Goal: Task Accomplishment & Management: Complete application form

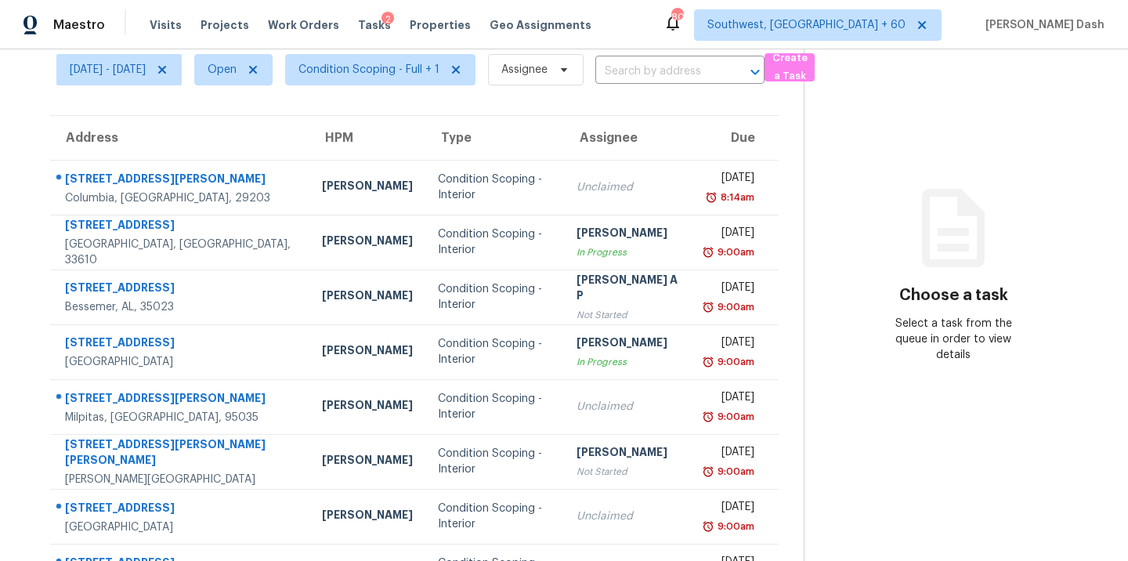
scroll to position [70, 0]
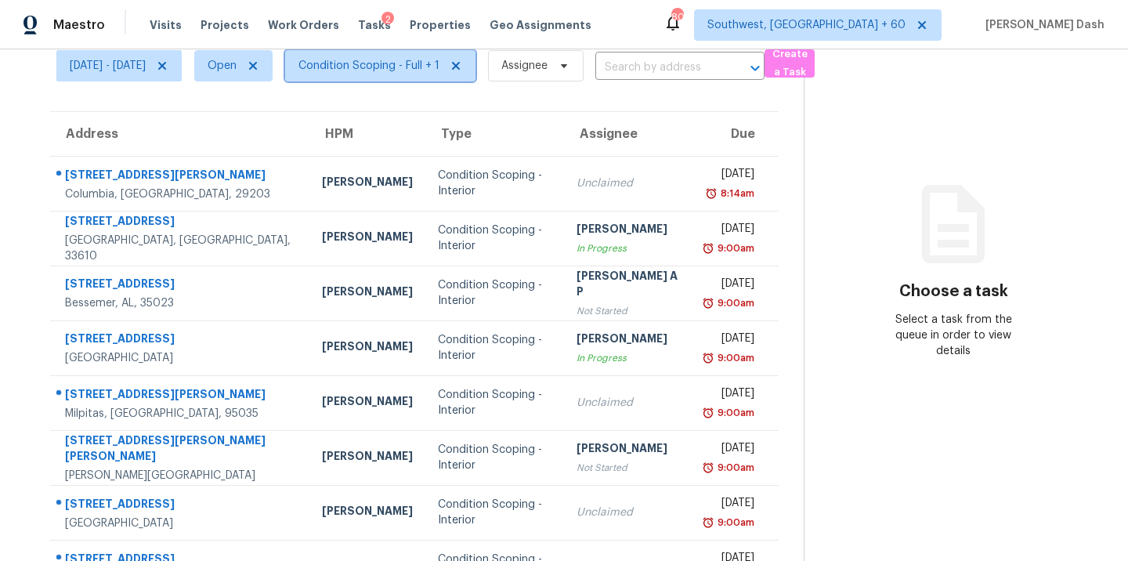
click at [381, 60] on span "Condition Scoping - Full + 1" at bounding box center [368, 66] width 141 height 16
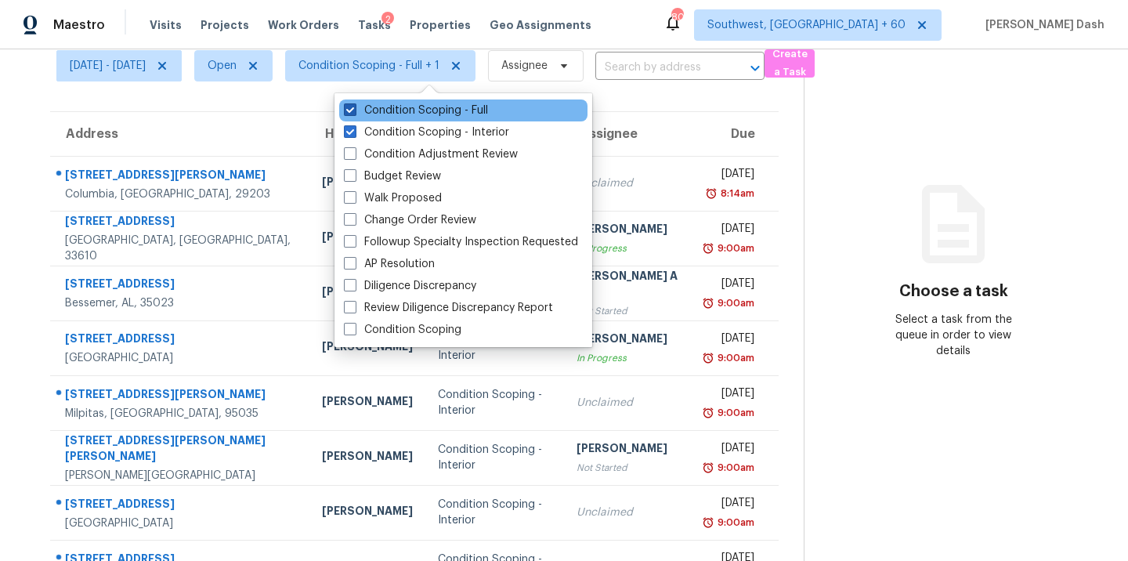
click at [399, 111] on label "Condition Scoping - Full" at bounding box center [416, 111] width 144 height 16
click at [354, 111] on input "Condition Scoping - Full" at bounding box center [349, 108] width 10 height 10
checkbox input "false"
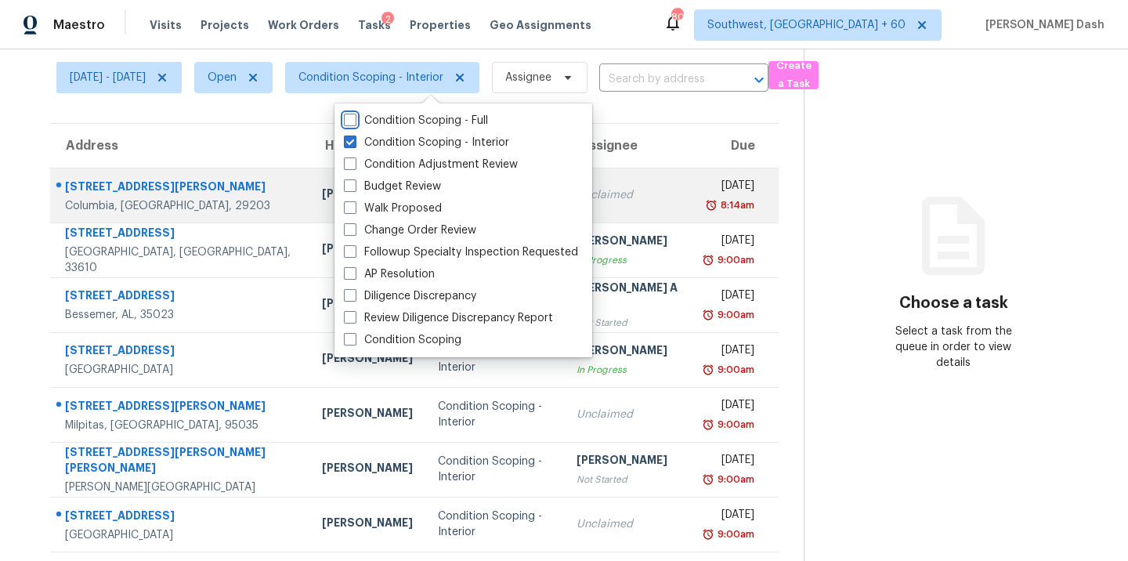
scroll to position [61, 0]
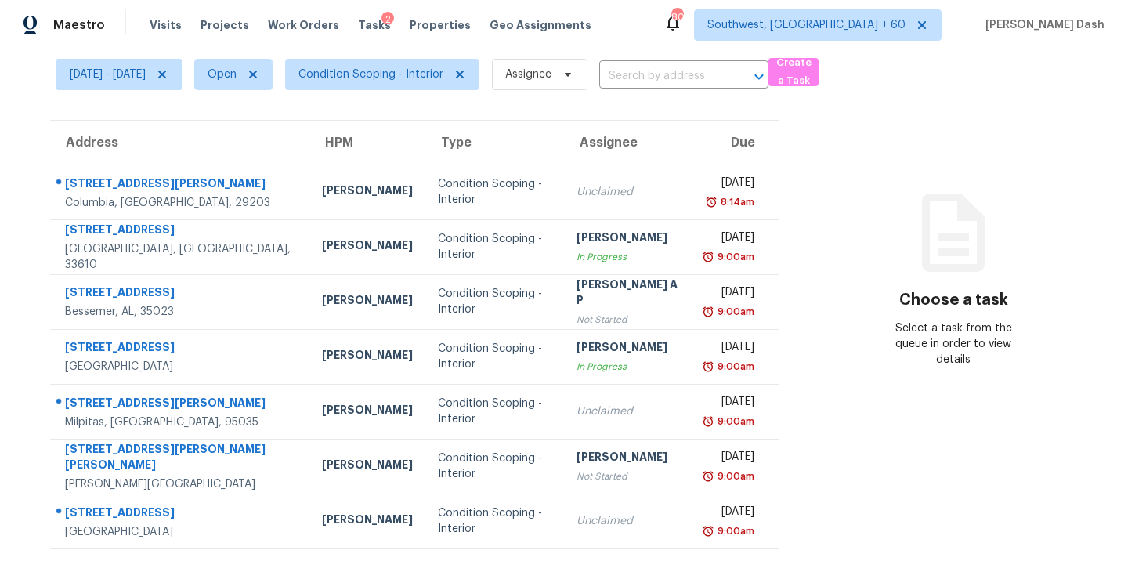
click at [843, 176] on section "Choose a task Select a task from the queue in order to view details" at bounding box center [953, 371] width 299 height 767
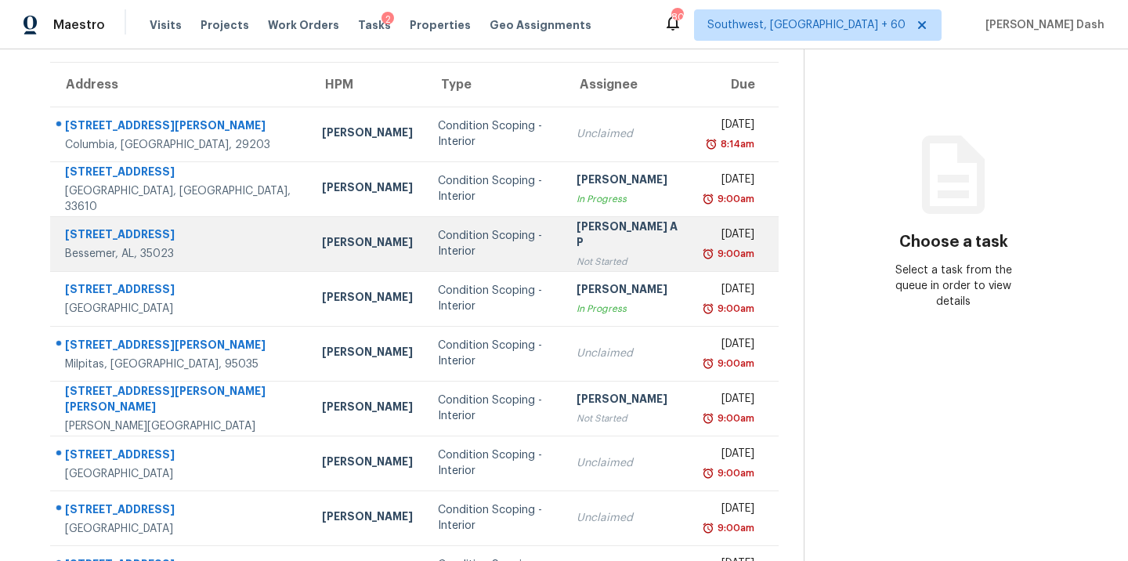
scroll to position [0, 0]
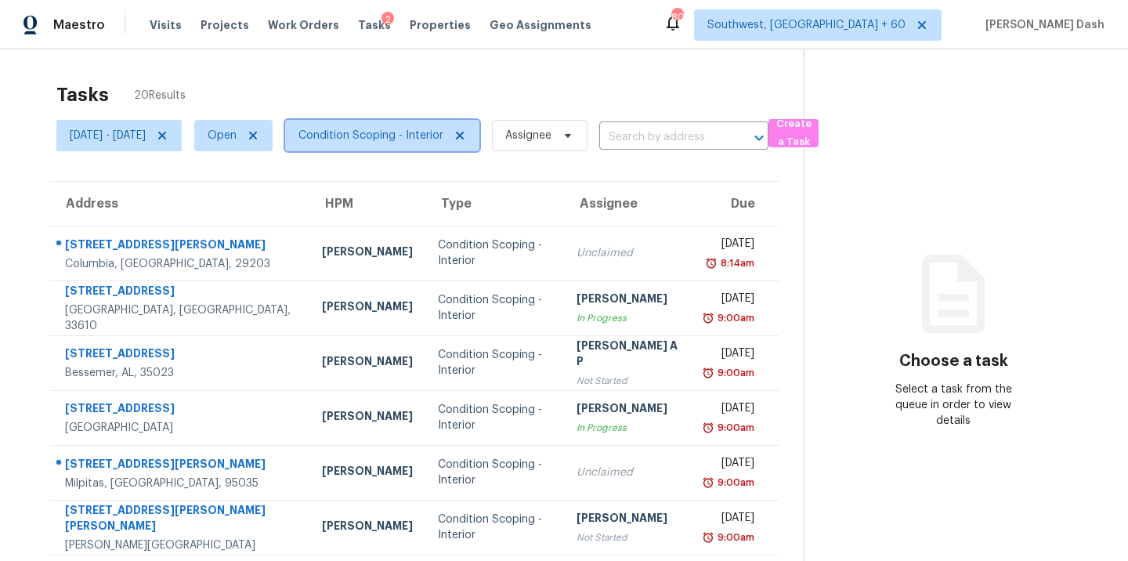
click at [382, 129] on span "Condition Scoping - Interior" at bounding box center [370, 136] width 145 height 16
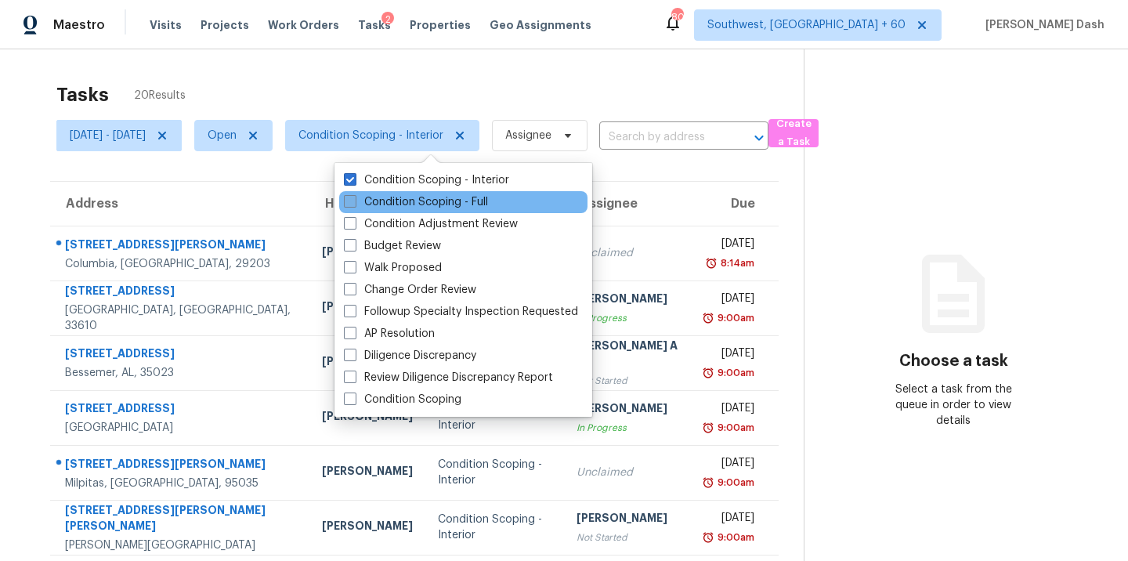
click at [438, 198] on label "Condition Scoping - Full" at bounding box center [416, 202] width 144 height 16
click at [354, 198] on input "Condition Scoping - Full" at bounding box center [349, 199] width 10 height 10
checkbox input "true"
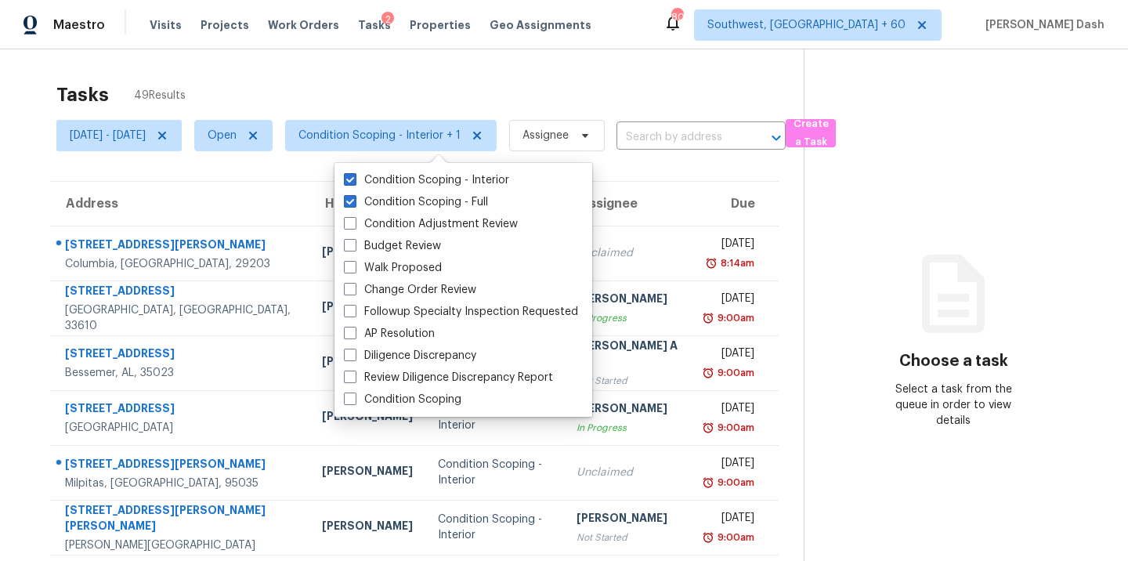
click at [393, 92] on div "Tasks 49 Results" at bounding box center [429, 94] width 747 height 41
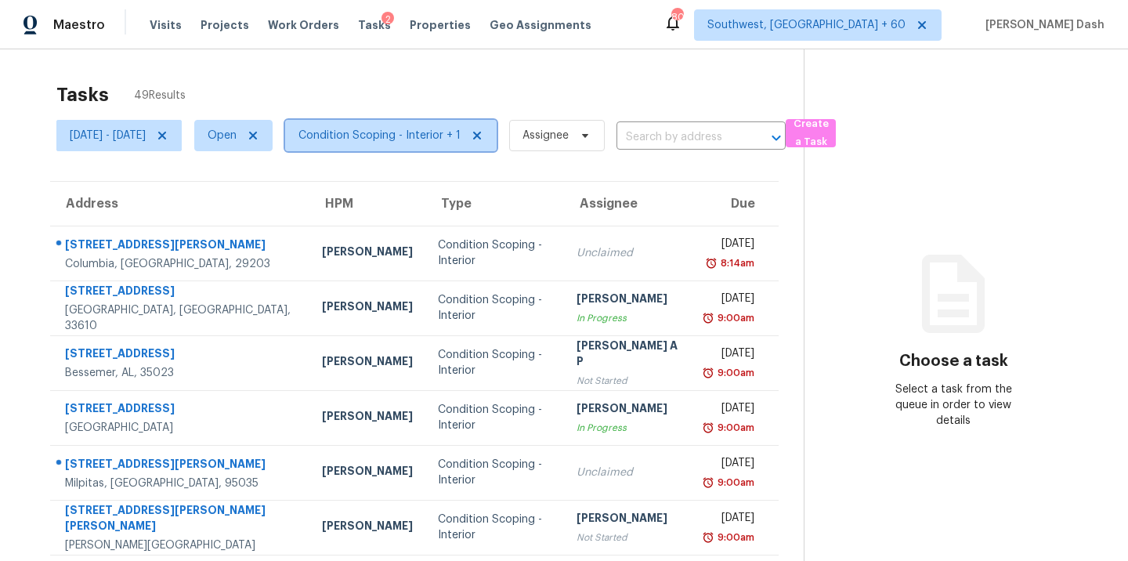
click at [405, 132] on span "Condition Scoping - Interior + 1" at bounding box center [379, 136] width 162 height 16
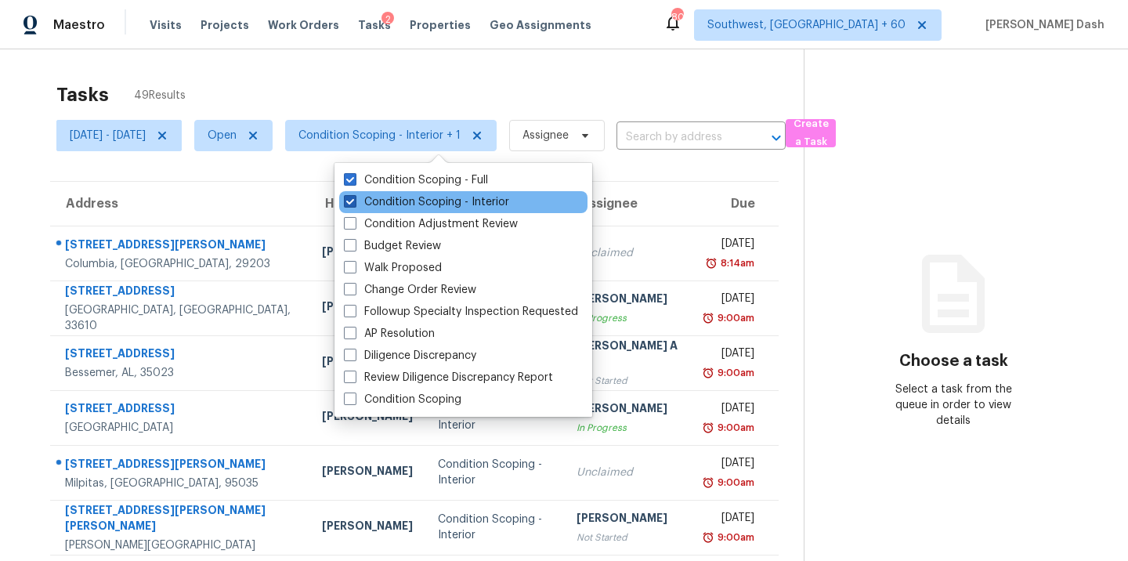
click at [428, 208] on label "Condition Scoping - Interior" at bounding box center [426, 202] width 165 height 16
click at [354, 204] on input "Condition Scoping - Interior" at bounding box center [349, 199] width 10 height 10
checkbox input "false"
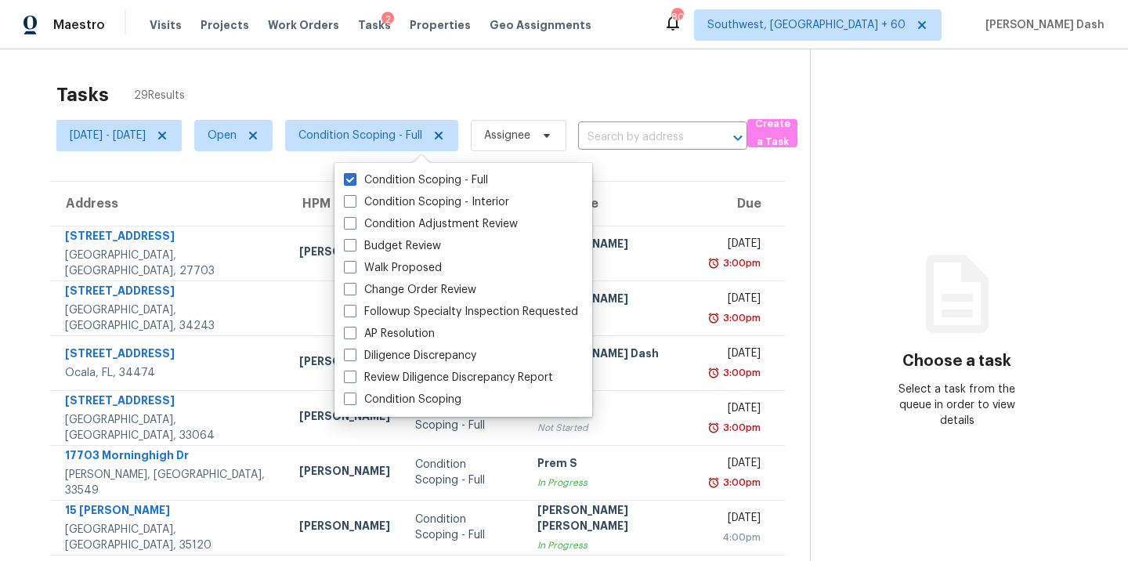
click at [430, 82] on div "Tasks 29 Results" at bounding box center [433, 94] width 754 height 41
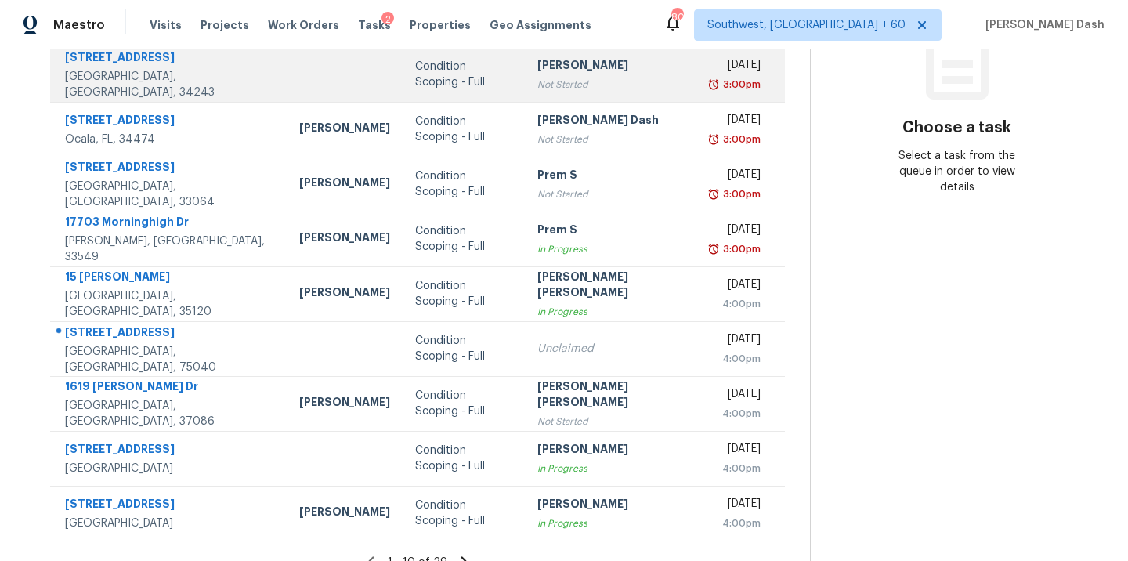
scroll to position [255, 0]
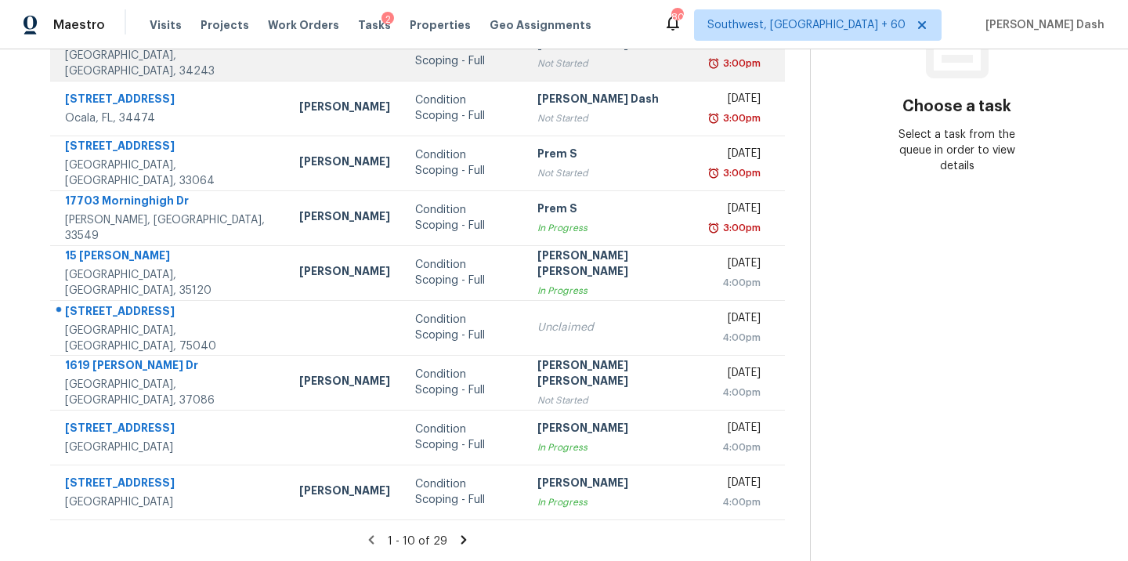
click at [485, 328] on div "Condition Scoping - Full" at bounding box center [463, 327] width 97 height 31
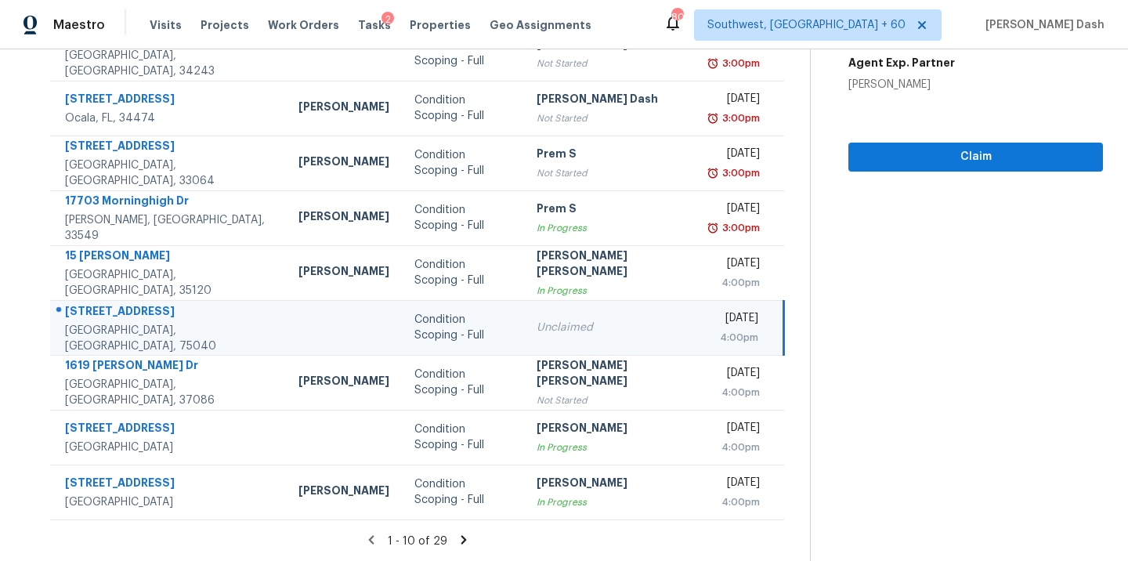
click at [465, 533] on icon at bounding box center [464, 540] width 14 height 14
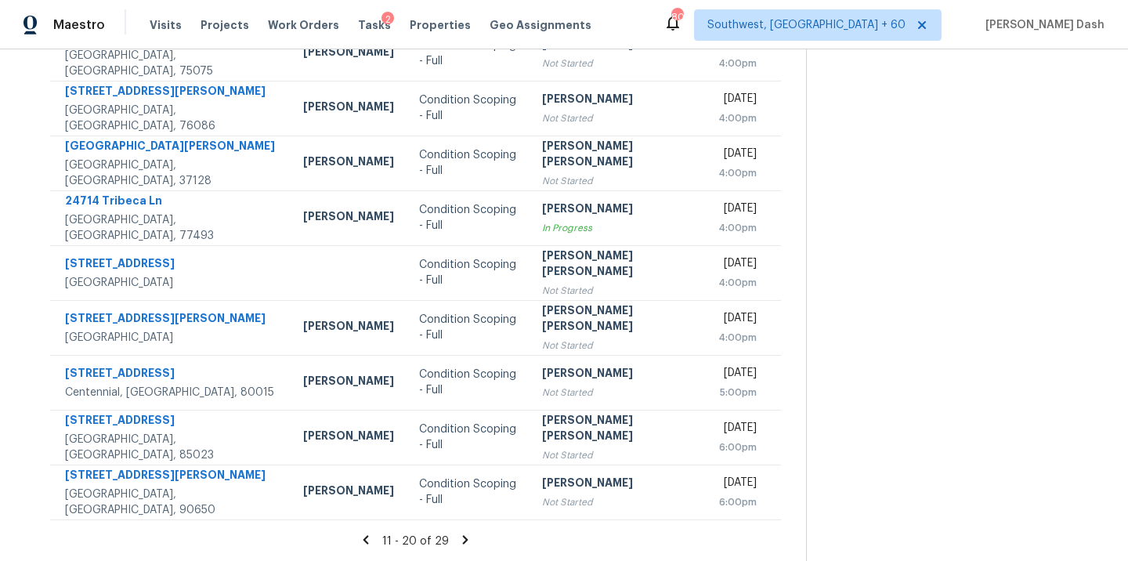
click at [461, 546] on div "11 - 20 of 29" at bounding box center [415, 541] width 781 height 16
click at [461, 533] on icon at bounding box center [465, 540] width 14 height 14
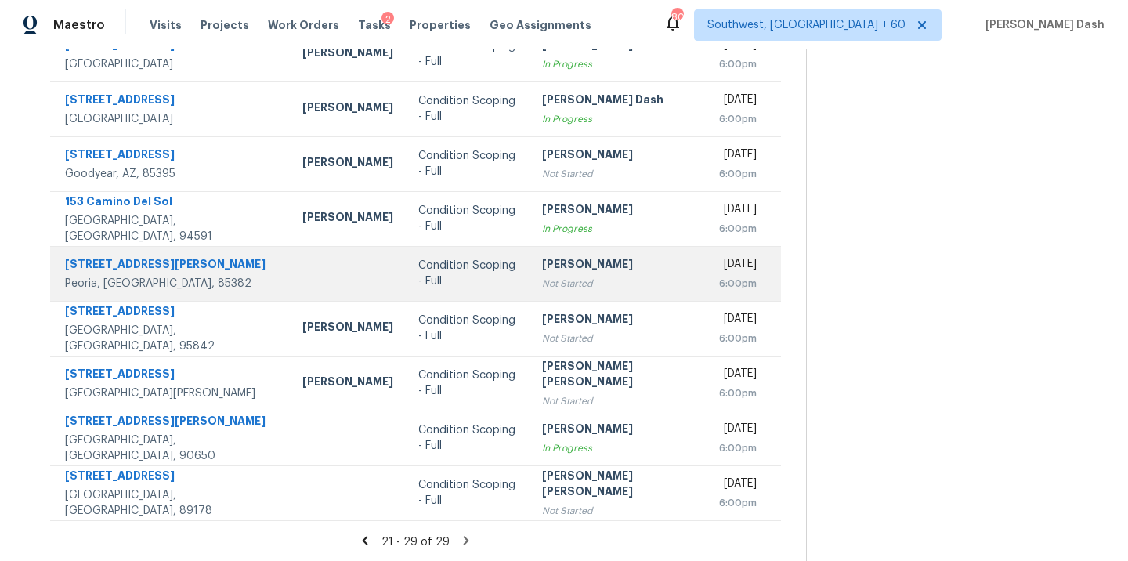
scroll to position [200, 0]
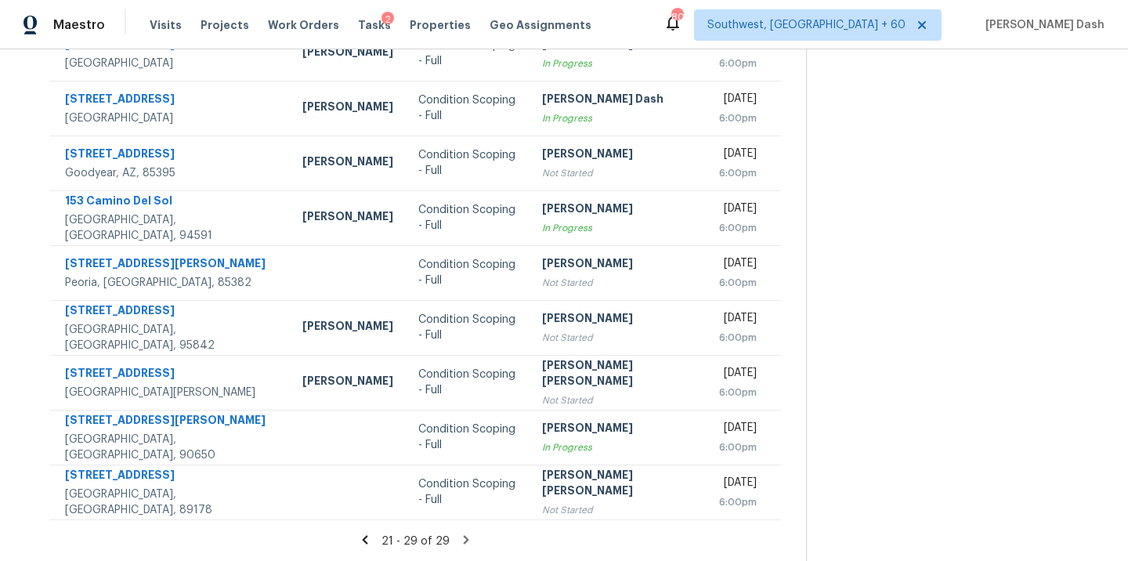
click at [364, 534] on icon at bounding box center [365, 540] width 14 height 14
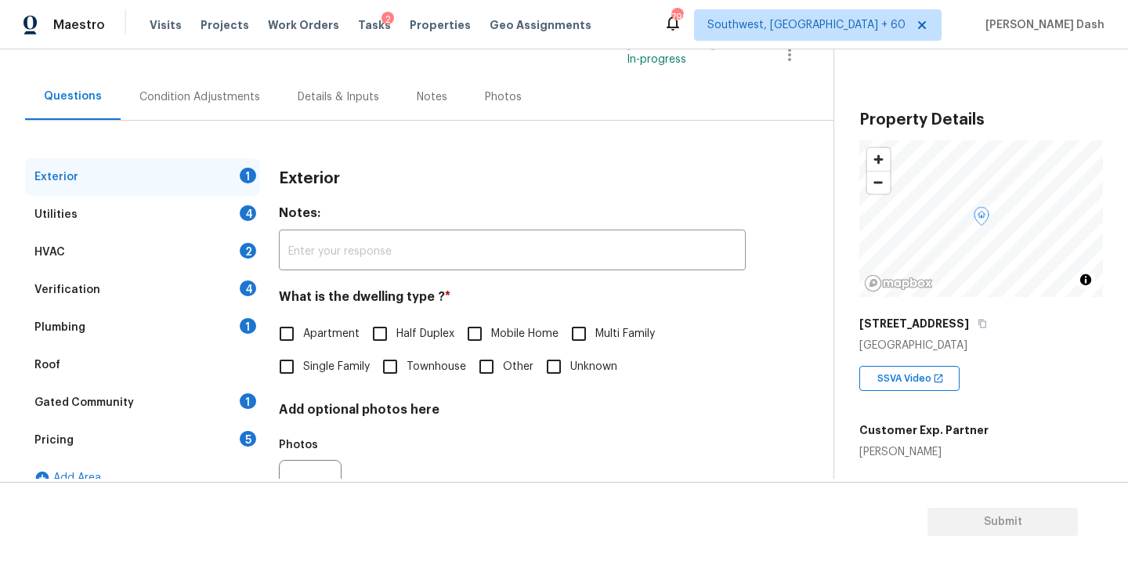
scroll to position [120, 0]
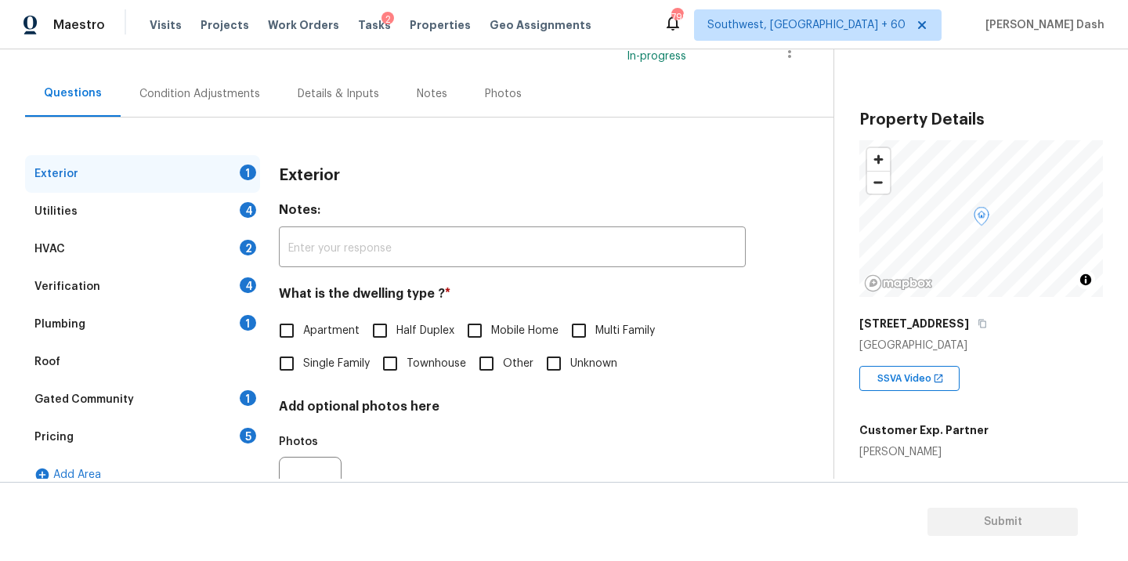
click at [315, 364] on span "Single Family" at bounding box center [336, 364] width 67 height 16
click at [303, 364] on input "Single Family" at bounding box center [286, 363] width 33 height 33
checkbox input "true"
click at [217, 212] on div "Utilities 4" at bounding box center [142, 212] width 235 height 38
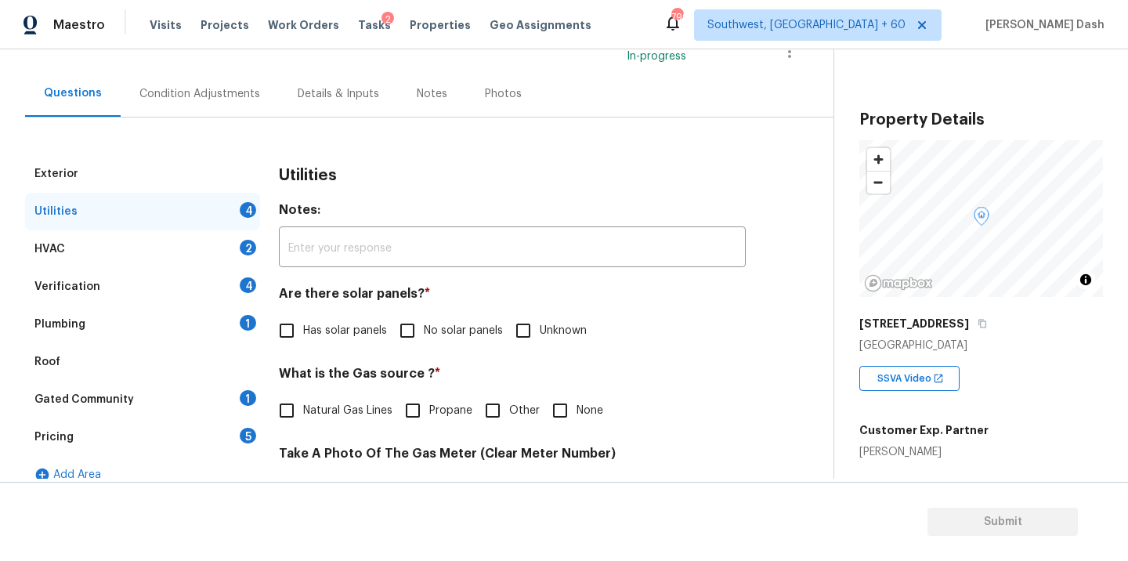
click at [429, 318] on label "No solar panels" at bounding box center [447, 330] width 112 height 33
click at [424, 318] on input "No solar panels" at bounding box center [407, 330] width 33 height 33
checkbox input "true"
click at [333, 410] on span "Natural Gas Lines" at bounding box center [347, 411] width 89 height 16
click at [303, 410] on input "Natural Gas Lines" at bounding box center [286, 410] width 33 height 33
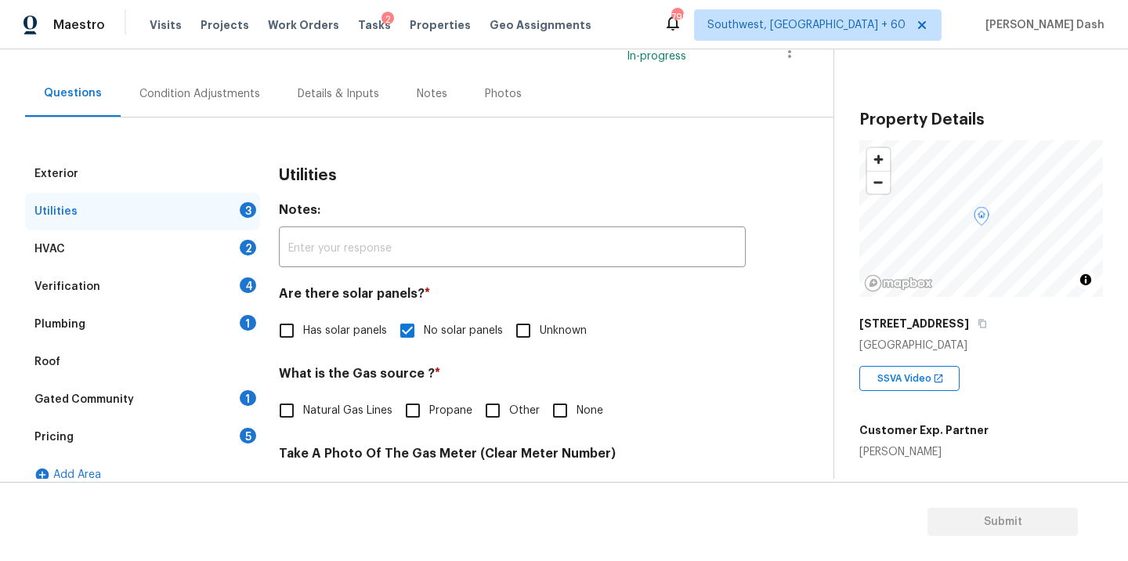
checkbox input "true"
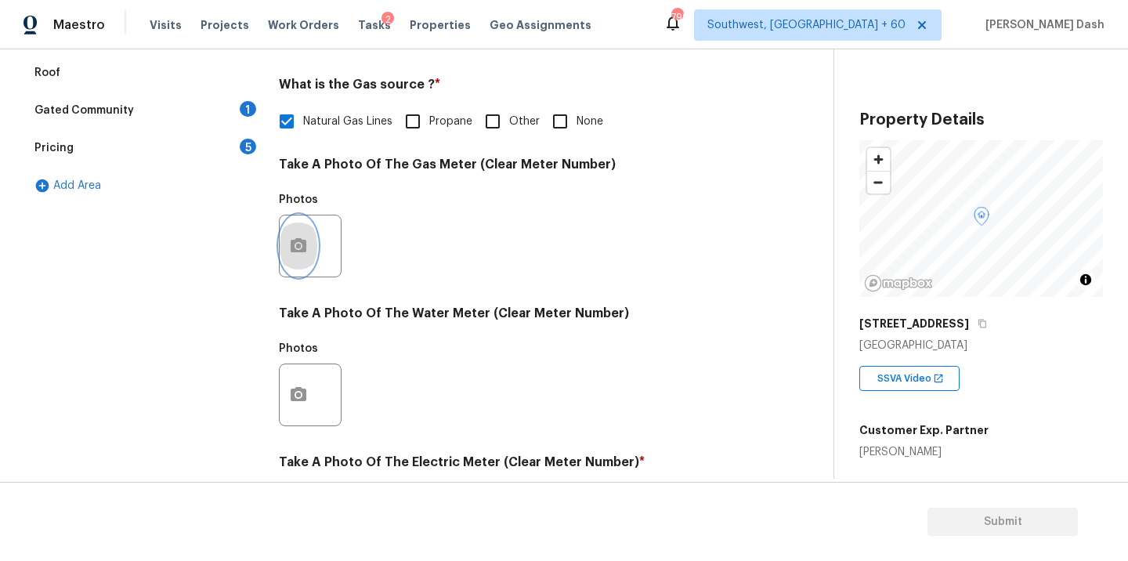
click at [301, 259] on button "button" at bounding box center [299, 245] width 38 height 61
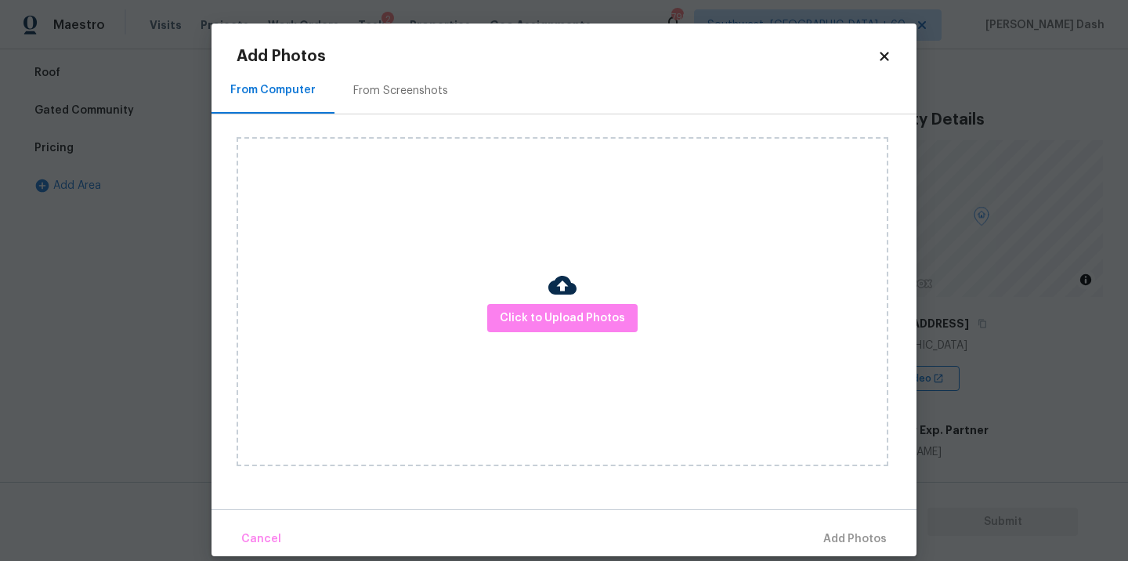
click at [479, 298] on div "Click to Upload Photos" at bounding box center [563, 301] width 652 height 329
click at [521, 327] on button "Click to Upload Photos" at bounding box center [562, 318] width 150 height 29
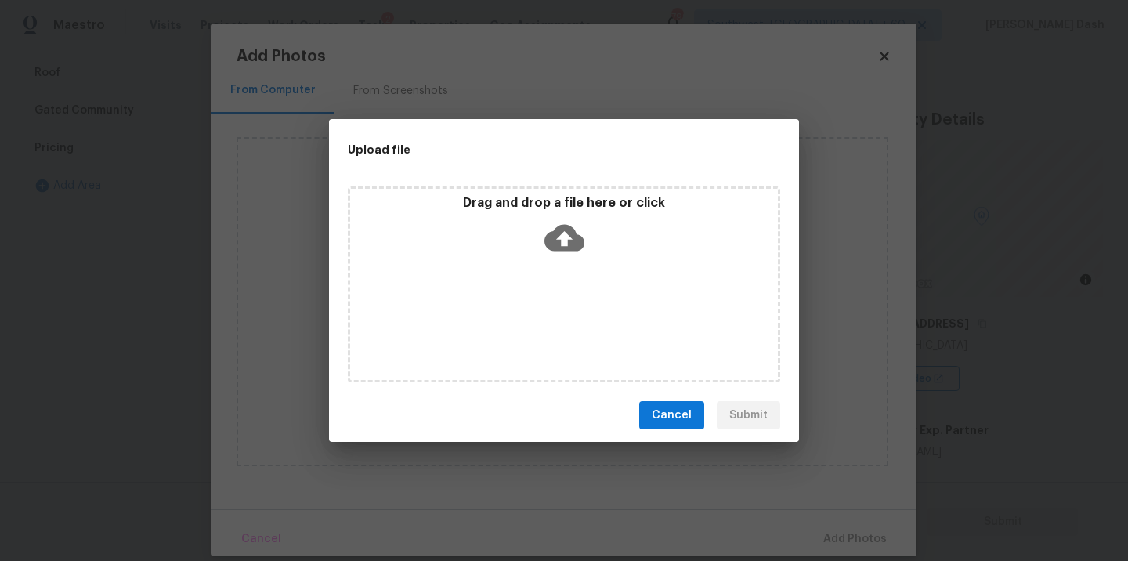
click at [521, 327] on div "Drag and drop a file here or click" at bounding box center [564, 284] width 432 height 196
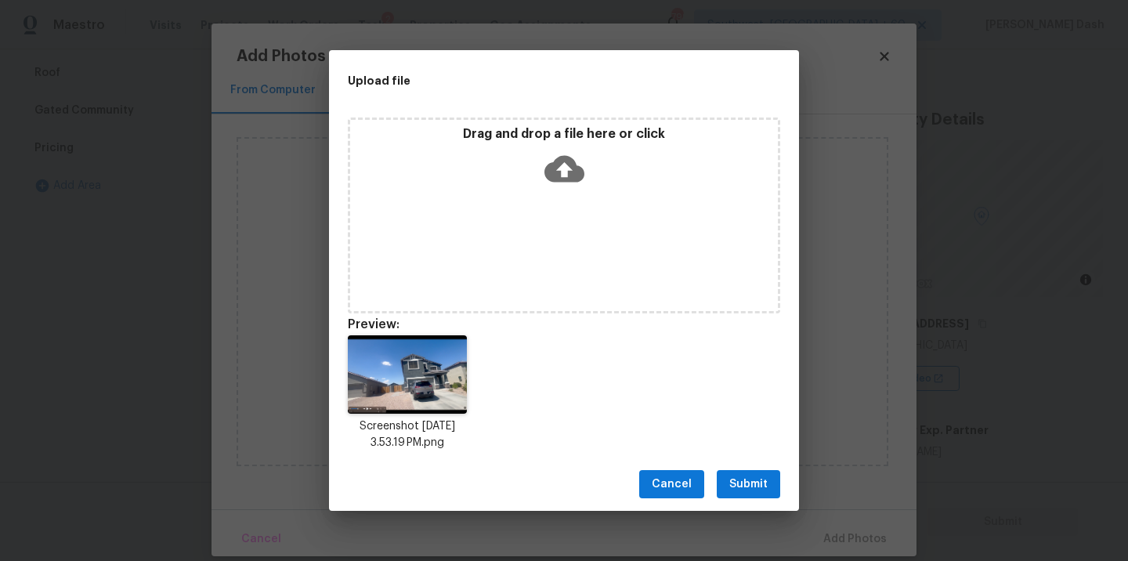
click at [756, 486] on span "Submit" at bounding box center [748, 485] width 38 height 20
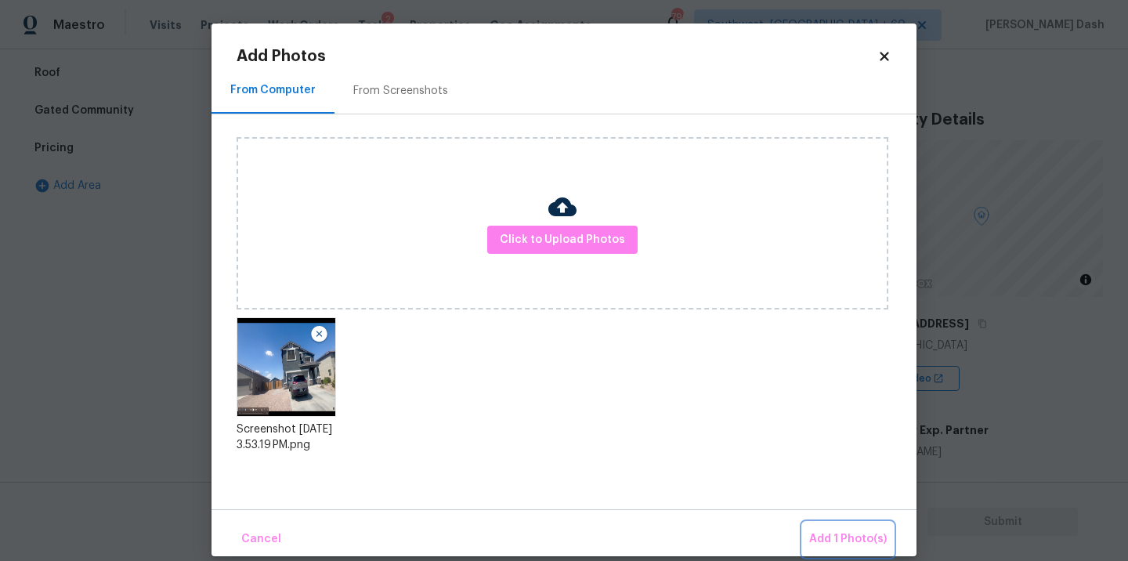
click at [845, 541] on span "Add 1 Photo(s)" at bounding box center [848, 540] width 78 height 20
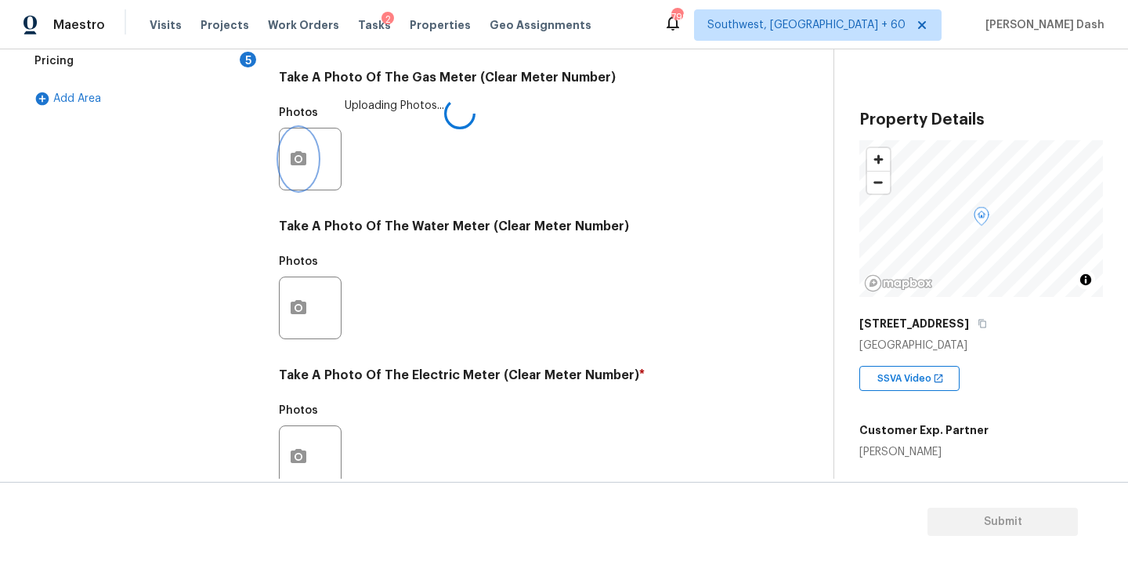
scroll to position [618, 0]
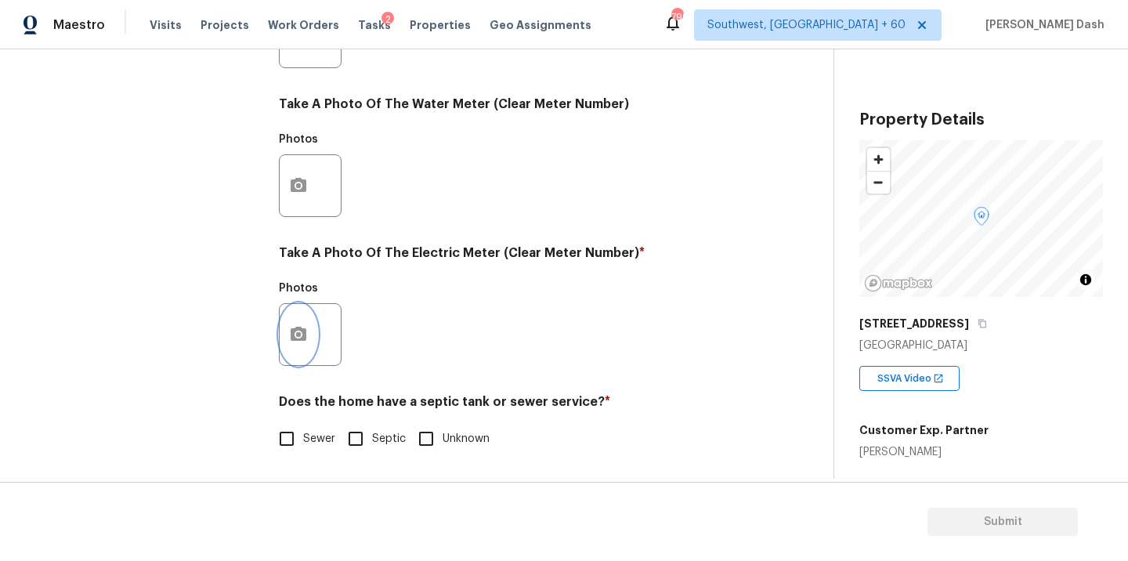
click at [309, 358] on button "button" at bounding box center [299, 334] width 38 height 61
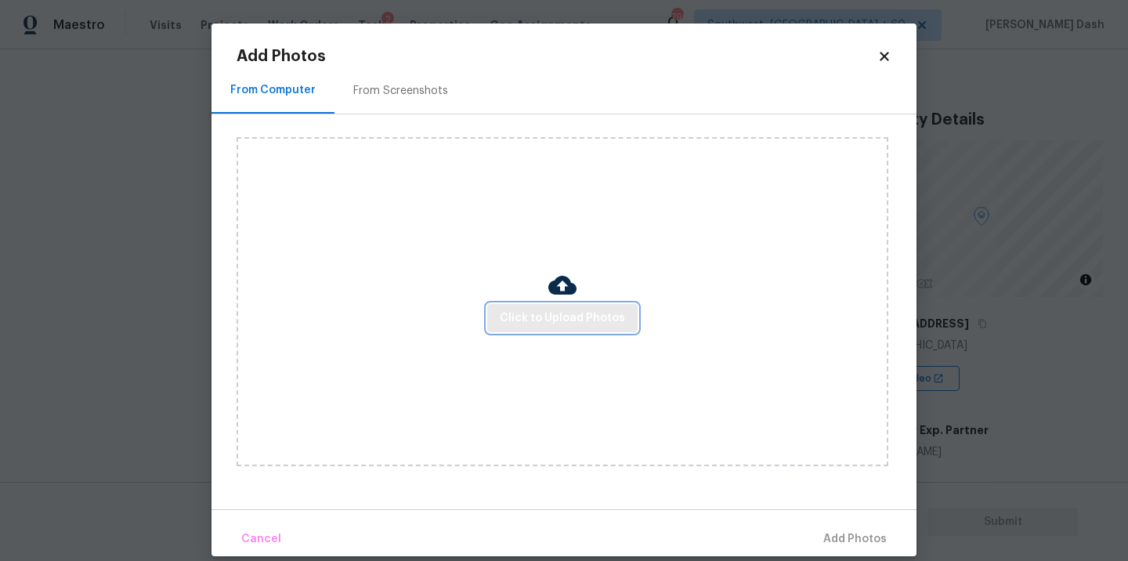
click at [553, 321] on span "Click to Upload Photos" at bounding box center [562, 319] width 125 height 20
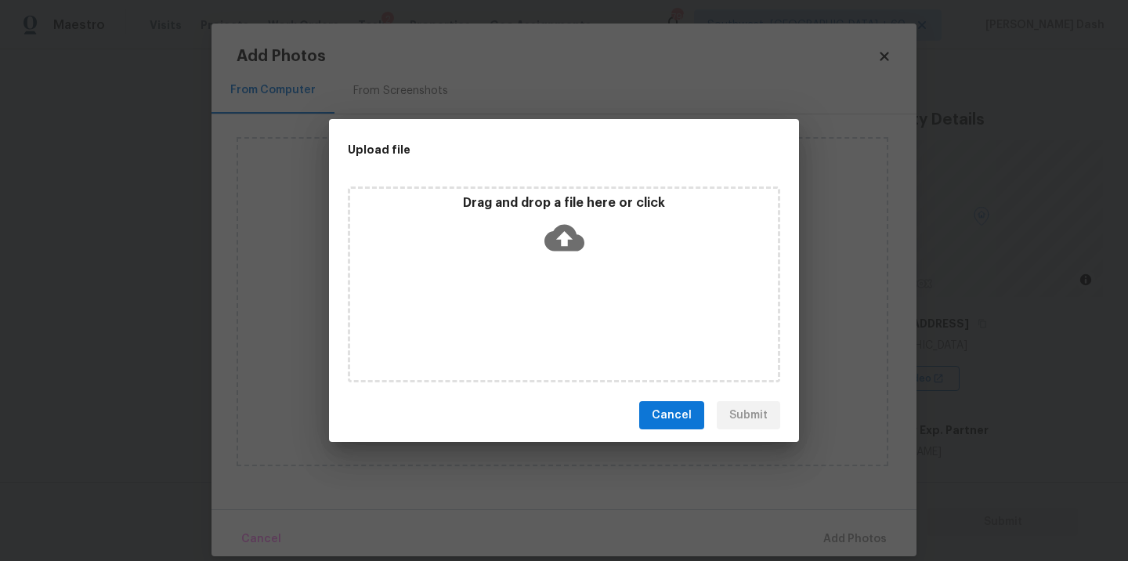
click at [553, 321] on div "Drag and drop a file here or click" at bounding box center [564, 284] width 432 height 196
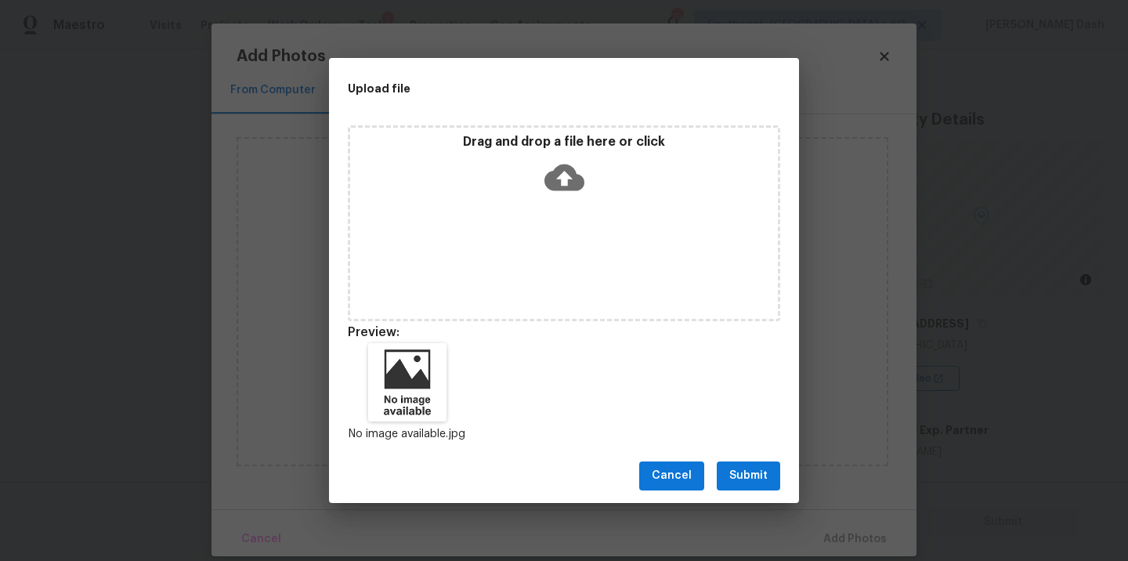
click at [740, 475] on span "Submit" at bounding box center [748, 476] width 38 height 20
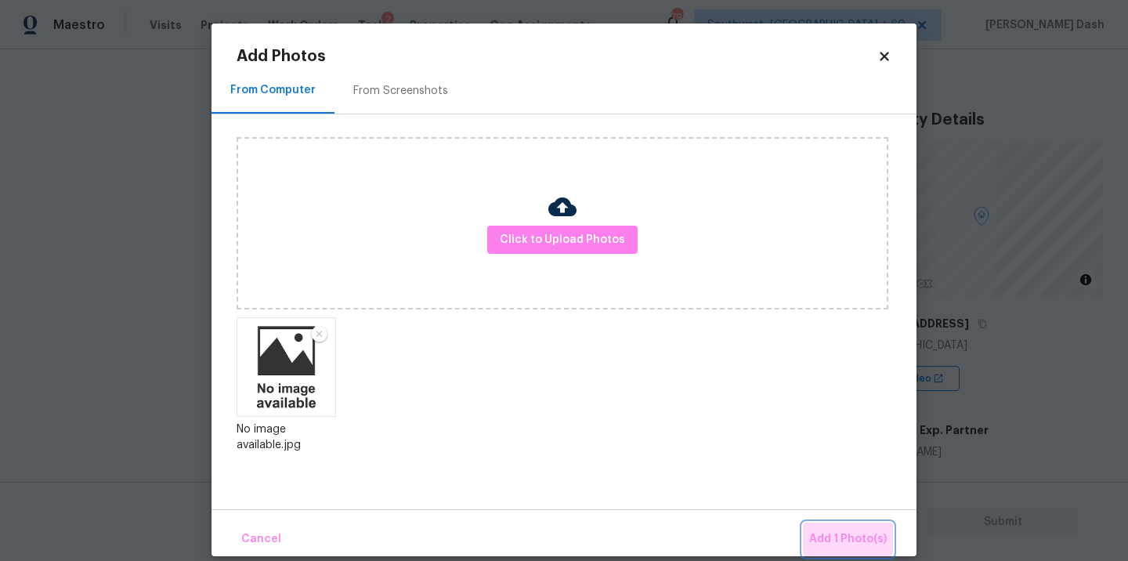
click at [835, 524] on button "Add 1 Photo(s)" at bounding box center [848, 540] width 90 height 34
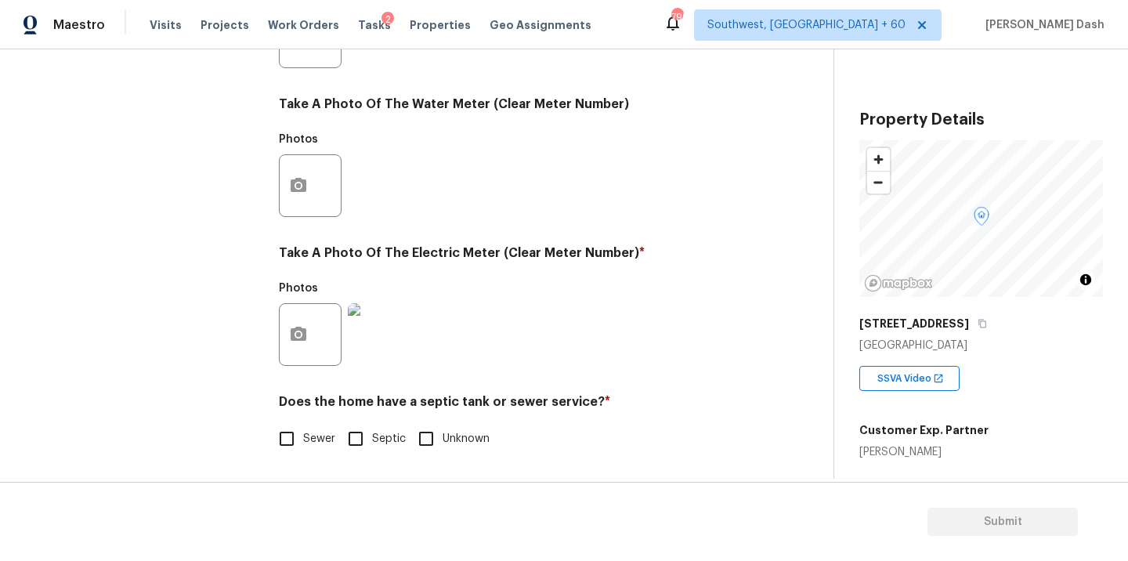
click at [310, 432] on span "Sewer" at bounding box center [319, 439] width 32 height 16
click at [303, 432] on input "Sewer" at bounding box center [286, 438] width 33 height 33
checkbox input "true"
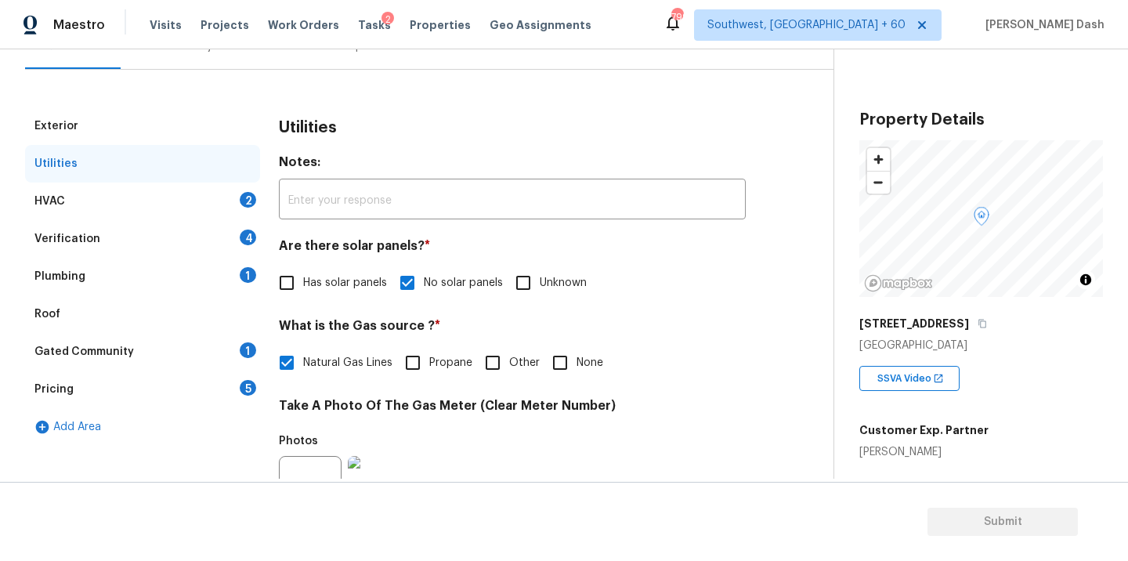
scroll to position [152, 0]
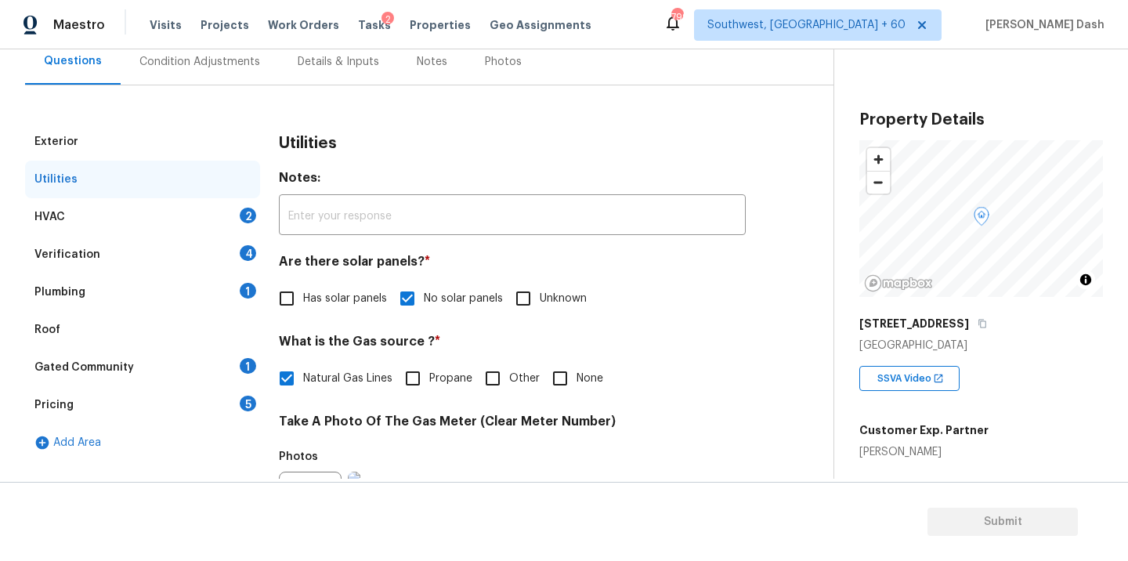
click at [235, 211] on div "HVAC 2" at bounding box center [142, 217] width 235 height 38
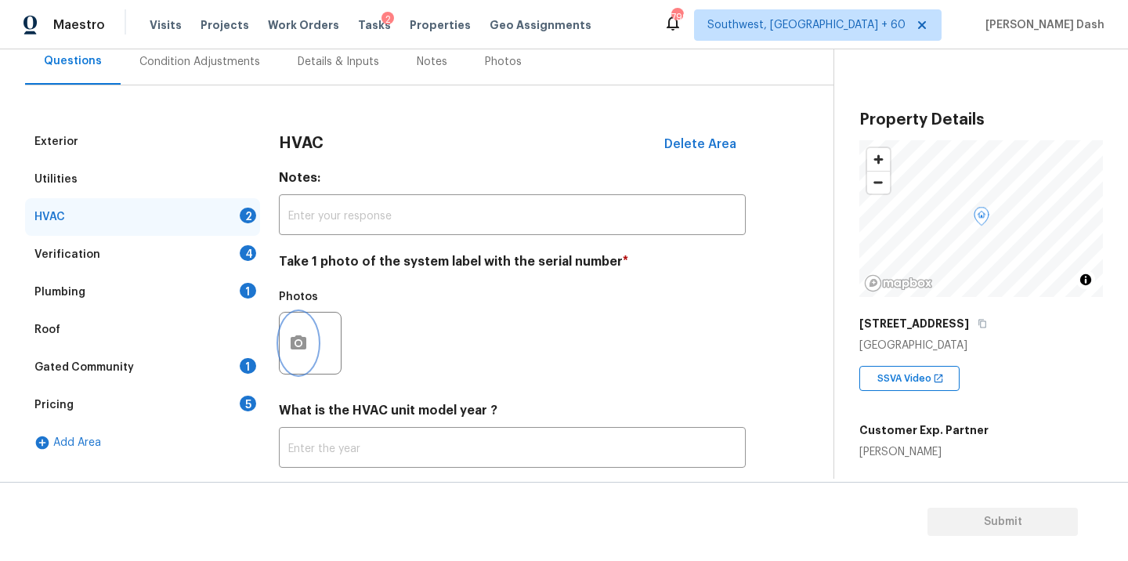
click at [298, 335] on icon "button" at bounding box center [298, 343] width 19 height 19
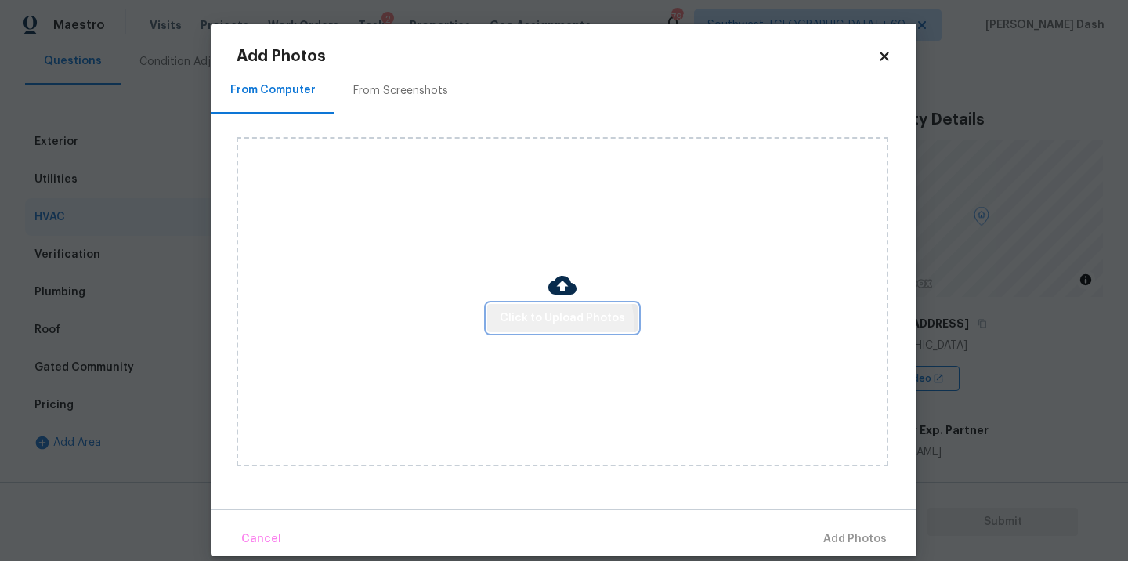
click at [511, 329] on button "Click to Upload Photos" at bounding box center [562, 318] width 150 height 29
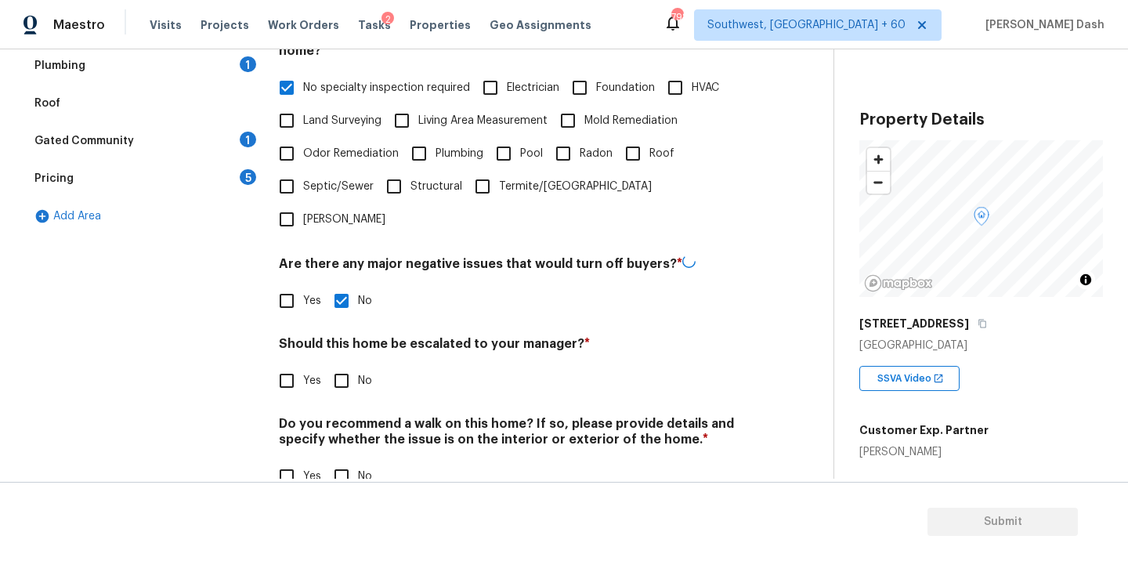
scroll to position [382, 0]
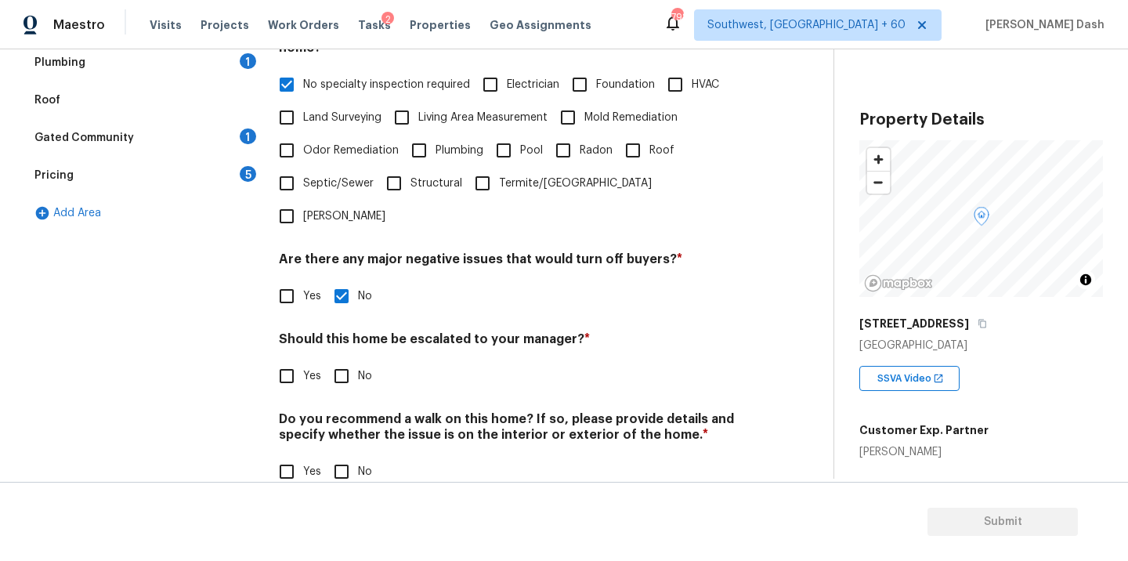
click at [283, 360] on input "Yes" at bounding box center [286, 376] width 33 height 33
checkbox input "true"
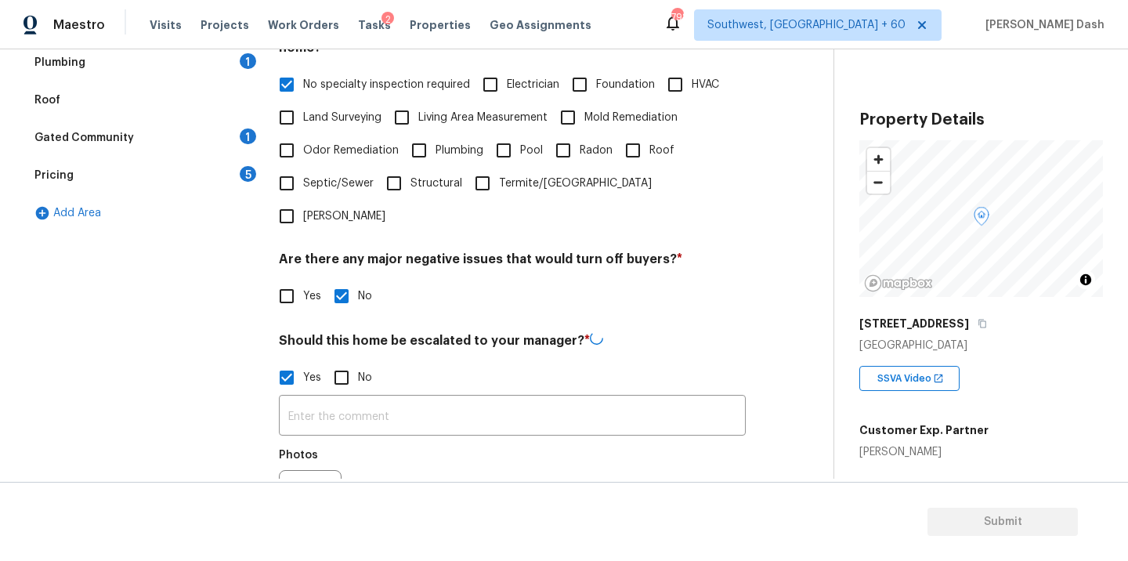
click at [402, 440] on div "Photos" at bounding box center [512, 491] width 467 height 102
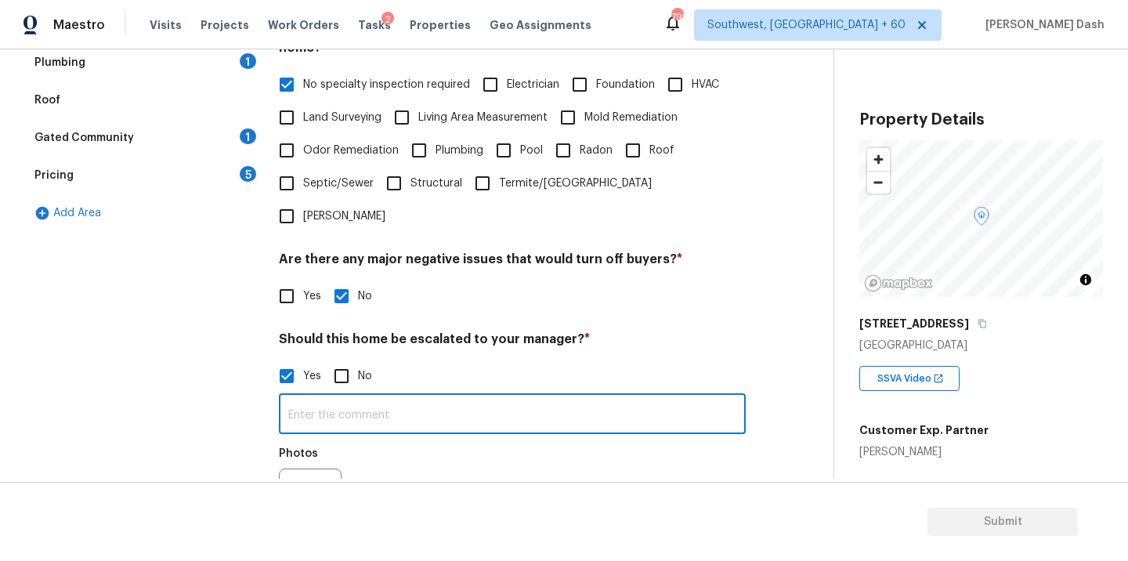
click at [401, 397] on input "text" at bounding box center [512, 415] width 467 height 37
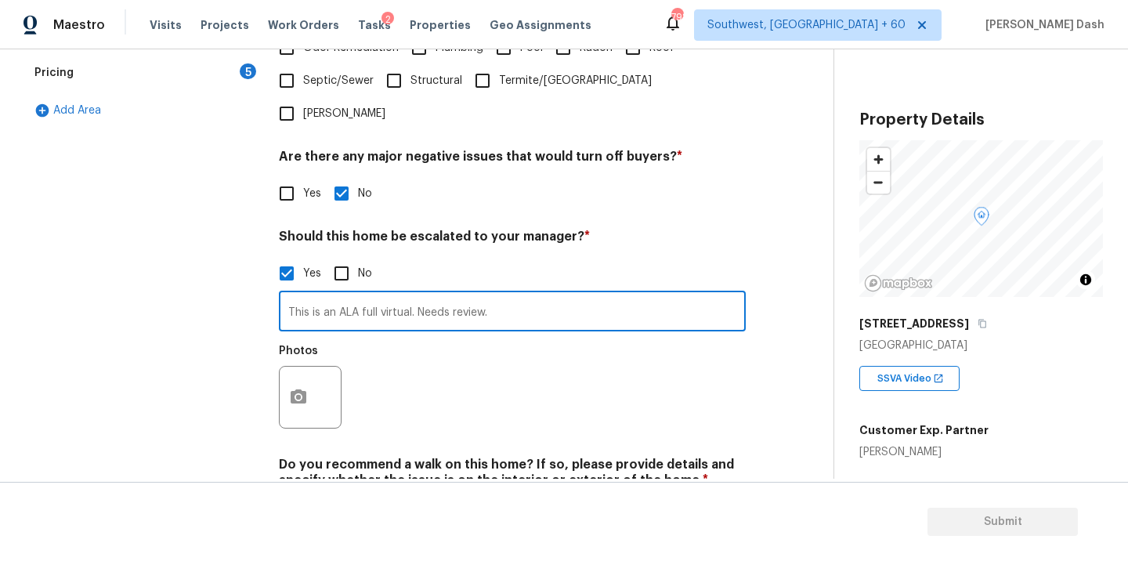
type input "This is an ALA full virtual. Needs review."
click at [288, 367] on button "button" at bounding box center [299, 397] width 38 height 61
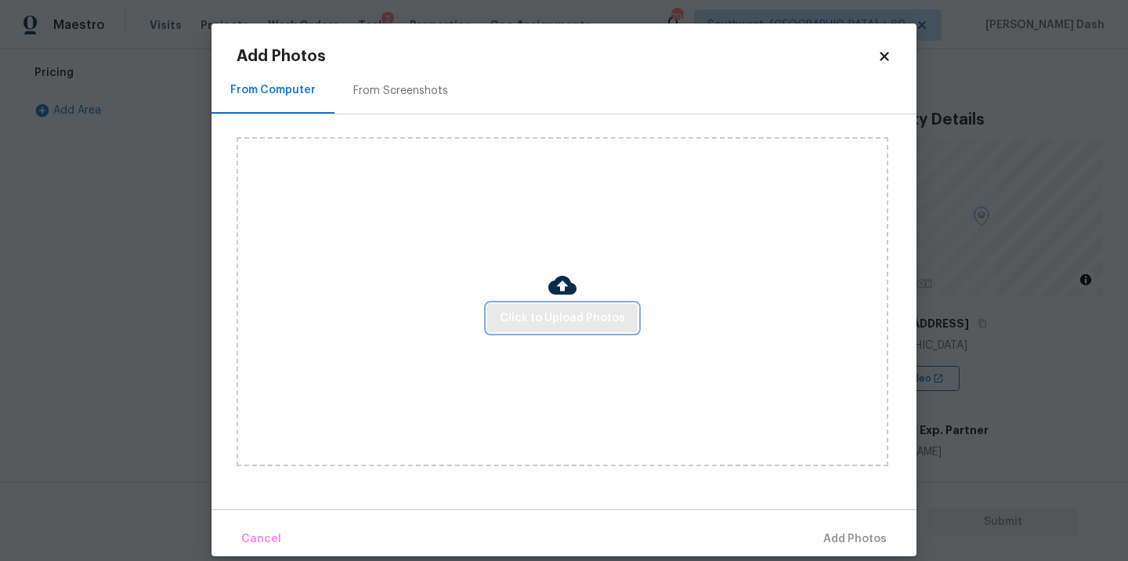
click at [533, 323] on span "Click to Upload Photos" at bounding box center [562, 319] width 125 height 20
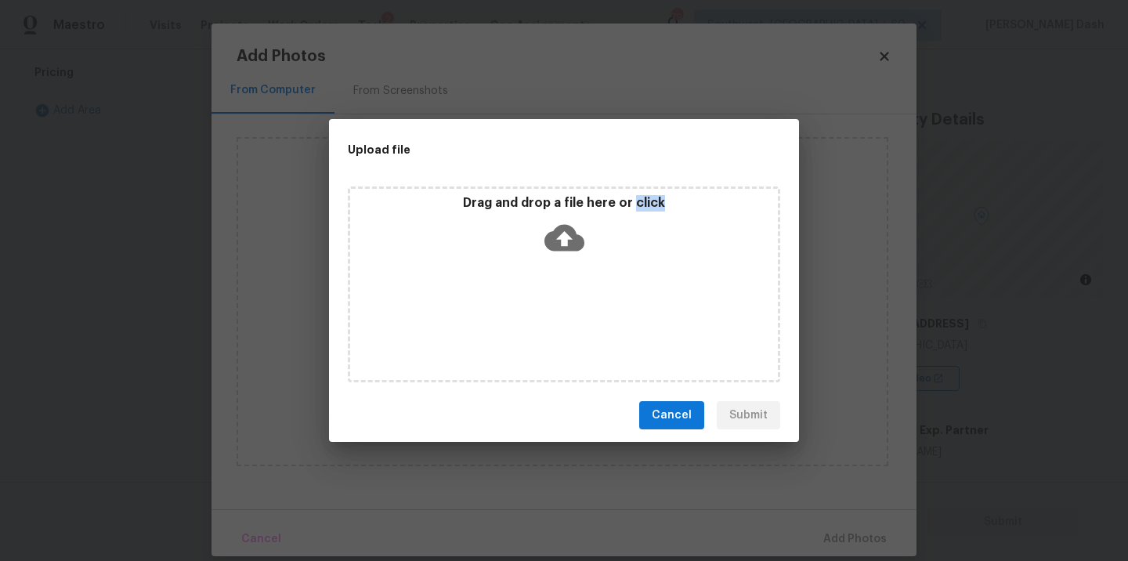
click at [533, 323] on div "Drag and drop a file here or click" at bounding box center [564, 284] width 432 height 196
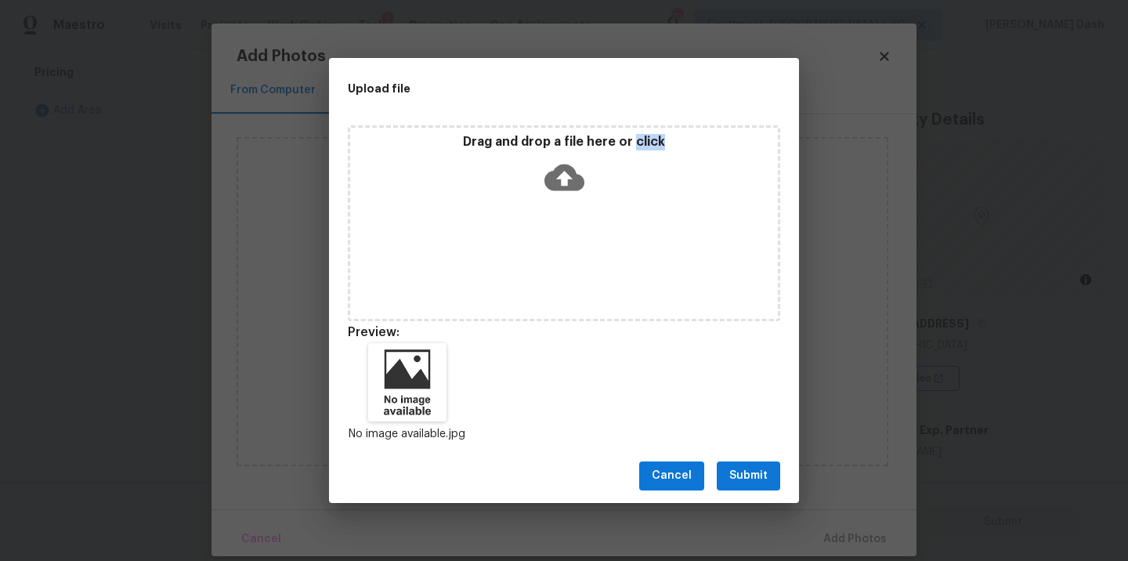
click at [774, 468] on button "Submit" at bounding box center [748, 475] width 63 height 29
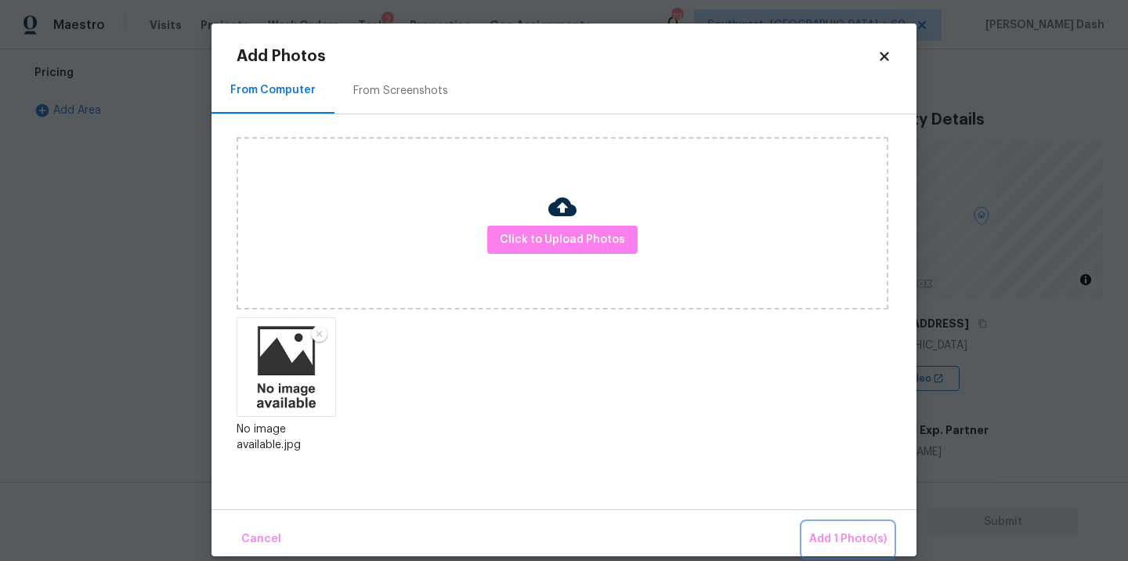
click at [835, 535] on span "Add 1 Photo(s)" at bounding box center [848, 540] width 78 height 20
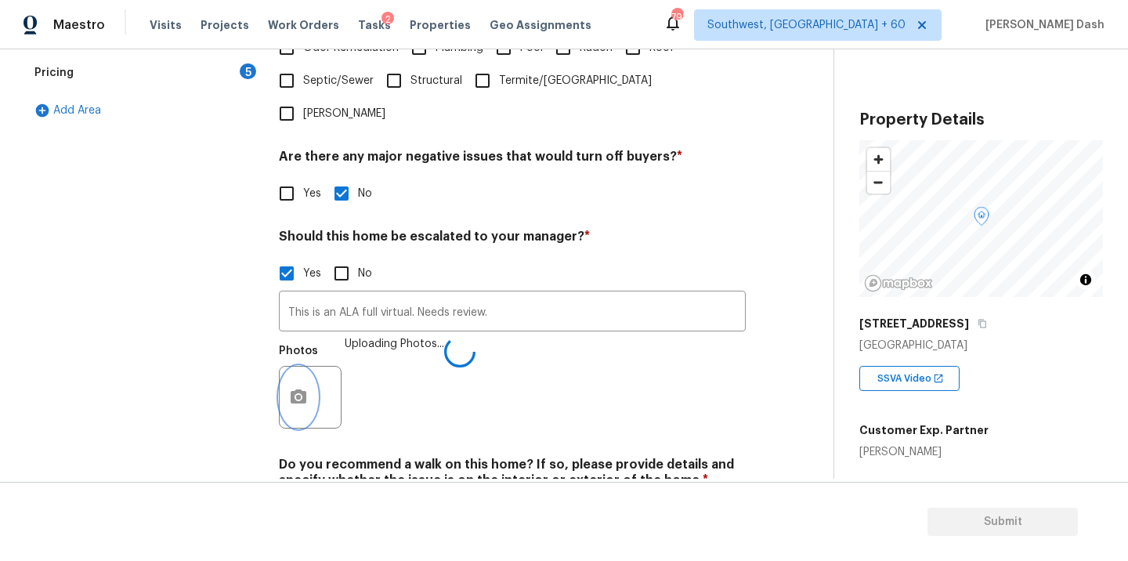
scroll to position [530, 0]
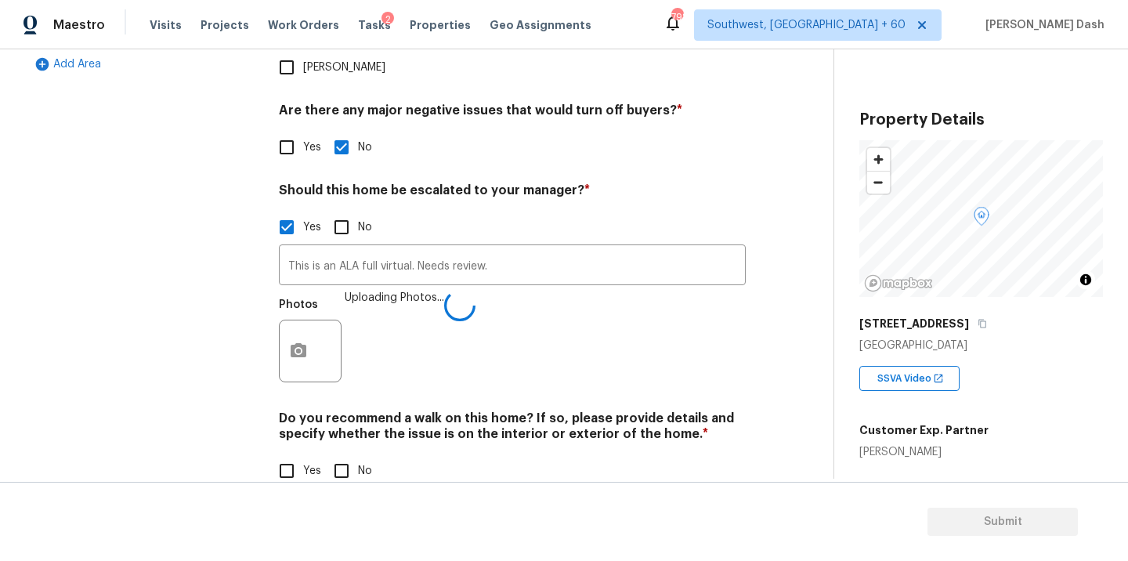
click at [295, 416] on div "Do you recommend a walk on this home? If so, please provide details and specify…" at bounding box center [512, 449] width 467 height 77
click at [338, 418] on div "Do you recommend a walk on this home? If so, please provide details and specify…" at bounding box center [512, 449] width 467 height 77
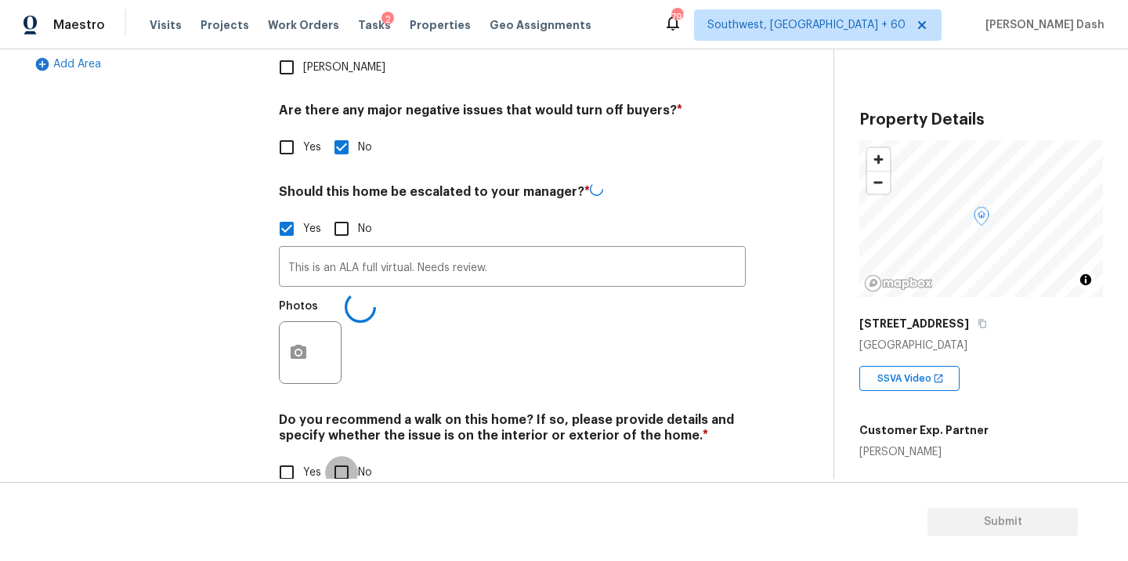
click at [345, 456] on input "No" at bounding box center [341, 472] width 33 height 33
checkbox input "true"
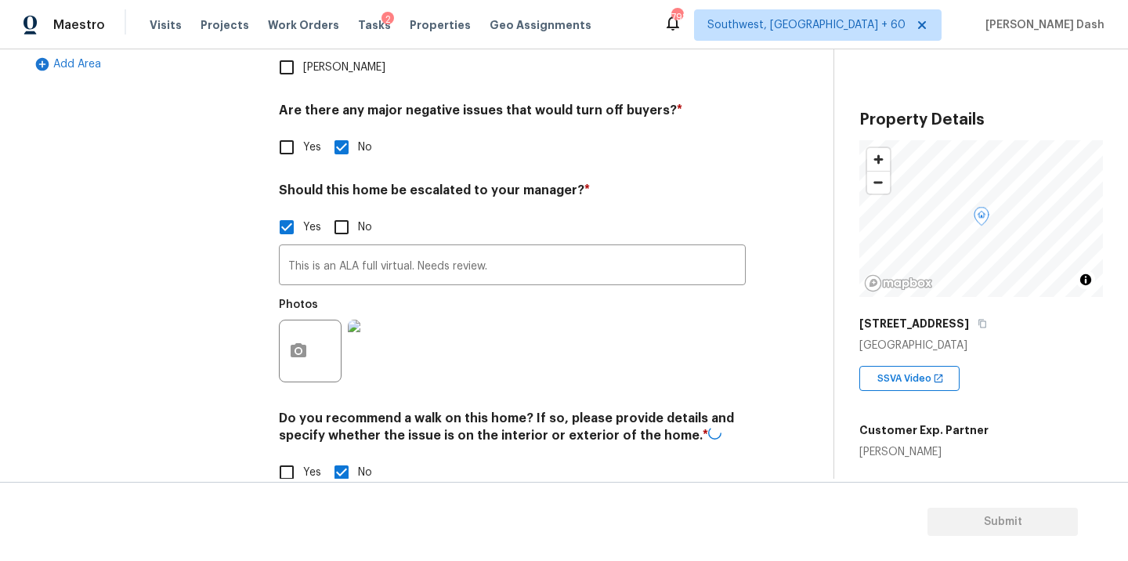
click at [186, 295] on div "Exterior Utilities HVAC Verification Plumbing 1 Roof Gated Community 1 Pricing …" at bounding box center [142, 126] width 235 height 763
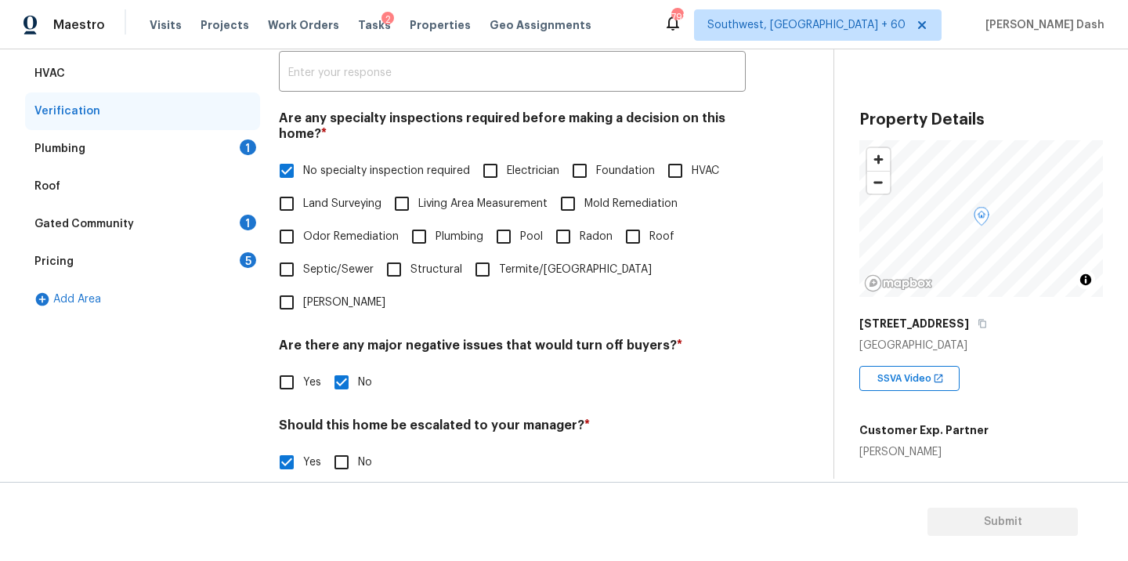
click at [212, 158] on div "Plumbing 1" at bounding box center [142, 149] width 235 height 38
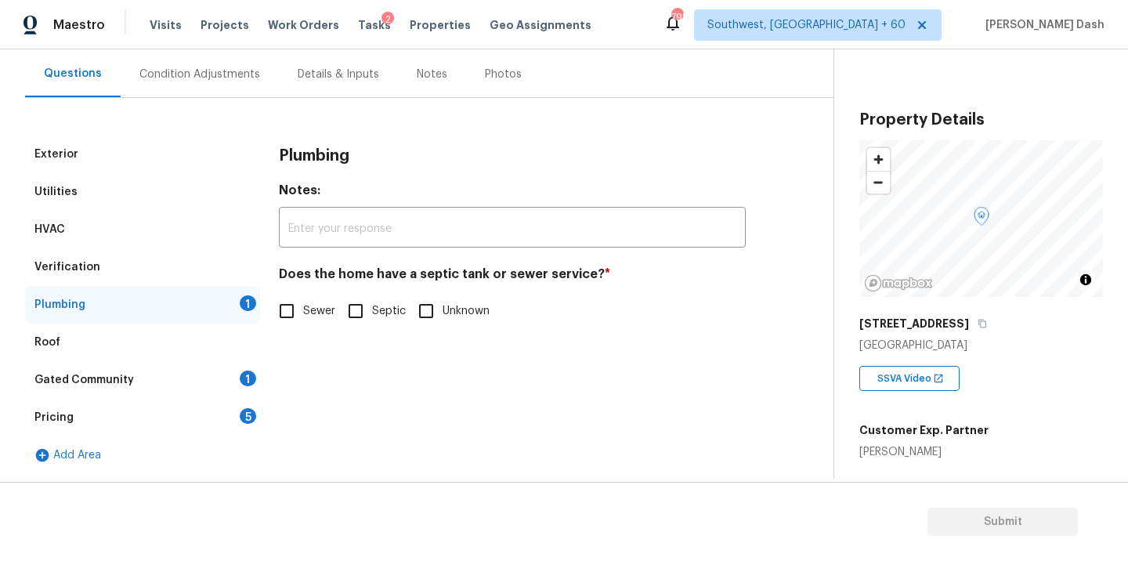
click at [314, 316] on span "Sewer" at bounding box center [319, 311] width 32 height 16
click at [303, 316] on input "Sewer" at bounding box center [286, 311] width 33 height 33
checkbox input "true"
click at [255, 365] on div "Gated Community 1" at bounding box center [142, 380] width 235 height 38
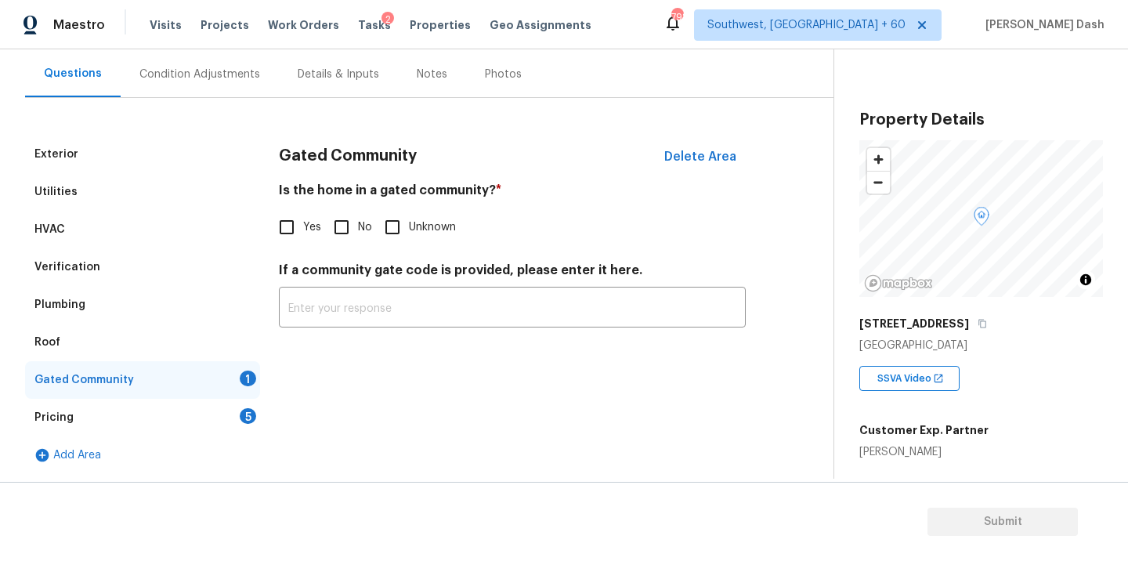
click at [344, 228] on input "No" at bounding box center [341, 227] width 33 height 33
checkbox input "true"
click at [235, 434] on div "Pricing 5" at bounding box center [142, 418] width 235 height 38
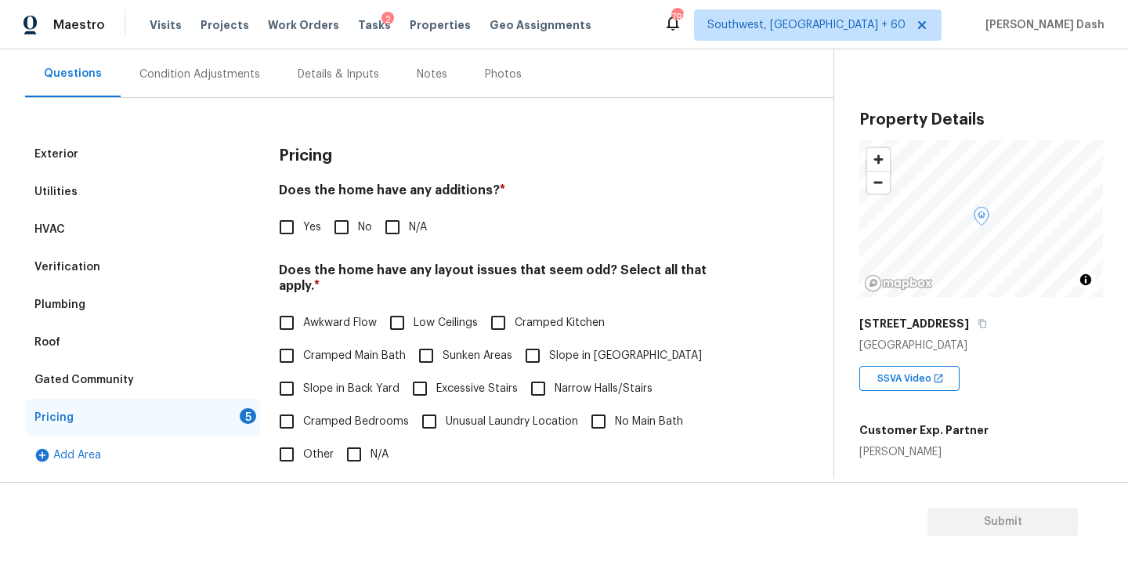
click at [329, 212] on input "No" at bounding box center [341, 227] width 33 height 33
checkbox input "true"
click at [360, 438] on input "N/A" at bounding box center [354, 454] width 33 height 33
checkbox input "true"
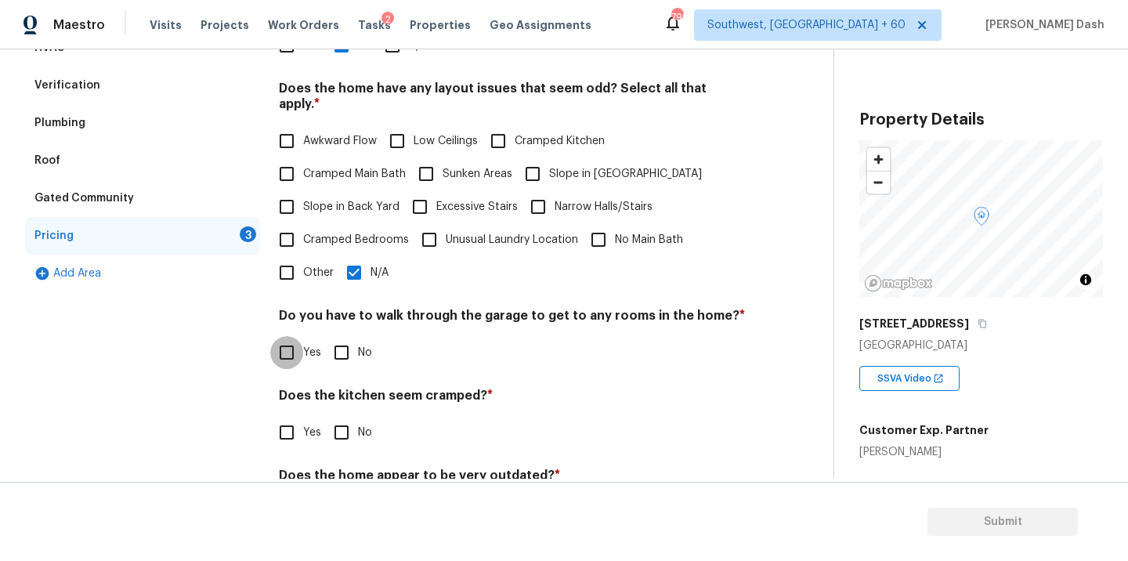
click at [298, 336] on input "Yes" at bounding box center [286, 352] width 33 height 33
checkbox input "true"
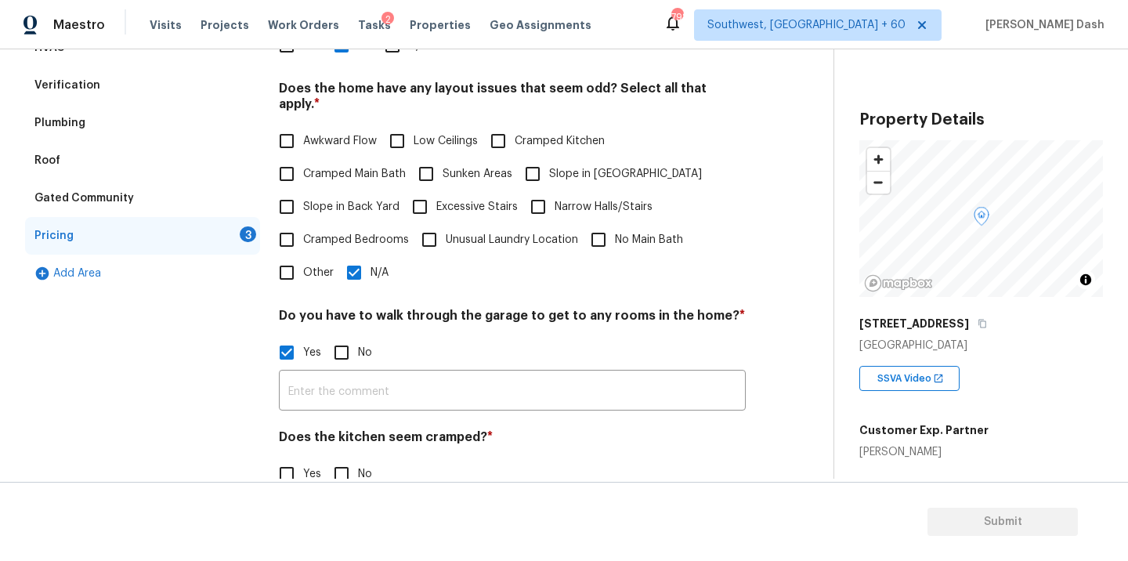
click at [342, 337] on input "No" at bounding box center [341, 352] width 33 height 33
checkbox input "true"
checkbox input "false"
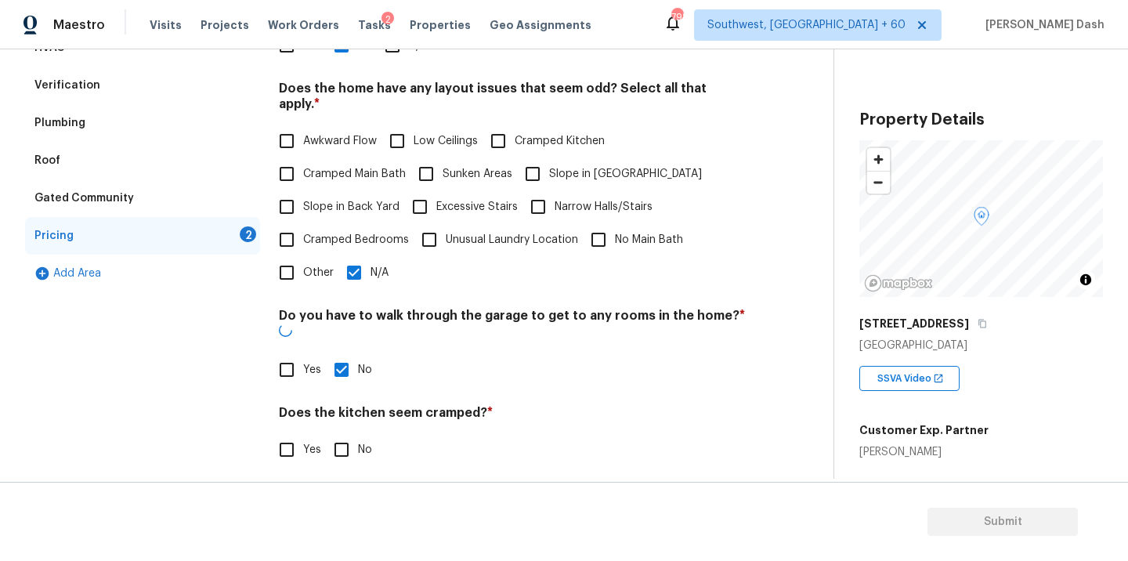
click at [342, 447] on div "Pricing Does the home have any additions? * Yes No N/A Does the home have any l…" at bounding box center [512, 259] width 467 height 611
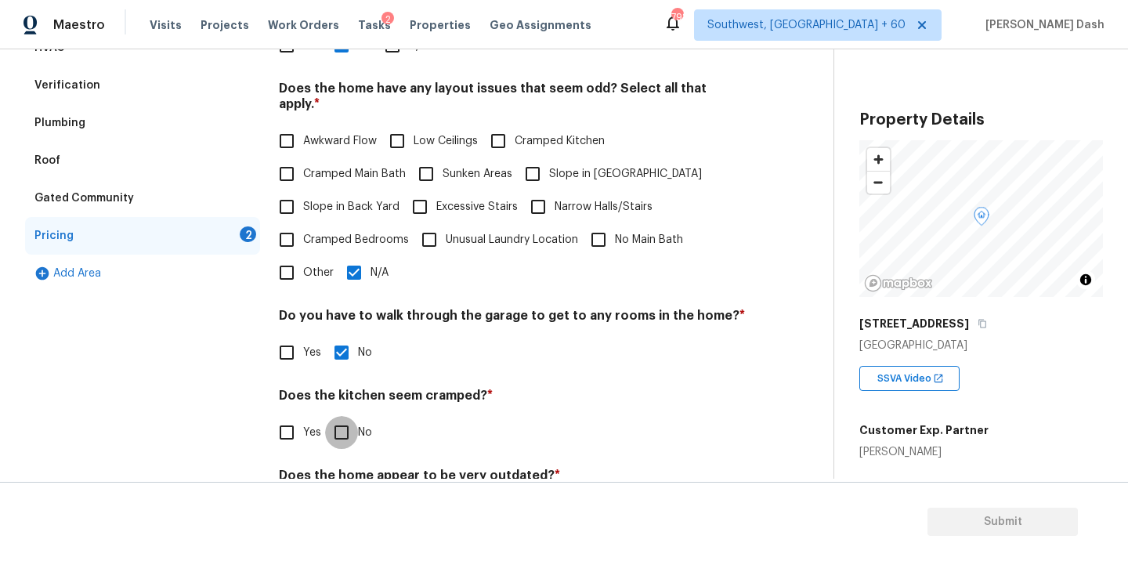
click at [342, 416] on input "No" at bounding box center [341, 432] width 33 height 33
checkbox input "true"
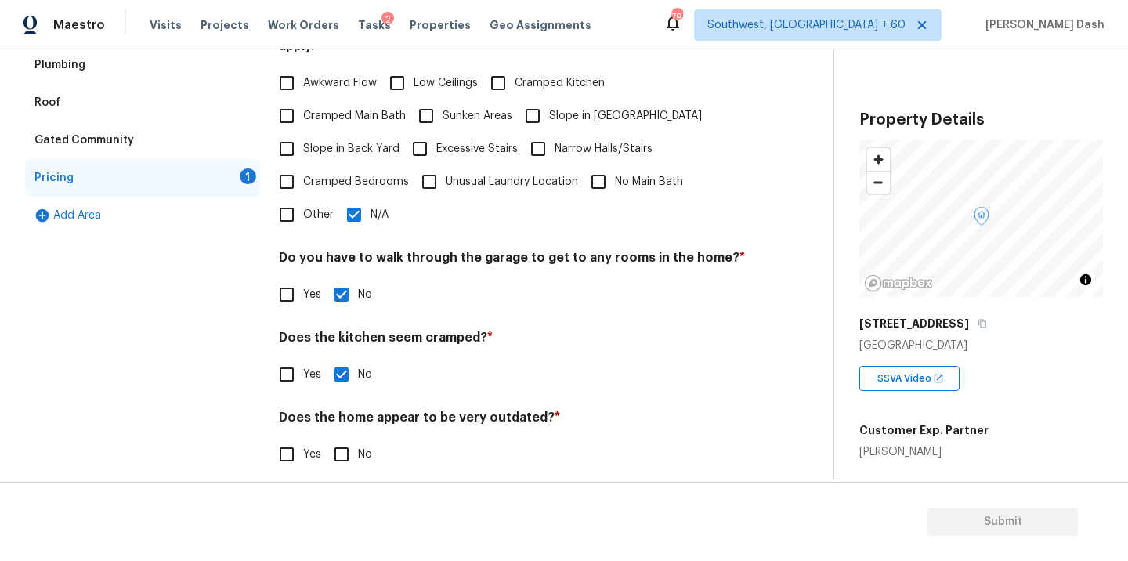
click at [342, 456] on div "Pricing Does the home have any additions? * Yes No N/A Does the home have any l…" at bounding box center [512, 193] width 467 height 594
click at [342, 438] on input "No" at bounding box center [341, 454] width 33 height 33
checkbox input "true"
click at [179, 251] on div "Exterior Utilities HVAC Verification Plumbing Roof Gated Community Pricing Add …" at bounding box center [142, 193] width 235 height 594
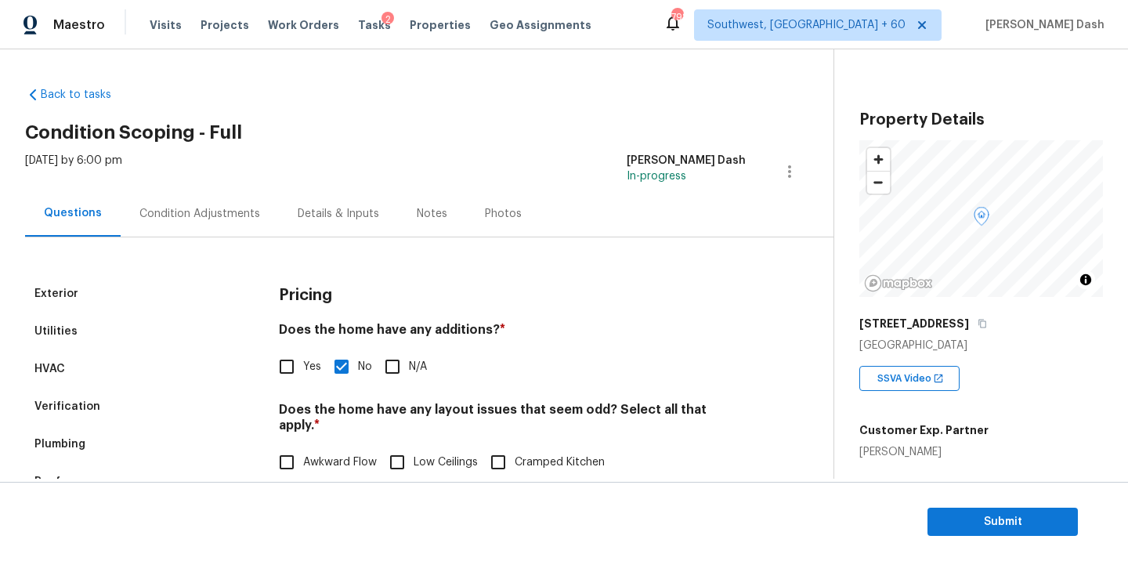
click at [195, 154] on div "Mon, Aug 18 2025 by 6:00 pm Soumya Ranjan Dash In-progress" at bounding box center [429, 172] width 808 height 38
click at [197, 188] on div "Mon, Aug 18 2025 by 6:00 pm Soumya Ranjan Dash In-progress" at bounding box center [429, 172] width 808 height 38
click at [207, 222] on div "Condition Adjustments" at bounding box center [200, 213] width 158 height 46
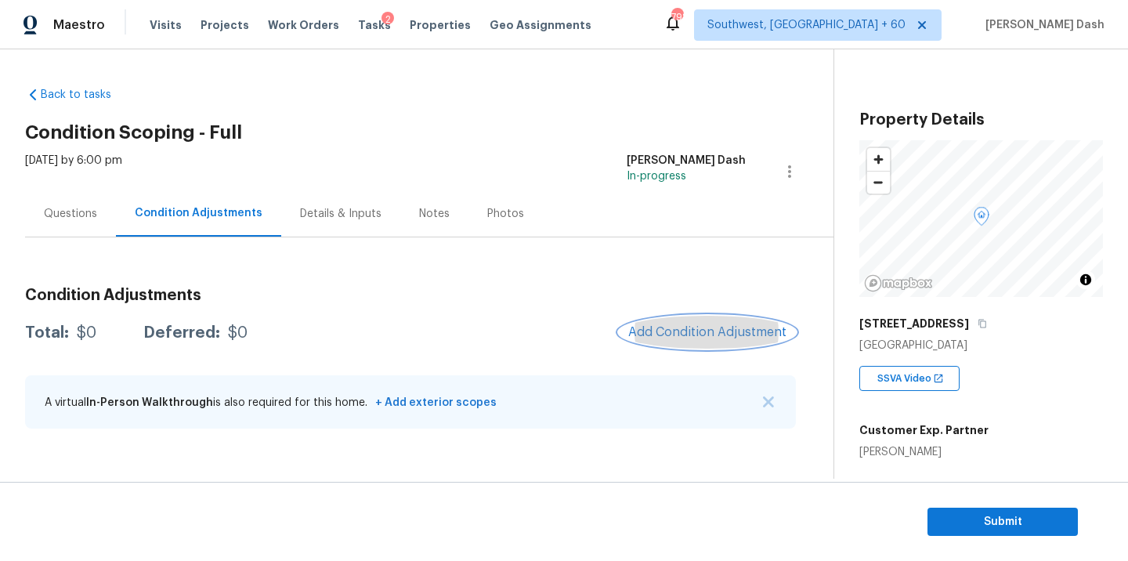
click at [754, 331] on span "Add Condition Adjustment" at bounding box center [707, 332] width 158 height 14
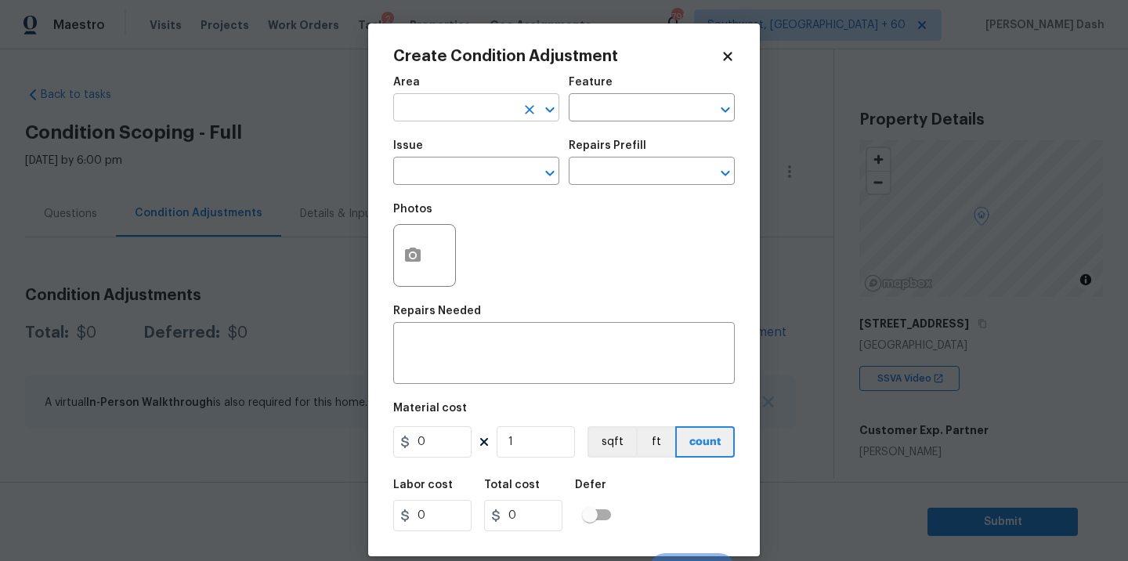
click at [496, 111] on input "text" at bounding box center [454, 109] width 122 height 24
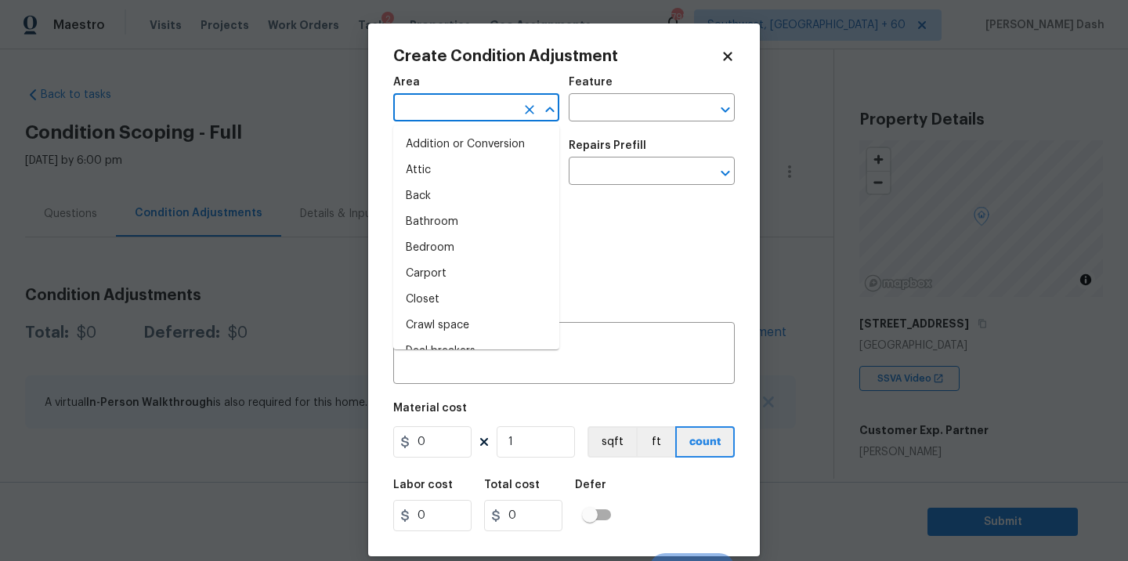
type input "r"
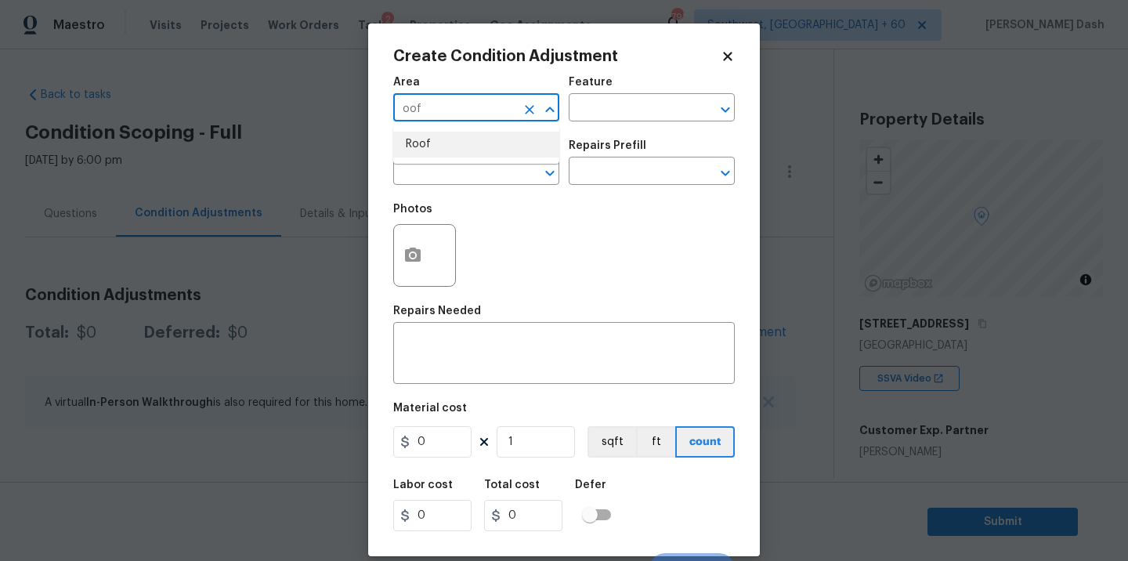
click at [469, 143] on li "Roof" at bounding box center [476, 145] width 166 height 26
type input "Roof"
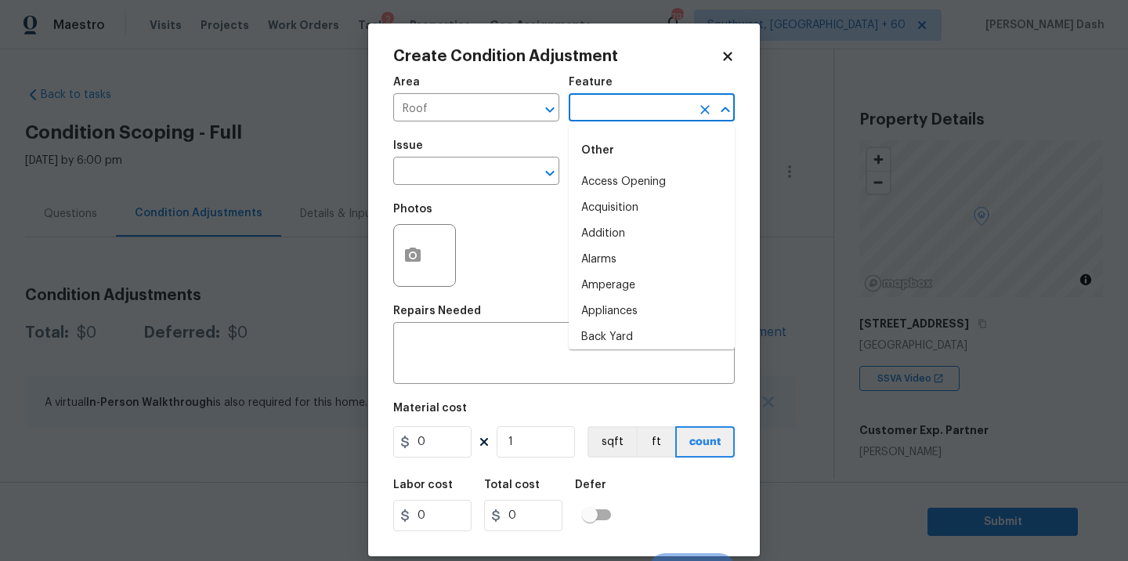
click at [621, 115] on input "text" at bounding box center [630, 109] width 122 height 24
click at [610, 259] on li "Roof" at bounding box center [652, 260] width 166 height 26
type input "Roof"
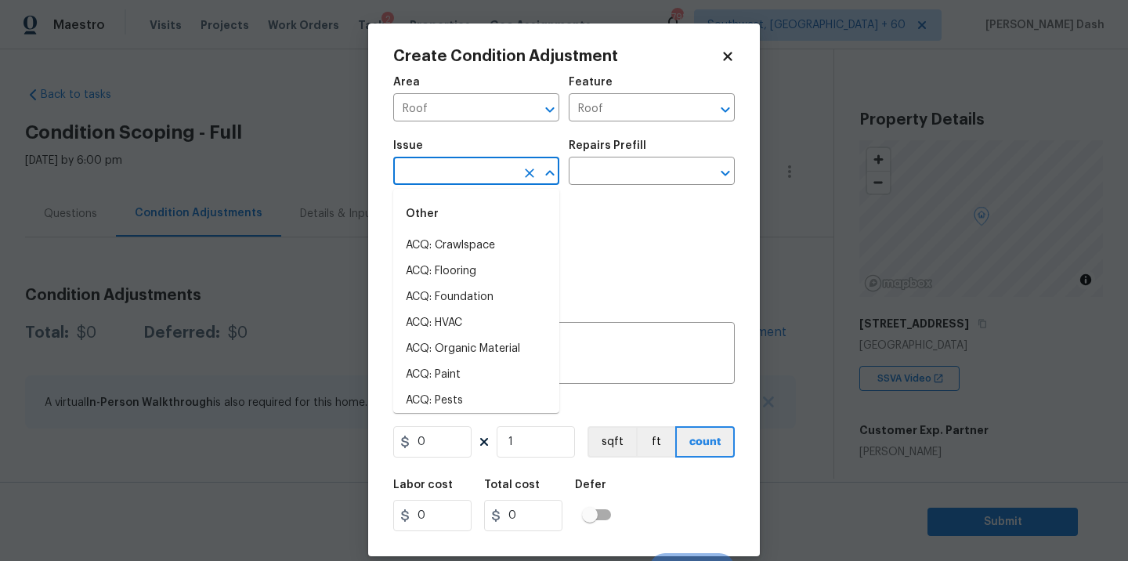
click at [497, 183] on input "text" at bounding box center [454, 173] width 122 height 24
type input "roof"
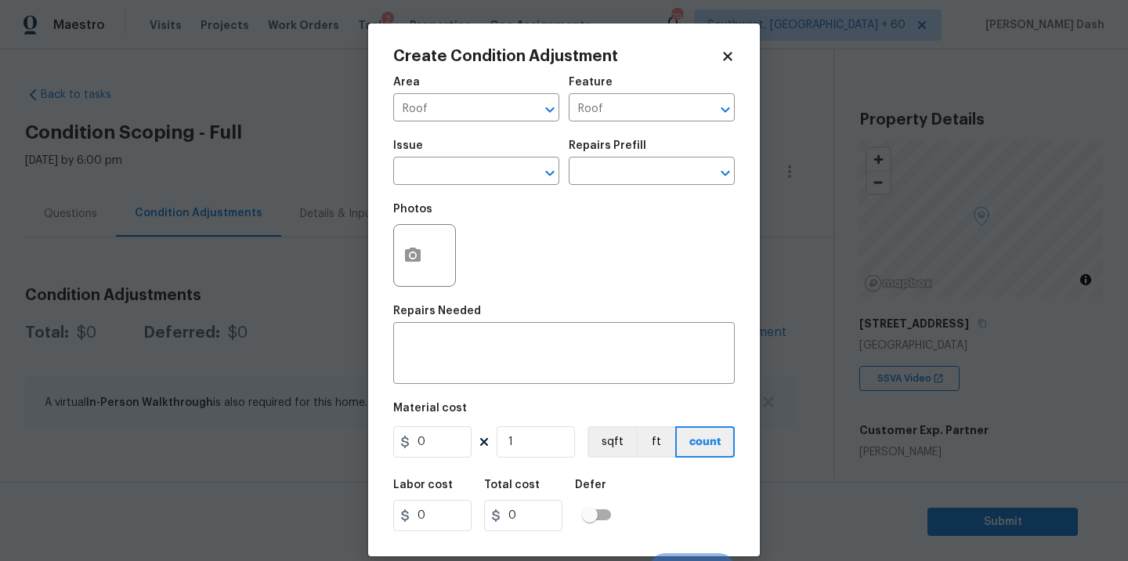
click at [759, 250] on div "Create Condition Adjustment Area Roof ​ Feature Roof ​ Issue ​ Repairs Prefill …" at bounding box center [564, 290] width 392 height 533
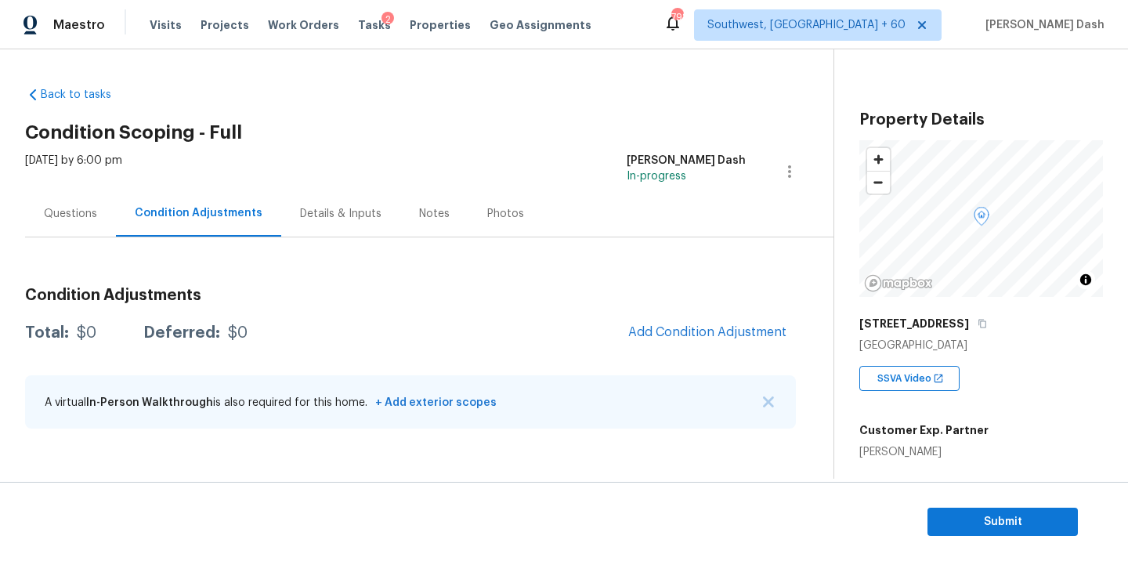
click at [826, 298] on body "Maestro Visits Projects Work Orders Tasks 2 Properties Geo Assignments 798 Sout…" at bounding box center [564, 280] width 1128 height 561
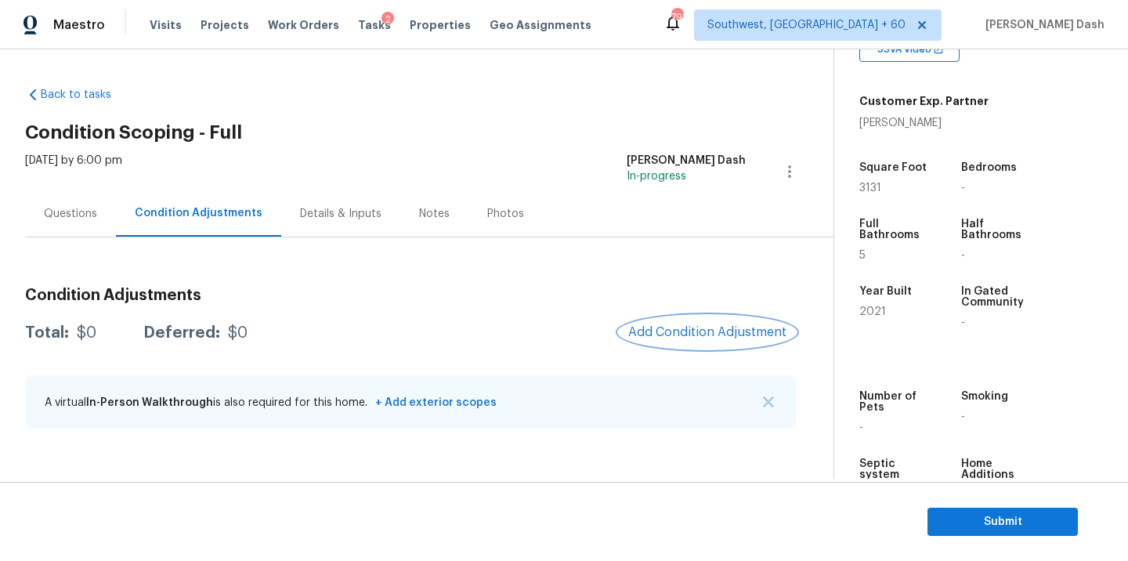
scroll to position [343, 0]
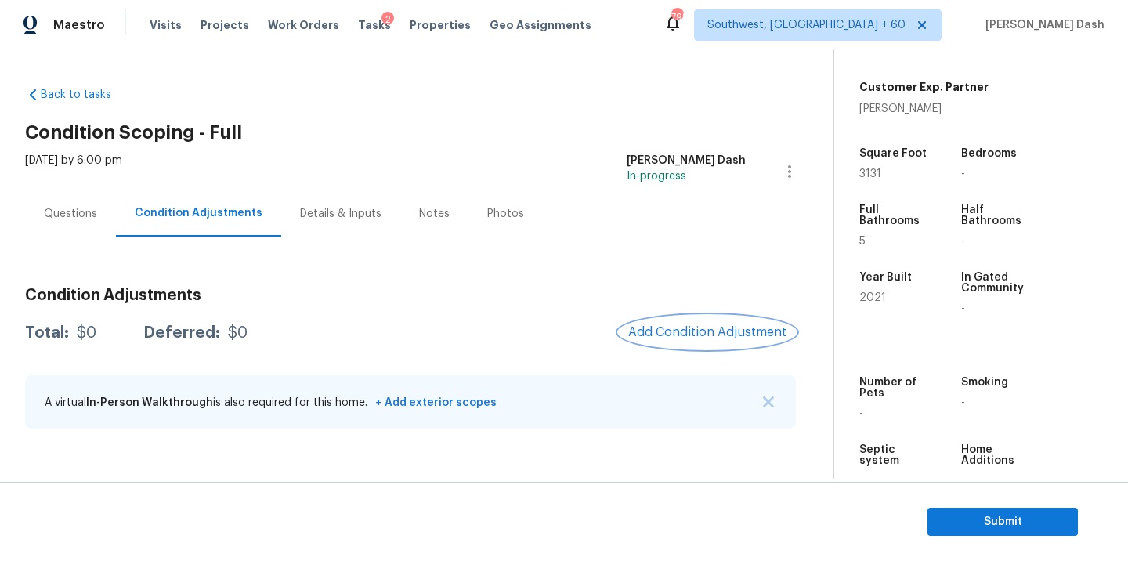
click at [749, 344] on button "Add Condition Adjustment" at bounding box center [707, 332] width 177 height 33
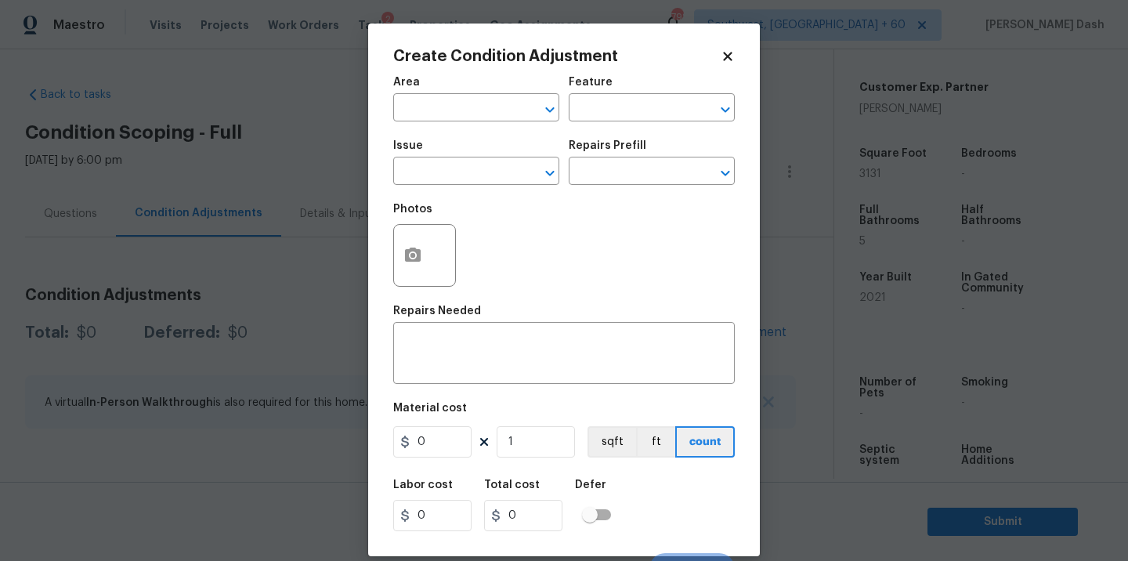
click at [457, 84] on div "Area" at bounding box center [476, 87] width 166 height 20
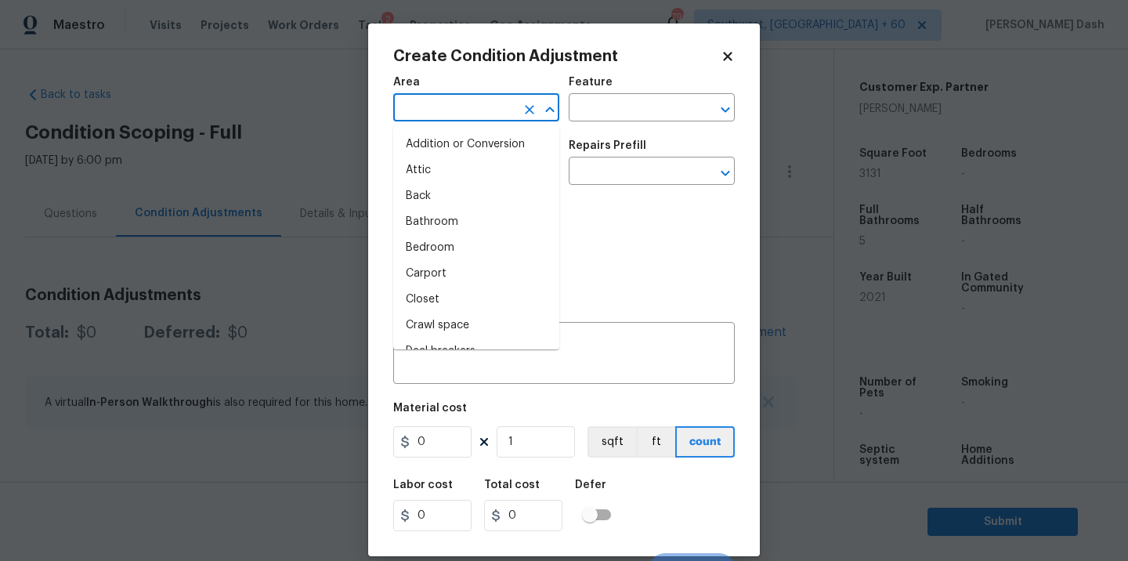
click at [493, 113] on input "text" at bounding box center [454, 109] width 122 height 24
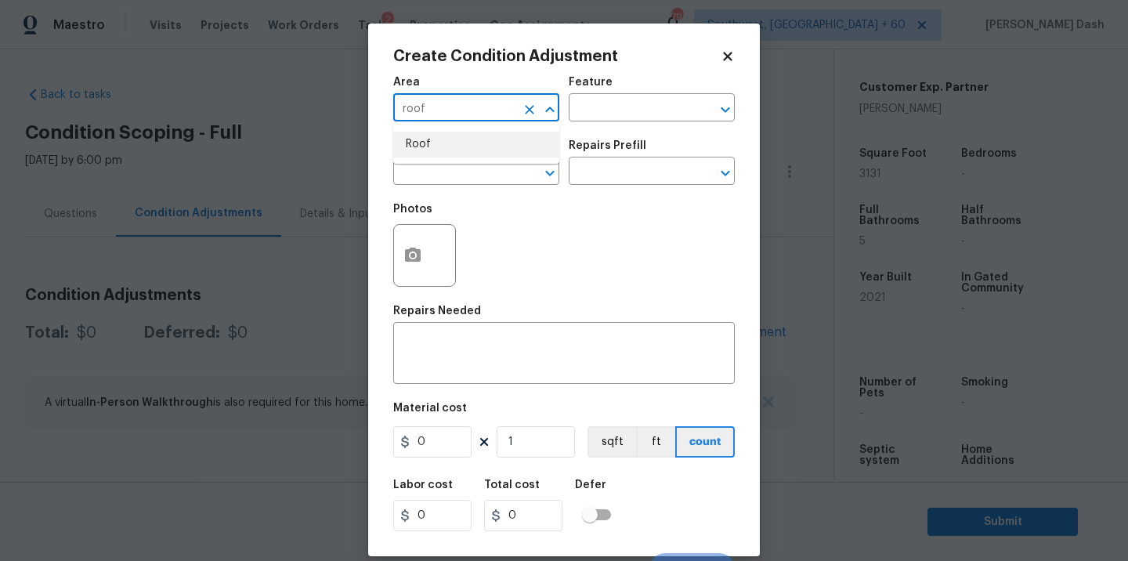
click at [466, 149] on li "Roof" at bounding box center [476, 145] width 166 height 26
type input "Roof"
click at [581, 117] on input "text" at bounding box center [630, 109] width 122 height 24
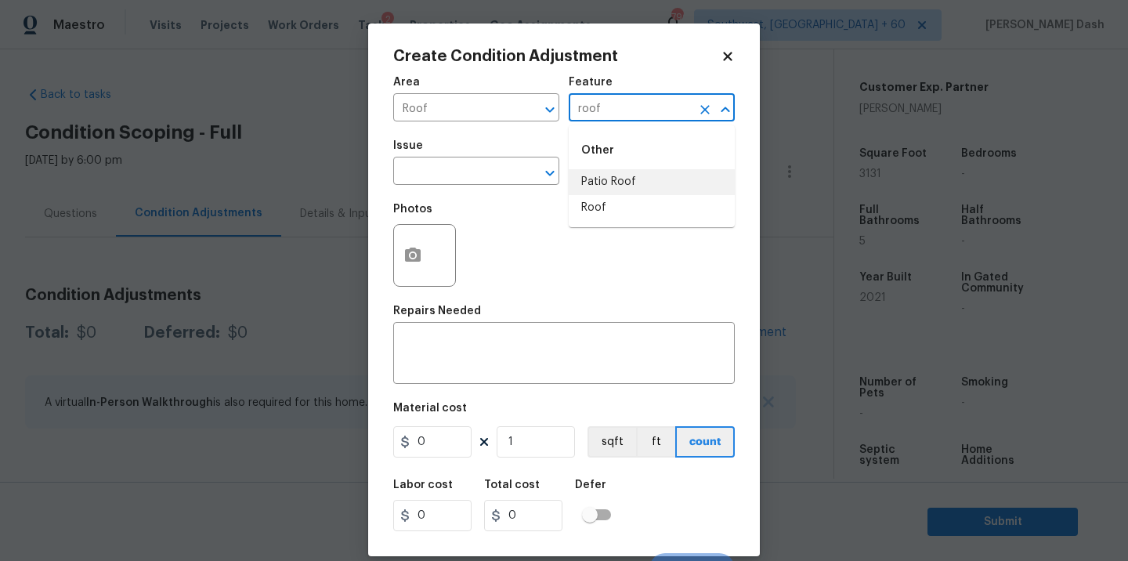
click at [602, 209] on li "Roof" at bounding box center [652, 208] width 166 height 26
type input "Roof"
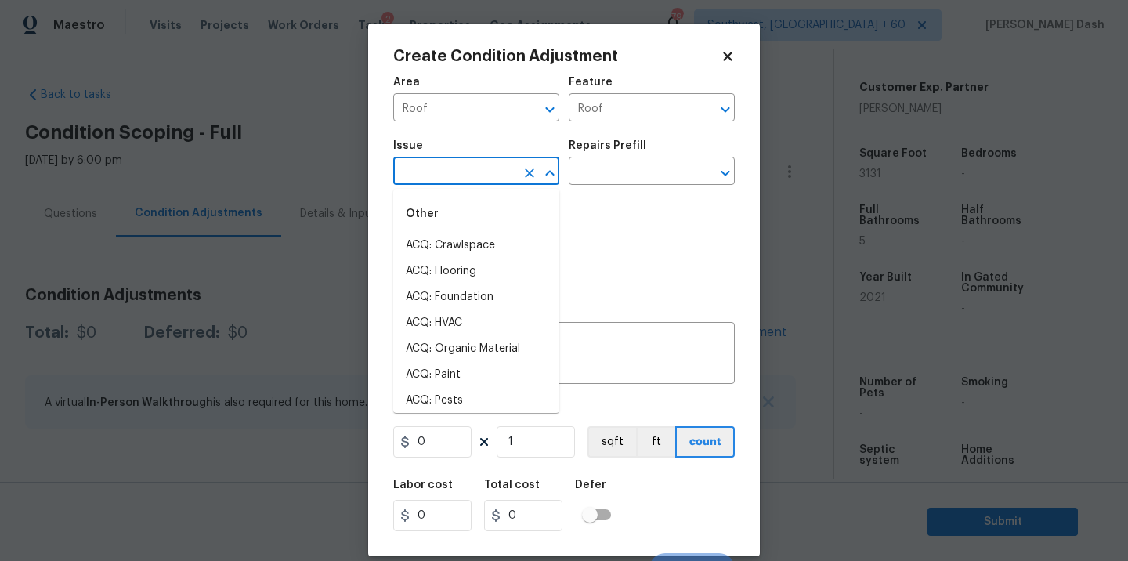
click at [483, 167] on input "text" at bounding box center [454, 173] width 122 height 24
click at [462, 251] on li "ACQ: Shingle Roof" at bounding box center [476, 246] width 166 height 26
type input "ACQ: Shingle Roof"
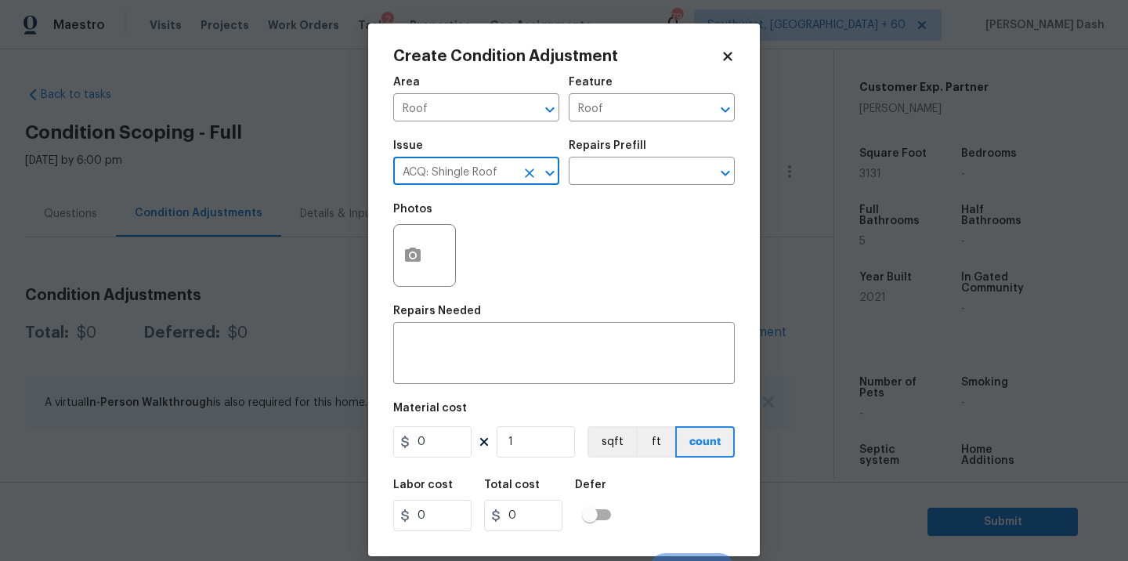
click at [541, 175] on icon "Open" at bounding box center [550, 173] width 19 height 19
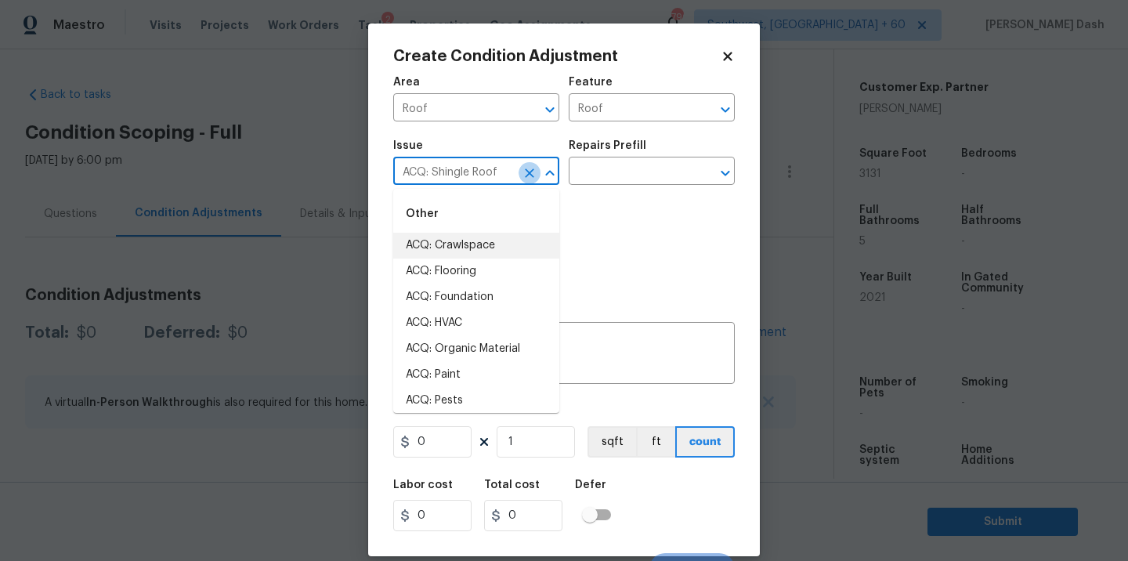
click at [529, 175] on icon "Clear" at bounding box center [529, 172] width 9 height 9
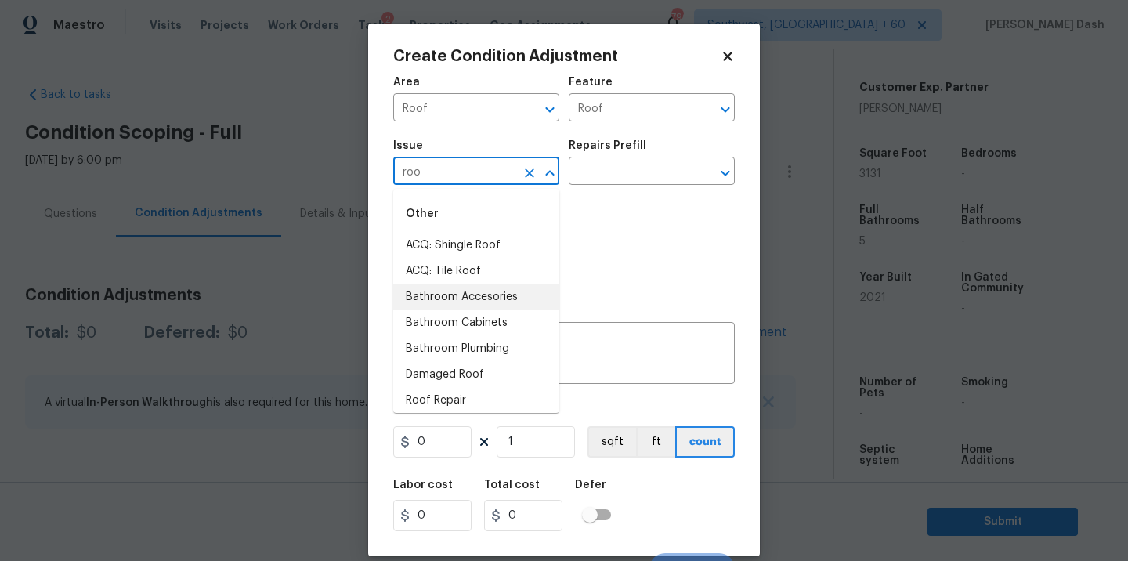
click at [482, 284] on li "Bathroom Accesories" at bounding box center [476, 297] width 166 height 26
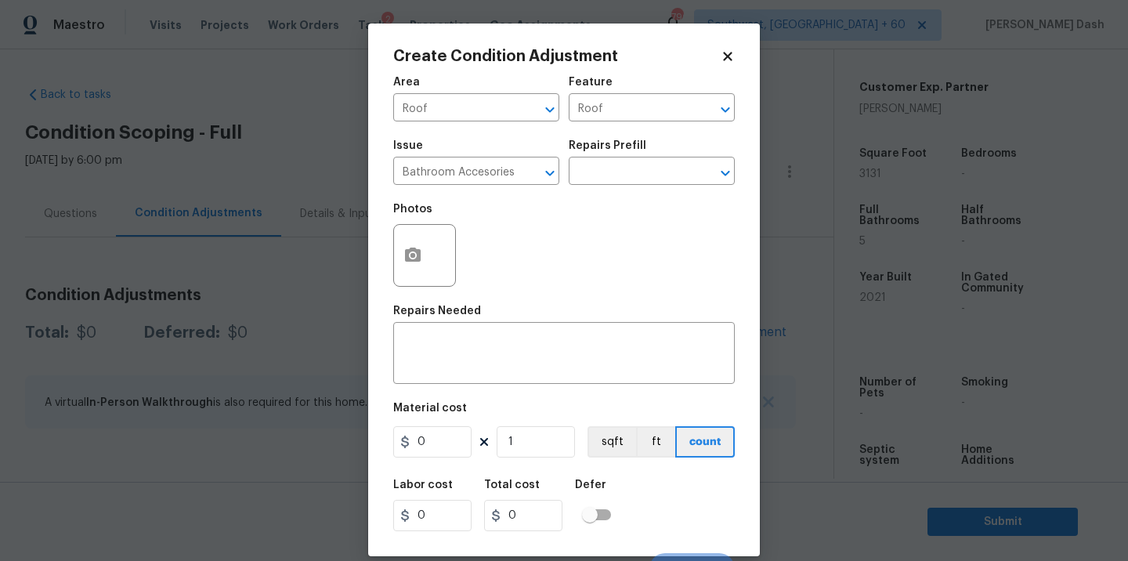
click at [535, 186] on span "Issue Bathroom Accesories ​" at bounding box center [476, 162] width 166 height 63
click at [535, 183] on div at bounding box center [539, 173] width 41 height 22
type input "r"
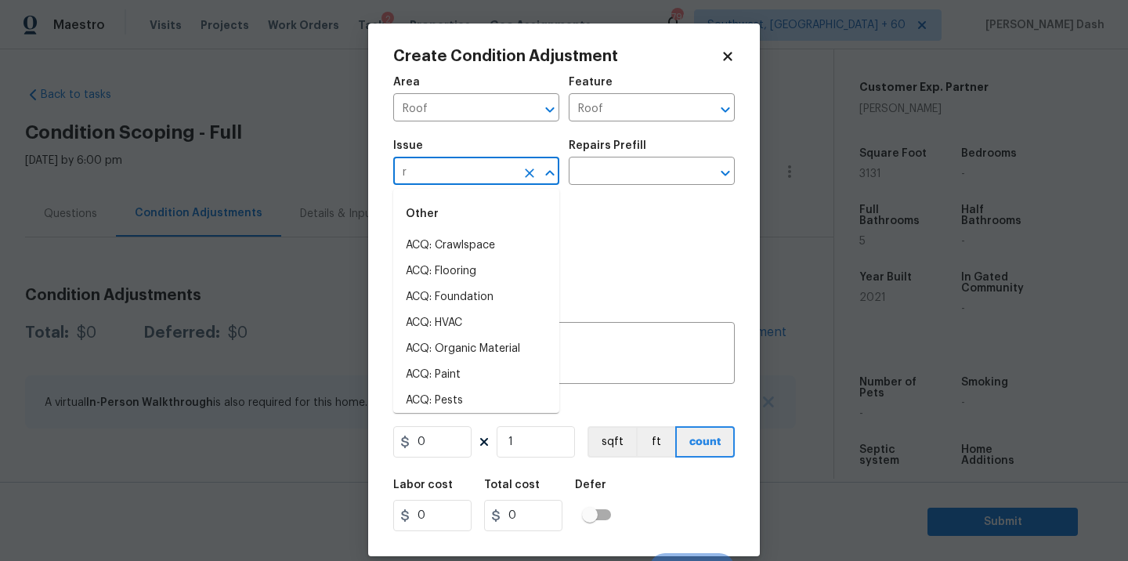
click at [533, 174] on icon "Clear" at bounding box center [530, 173] width 16 height 16
click at [490, 266] on li "ACQ: Tile Roof" at bounding box center [476, 272] width 166 height 26
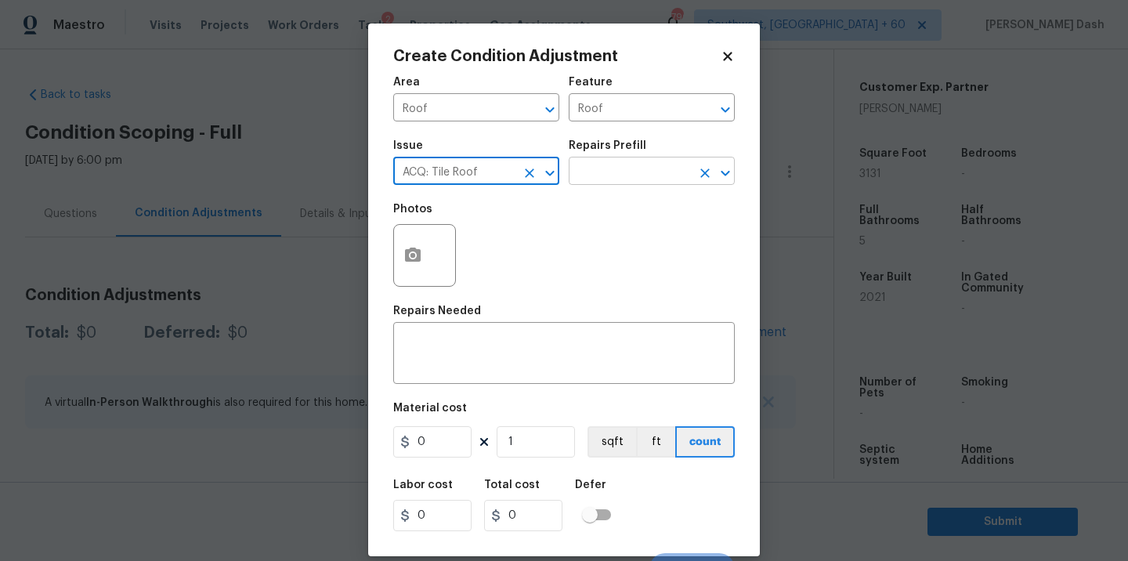
type input "ACQ: Tile Roof"
click at [624, 168] on input "text" at bounding box center [630, 173] width 122 height 24
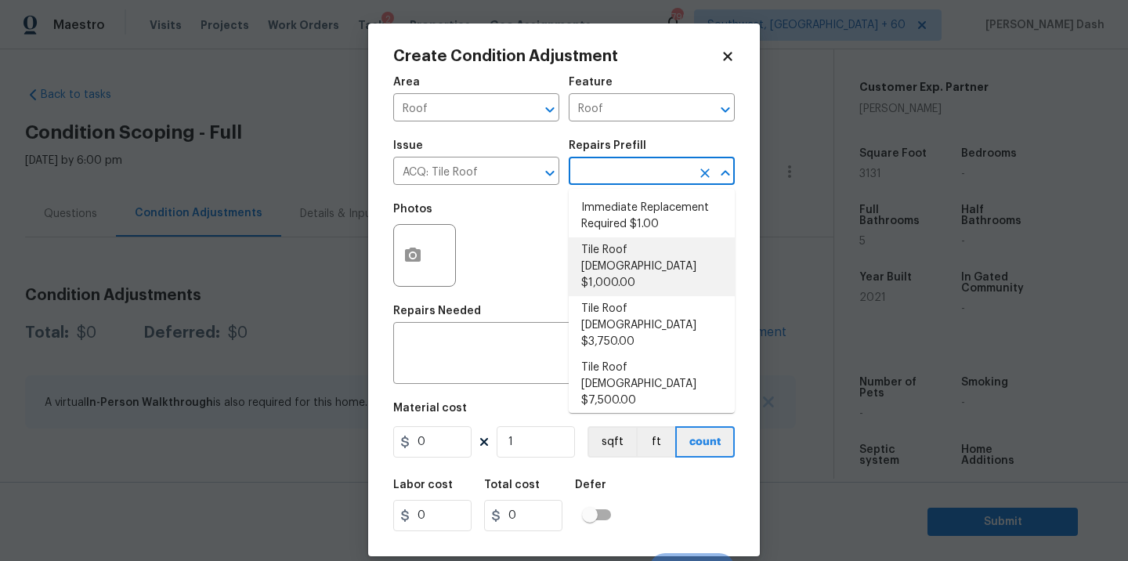
click at [624, 266] on li "Tile Roof 0-10 Years Old $1,000.00" at bounding box center [652, 266] width 166 height 59
type input "Acquisition"
type textarea "Acquisition Scope: Tile Roof 0-10 years in age maintenance."
type input "1000"
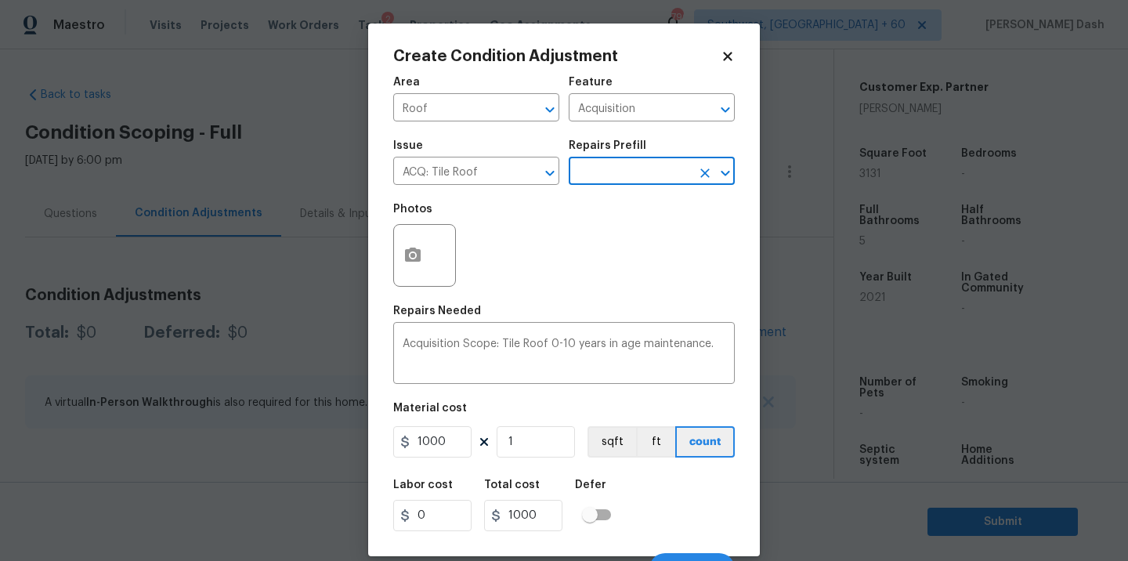
scroll to position [24, 0]
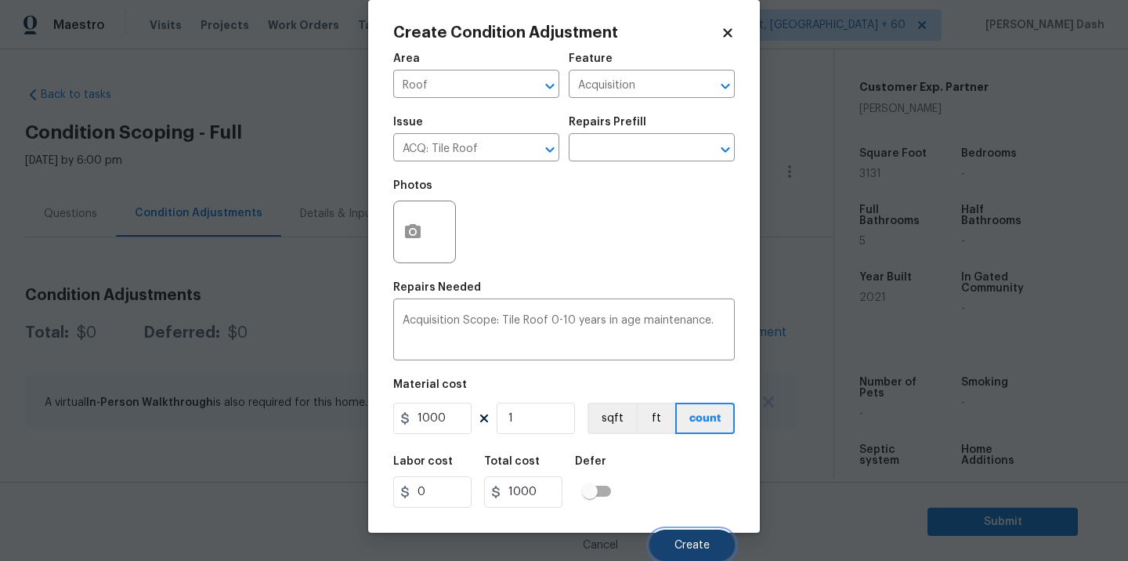
click at [679, 537] on button "Create" at bounding box center [691, 545] width 85 height 31
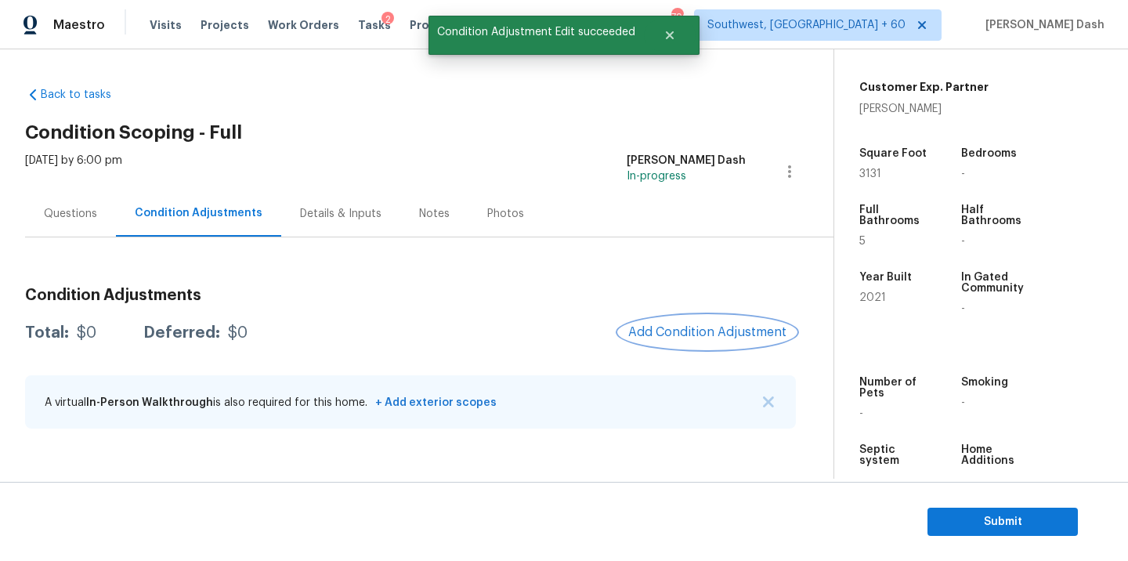
scroll to position [0, 0]
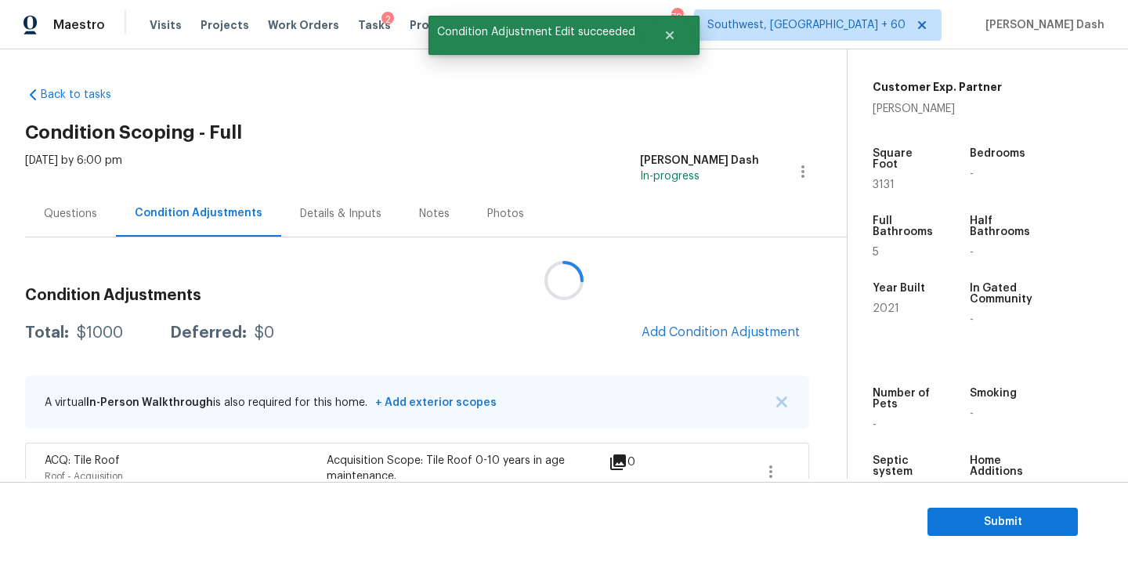
click at [695, 335] on div at bounding box center [564, 280] width 1128 height 561
click at [682, 327] on span "Add Condition Adjustment" at bounding box center [721, 332] width 158 height 14
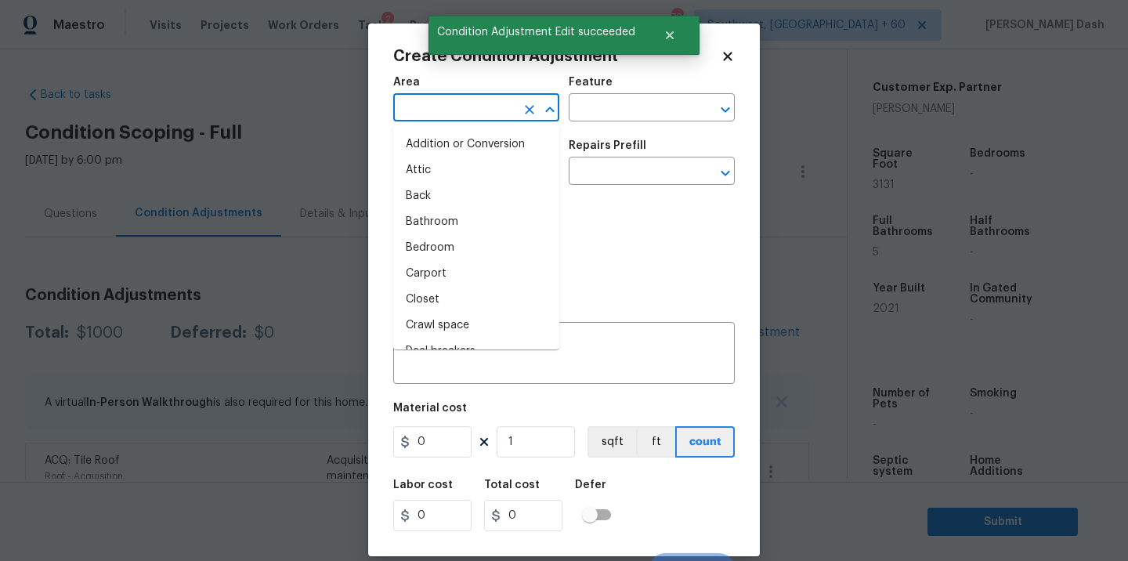
click at [473, 115] on input "text" at bounding box center [454, 109] width 122 height 24
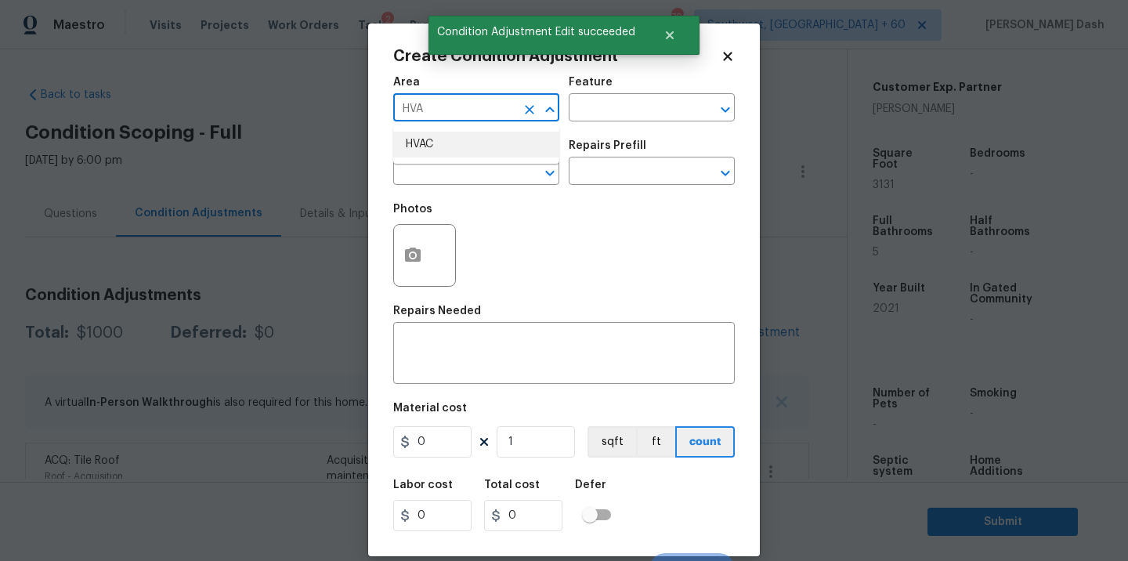
click at [454, 148] on li "HVAC" at bounding box center [476, 145] width 166 height 26
type input "HVAC"
click at [620, 139] on div "Issue ​ Repairs Prefill ​" at bounding box center [564, 162] width 342 height 63
click at [620, 133] on div "Issue ​ Repairs Prefill ​" at bounding box center [564, 162] width 342 height 63
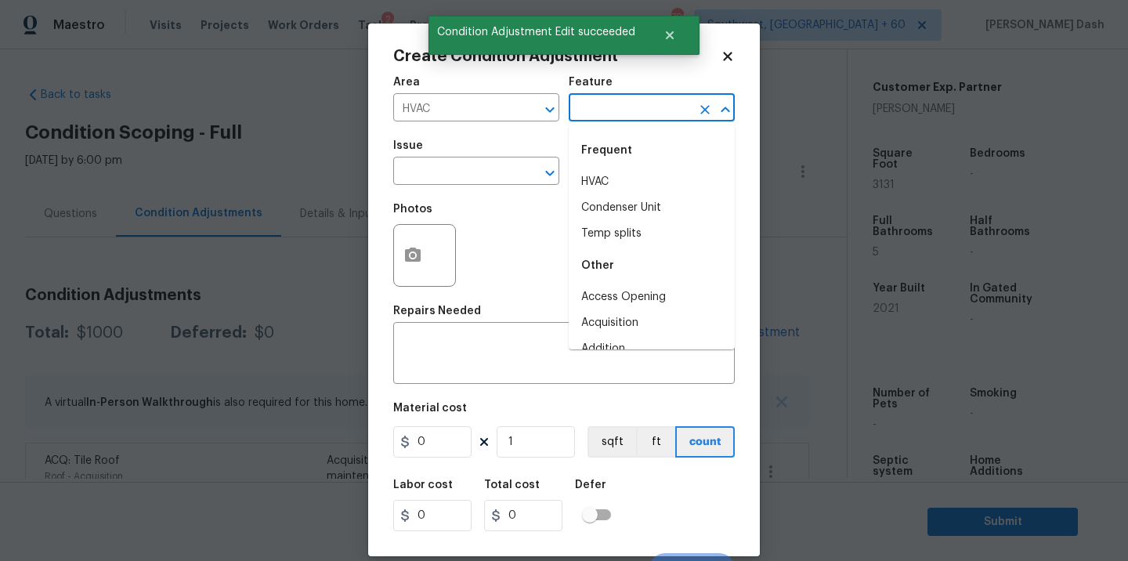
click at [620, 107] on input "text" at bounding box center [630, 109] width 122 height 24
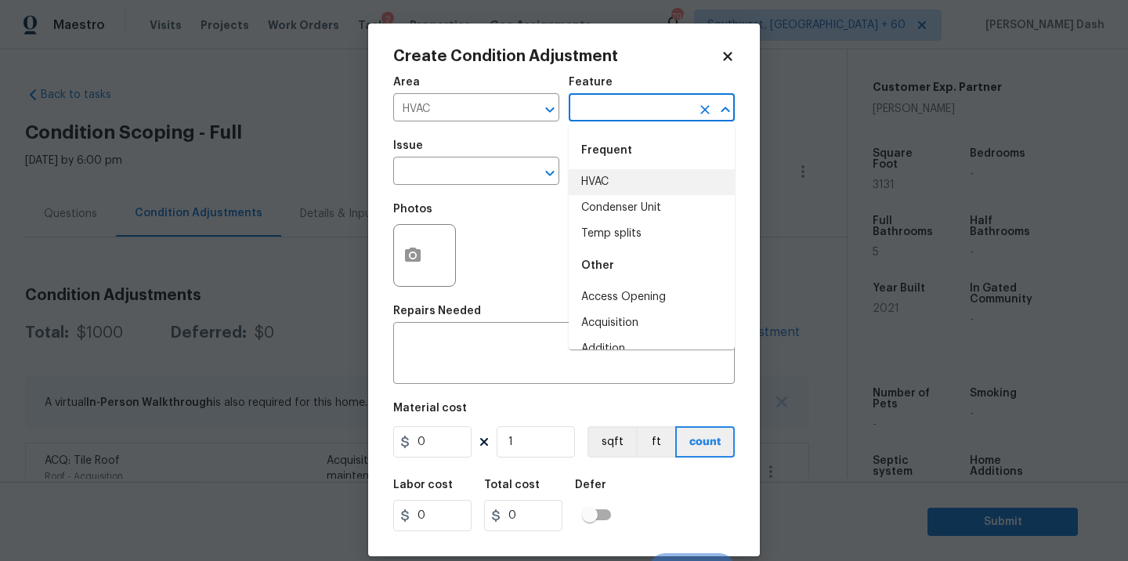
click at [598, 176] on li "HVAC" at bounding box center [652, 182] width 166 height 26
type input "HVAC"
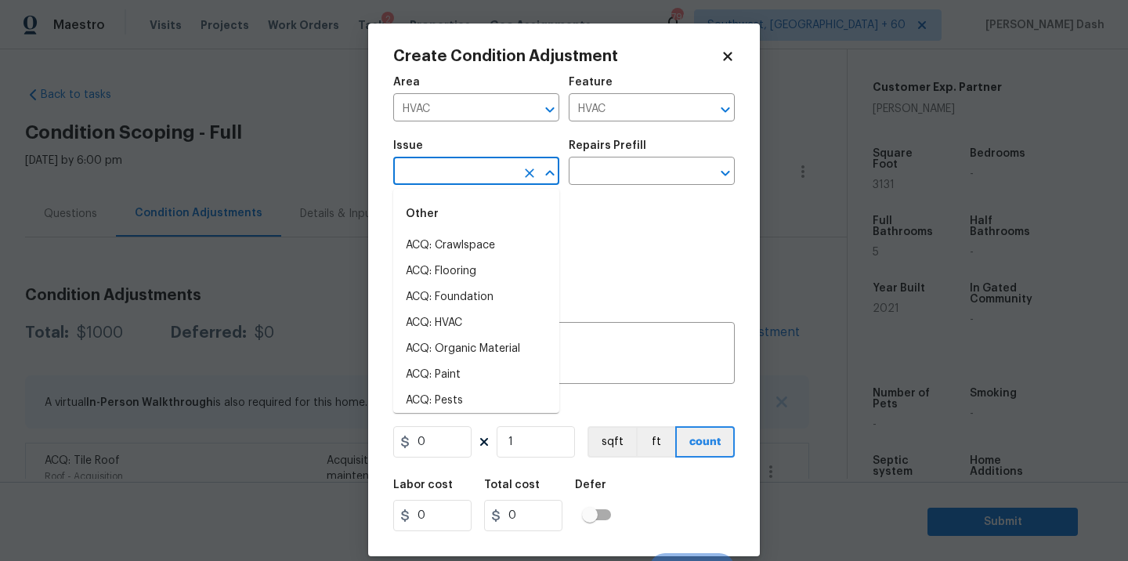
click at [495, 176] on input "text" at bounding box center [454, 173] width 122 height 24
click at [494, 320] on li "ACQ: HVAC" at bounding box center [476, 323] width 166 height 26
type input "ACQ: HVAC"
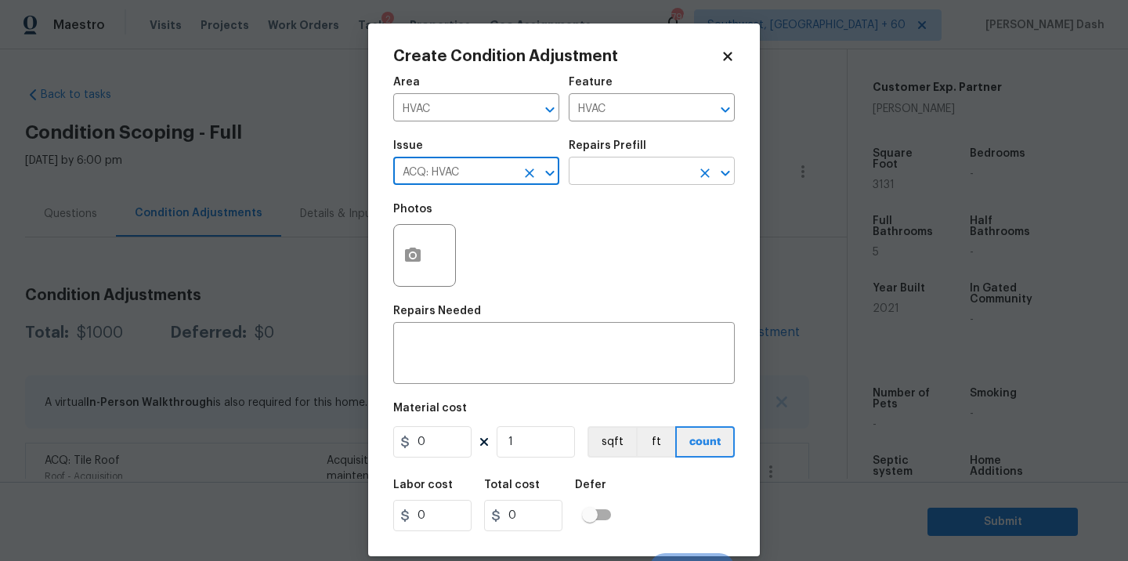
click at [649, 165] on input "text" at bounding box center [630, 173] width 122 height 24
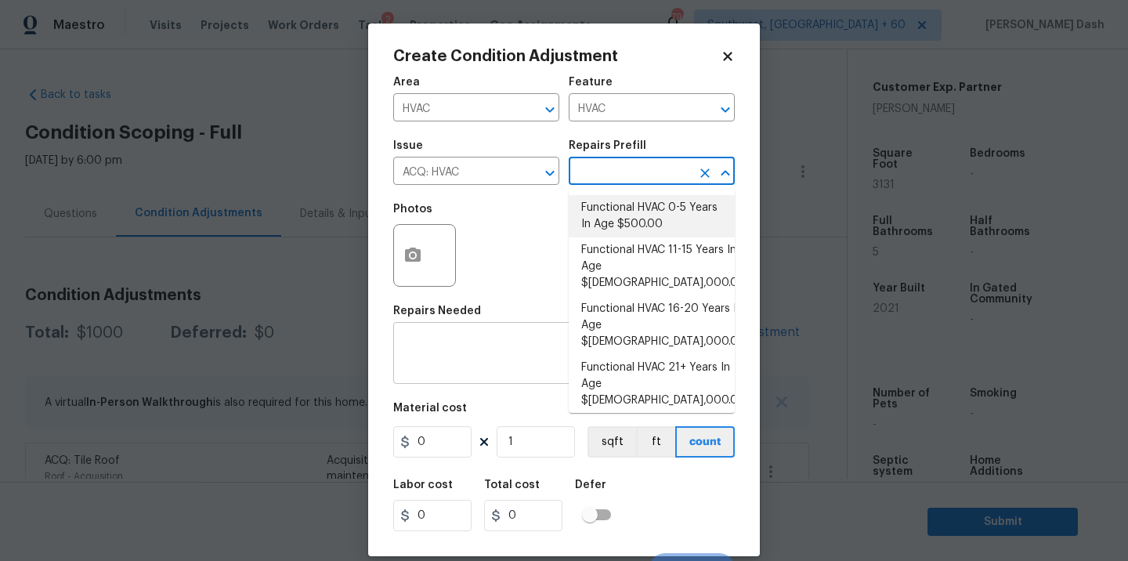
drag, startPoint x: 646, startPoint y: 217, endPoint x: 646, endPoint y: 360, distance: 143.4
click at [646, 219] on li "Functional HVAC 0-5 Years In Age $500.00" at bounding box center [652, 216] width 166 height 42
type input "Acquisition"
type textarea "Acquisition Scope: Functional HVAC 0-5 years"
type input "500"
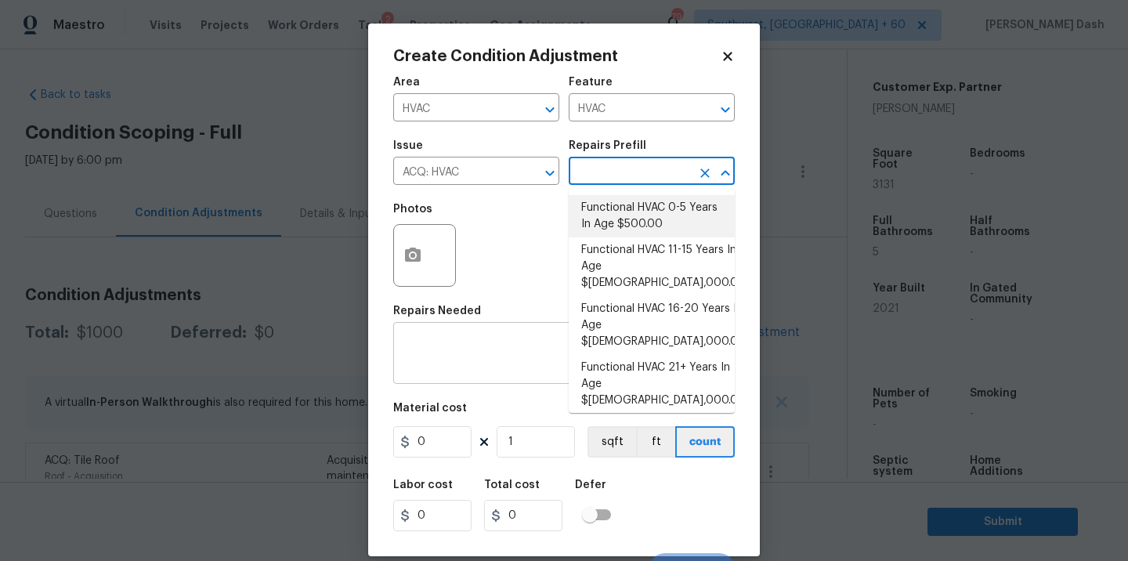
type input "500"
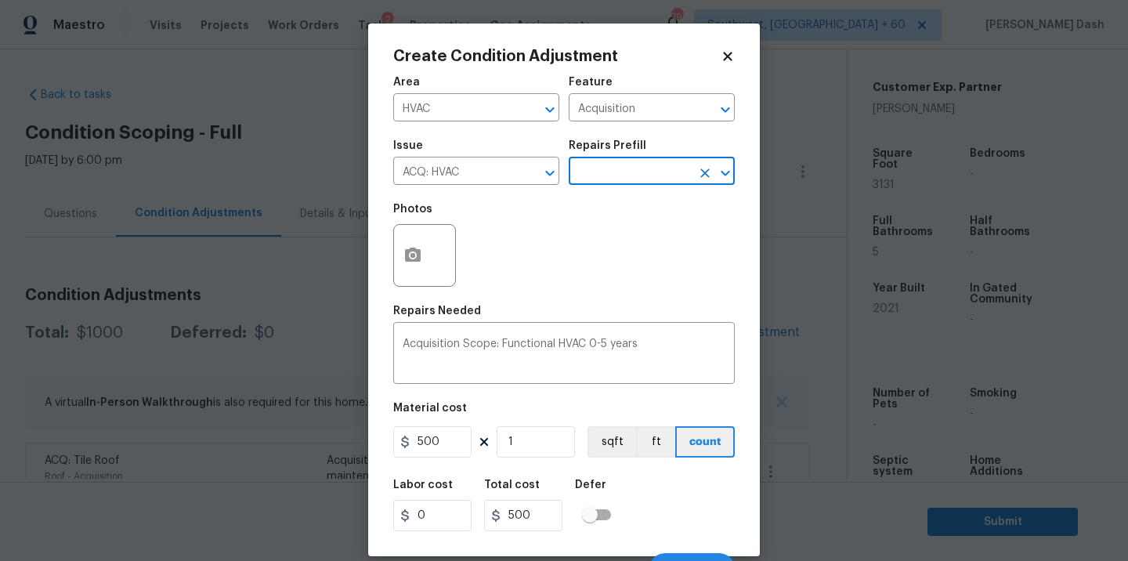
scroll to position [24, 0]
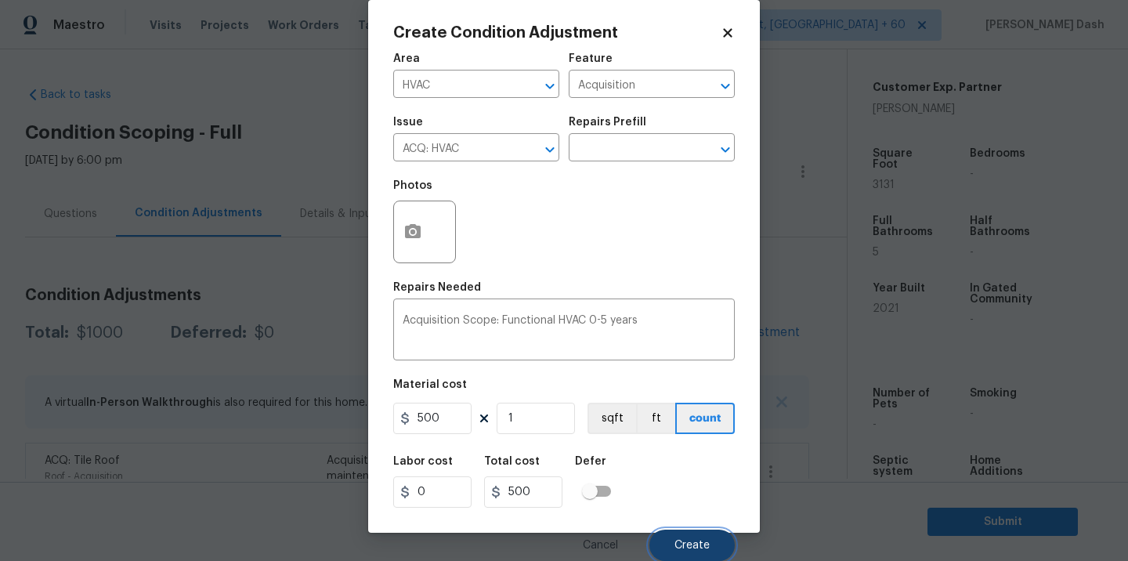
click at [679, 550] on span "Create" at bounding box center [692, 546] width 35 height 12
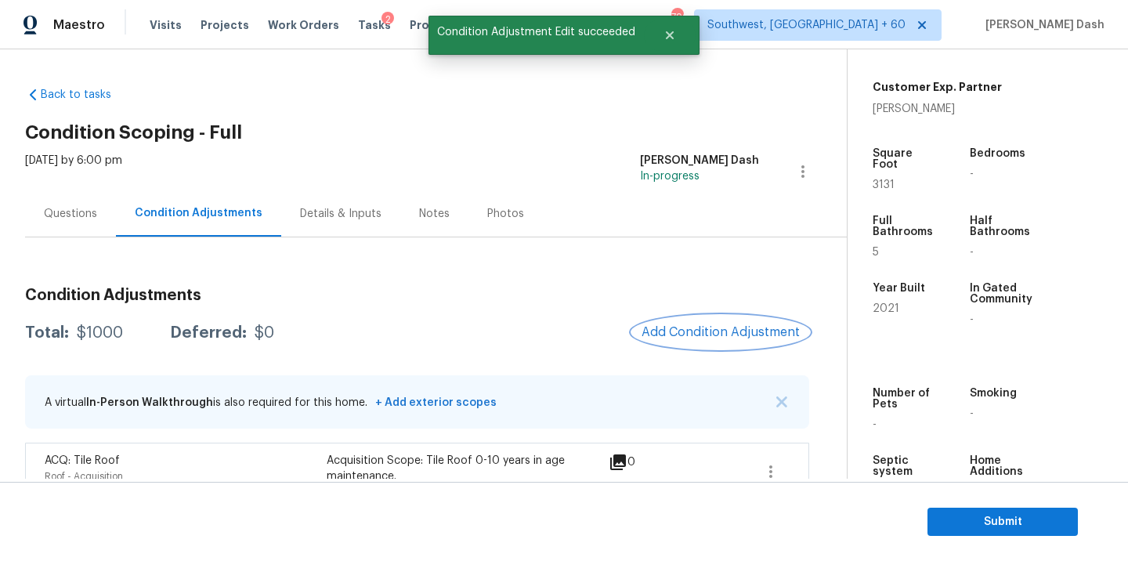
scroll to position [0, 0]
click at [709, 330] on span "Add Condition Adjustment" at bounding box center [721, 332] width 158 height 14
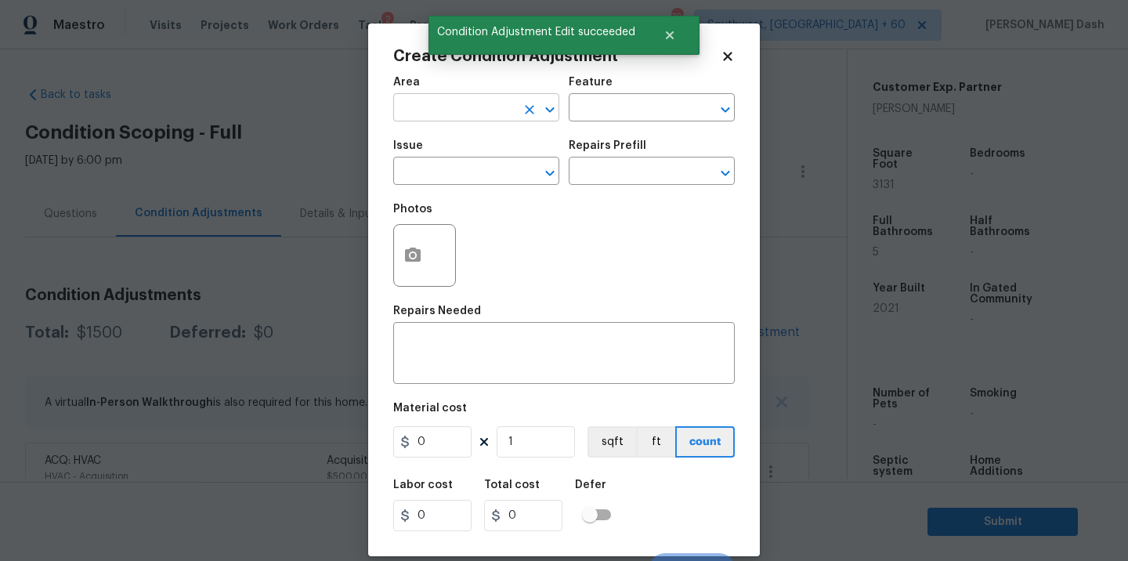
click at [482, 118] on input "text" at bounding box center [454, 109] width 122 height 24
click at [477, 188] on ul "Exterior Addition Exterior Overall" at bounding box center [476, 157] width 166 height 64
click at [475, 166] on li "Exterior Overall" at bounding box center [476, 170] width 166 height 26
type input "Exterior Overall"
click at [612, 107] on input "text" at bounding box center [630, 109] width 122 height 24
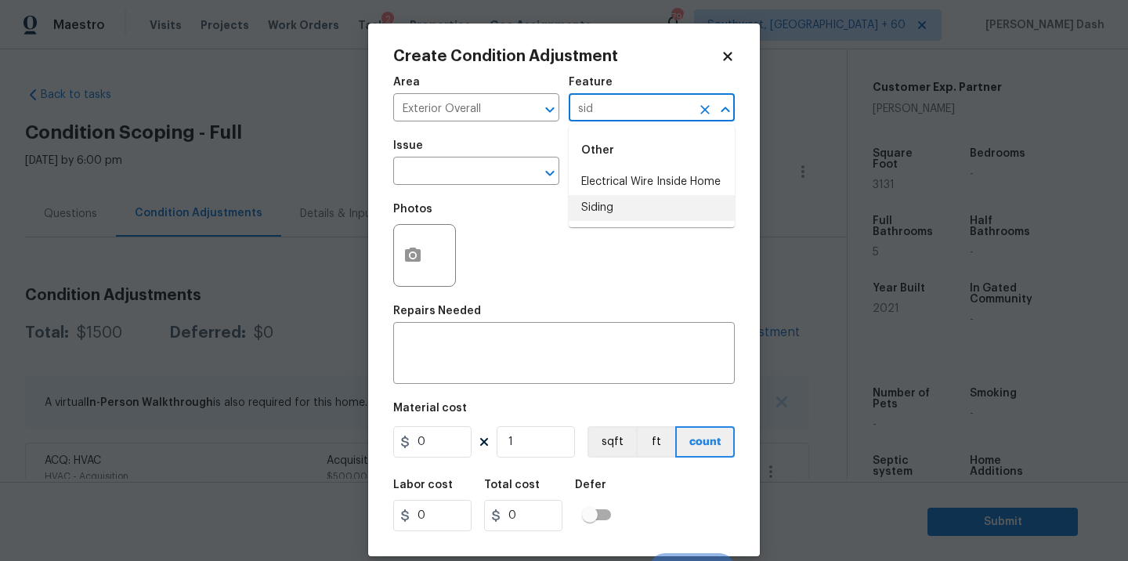
click at [600, 204] on li "Siding" at bounding box center [652, 208] width 166 height 26
type input "Siding"
click at [495, 179] on input "text" at bounding box center [454, 173] width 122 height 24
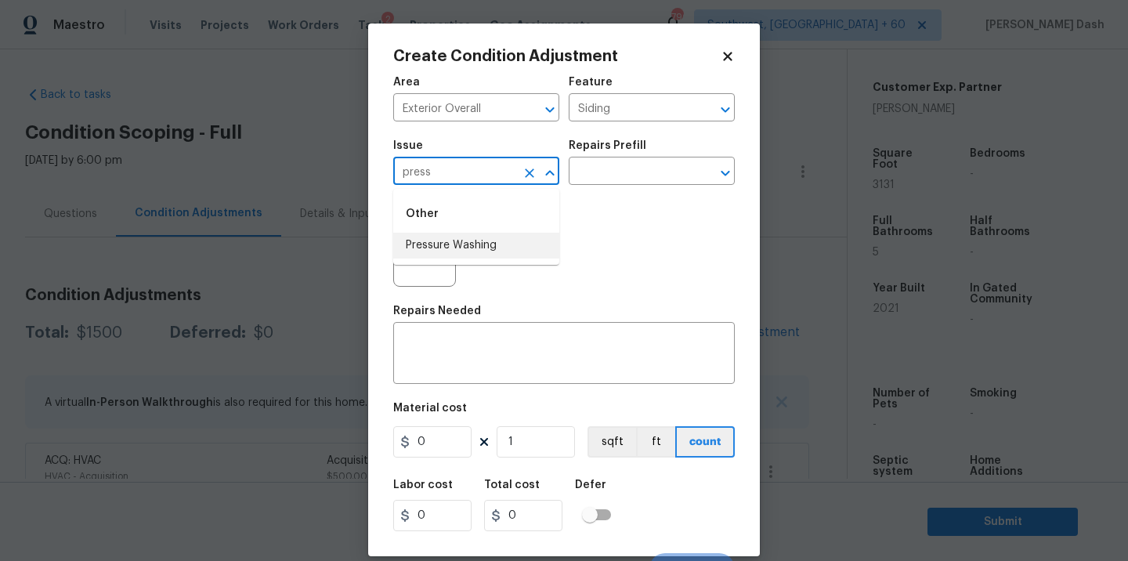
click at [494, 250] on li "Pressure Washing" at bounding box center [476, 246] width 166 height 26
type input "Pressure Washing"
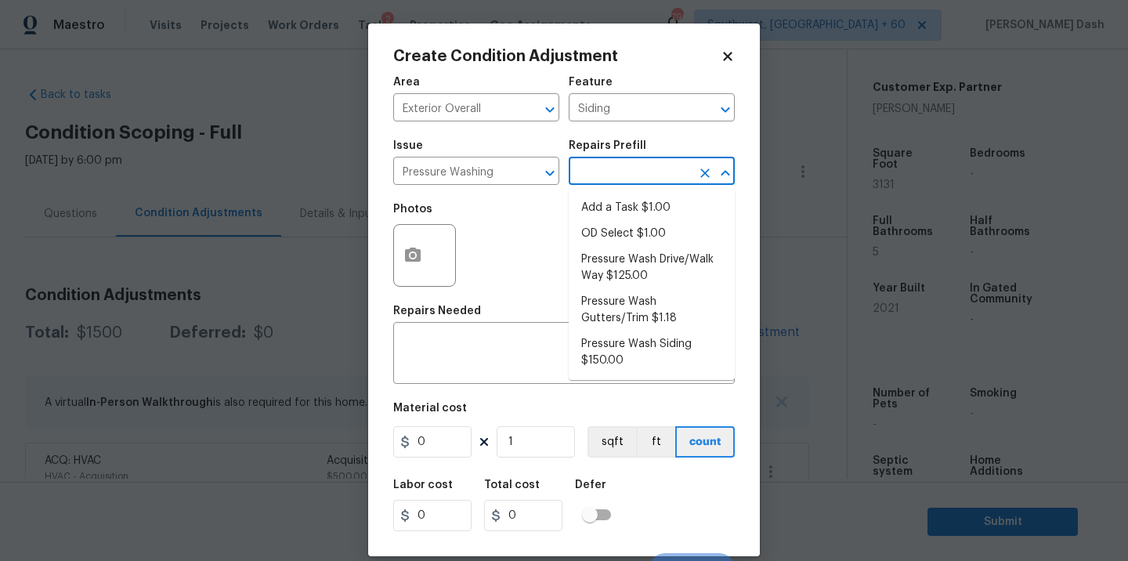
drag, startPoint x: 620, startPoint y: 172, endPoint x: 620, endPoint y: 258, distance: 85.4
click at [620, 180] on input "text" at bounding box center [630, 173] width 122 height 24
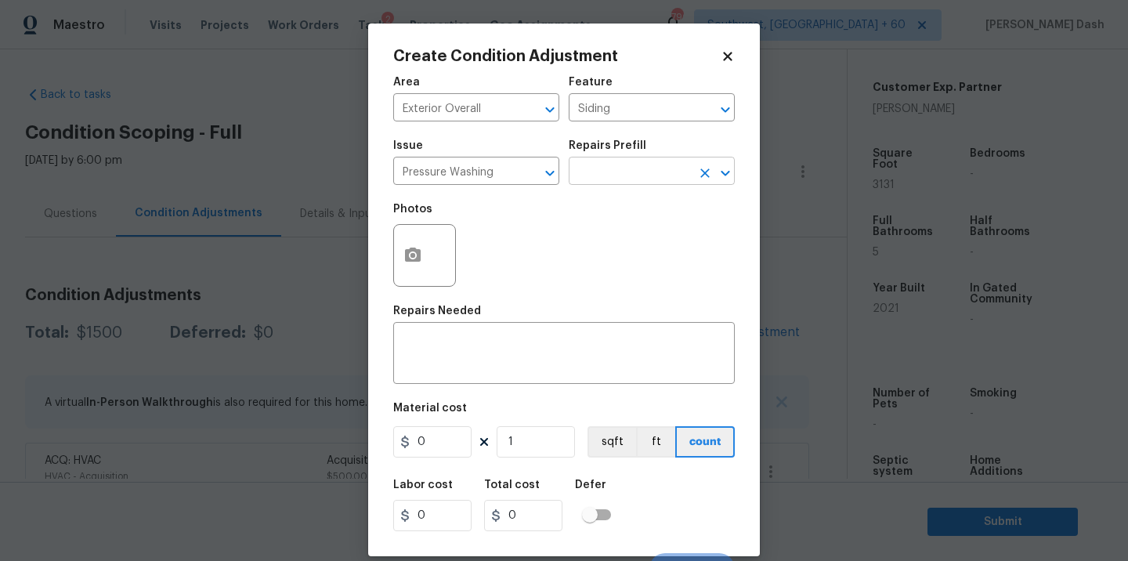
click at [601, 170] on input "text" at bounding box center [630, 173] width 122 height 24
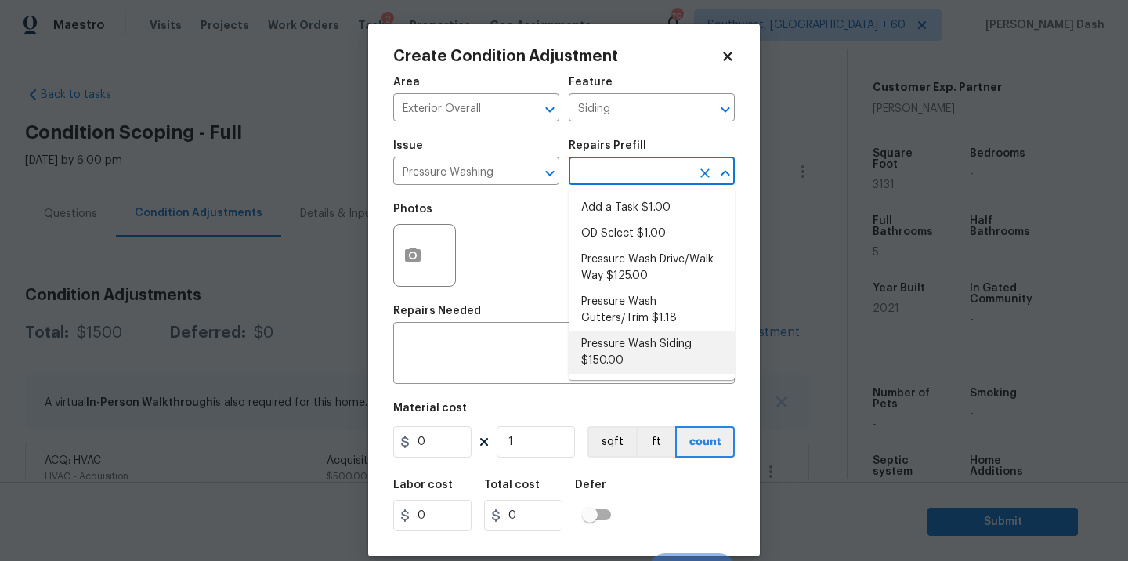
drag, startPoint x: 512, startPoint y: 272, endPoint x: 512, endPoint y: 298, distance: 26.6
click at [512, 272] on div "Photos" at bounding box center [564, 245] width 342 height 102
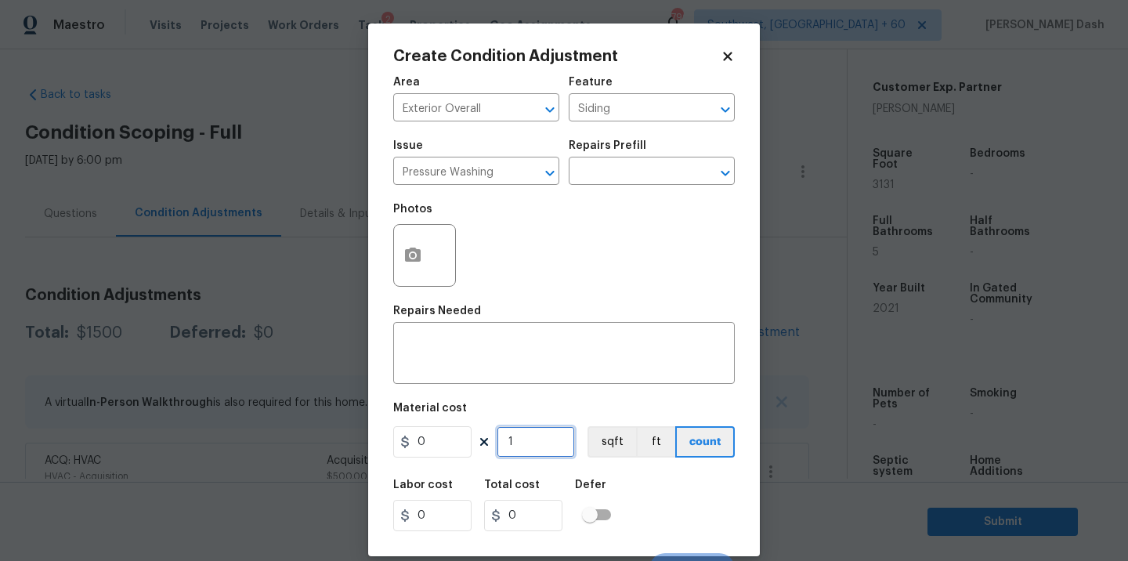
click at [527, 443] on input "1" at bounding box center [536, 441] width 78 height 31
type input "800"
click at [741, 509] on div "Create Condition Adjustment Area Exterior Overall ​ Feature Siding ​ Issue Pres…" at bounding box center [564, 290] width 392 height 533
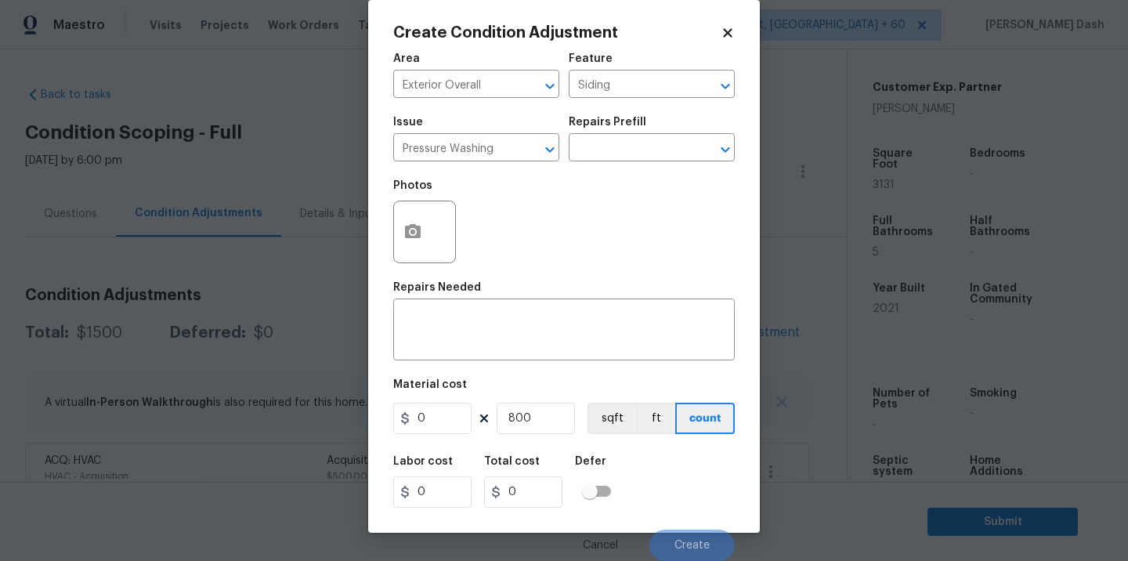
click at [682, 521] on div "Cancel Create" at bounding box center [564, 539] width 342 height 44
click at [587, 156] on input "text" at bounding box center [630, 149] width 122 height 24
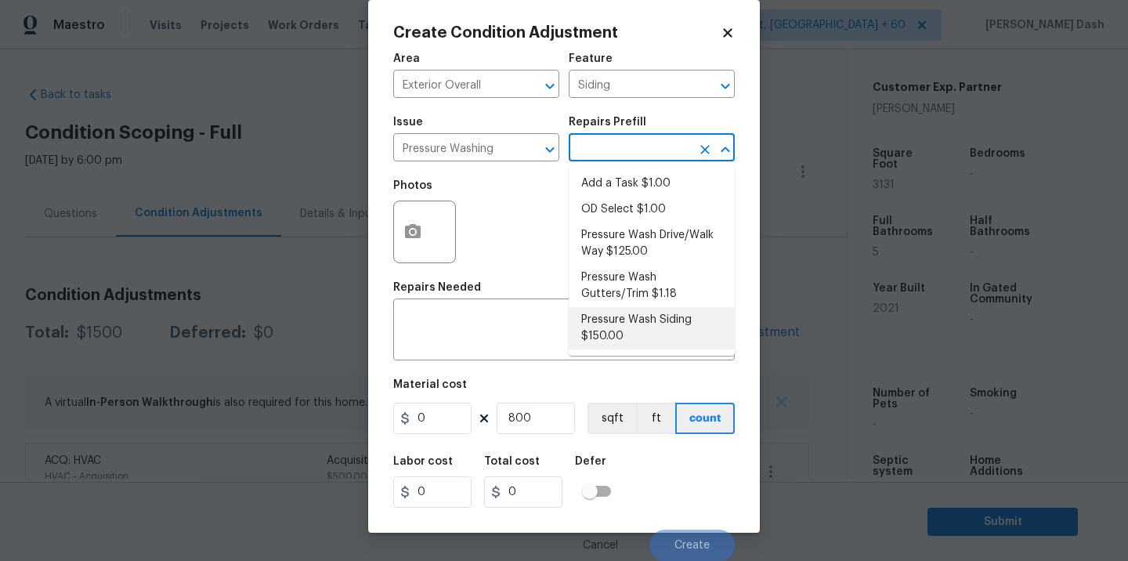
click at [625, 332] on li "Pressure Wash Siding $150.00" at bounding box center [652, 328] width 166 height 42
type textarea "Protect areas as needed for pressure washing. Pressure wash the siding on the h…"
type input "150"
type input "120000"
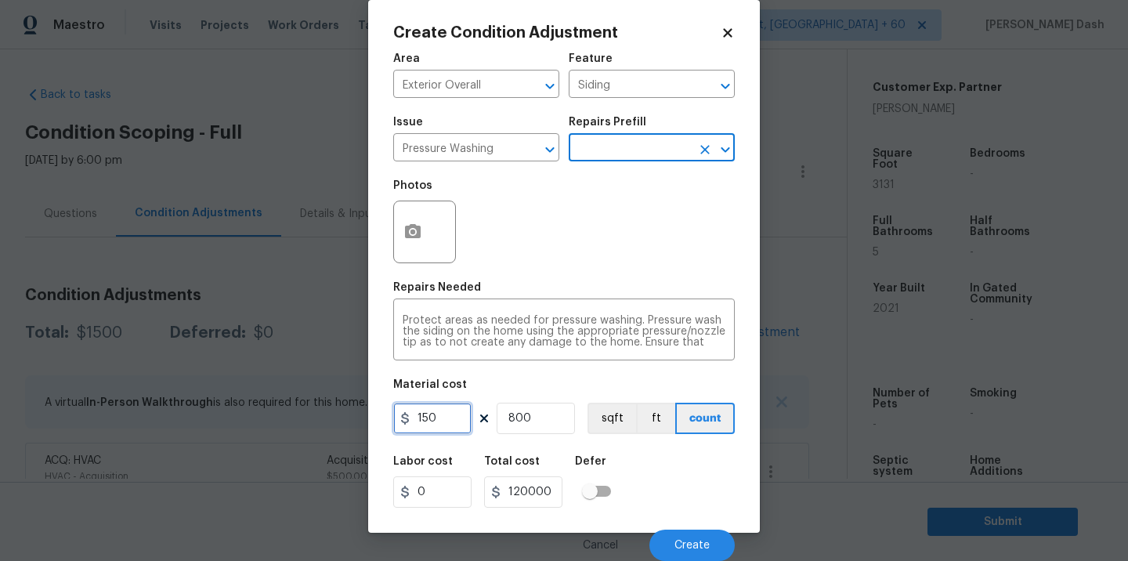
click at [443, 403] on input "150" at bounding box center [432, 418] width 78 height 31
type input "200"
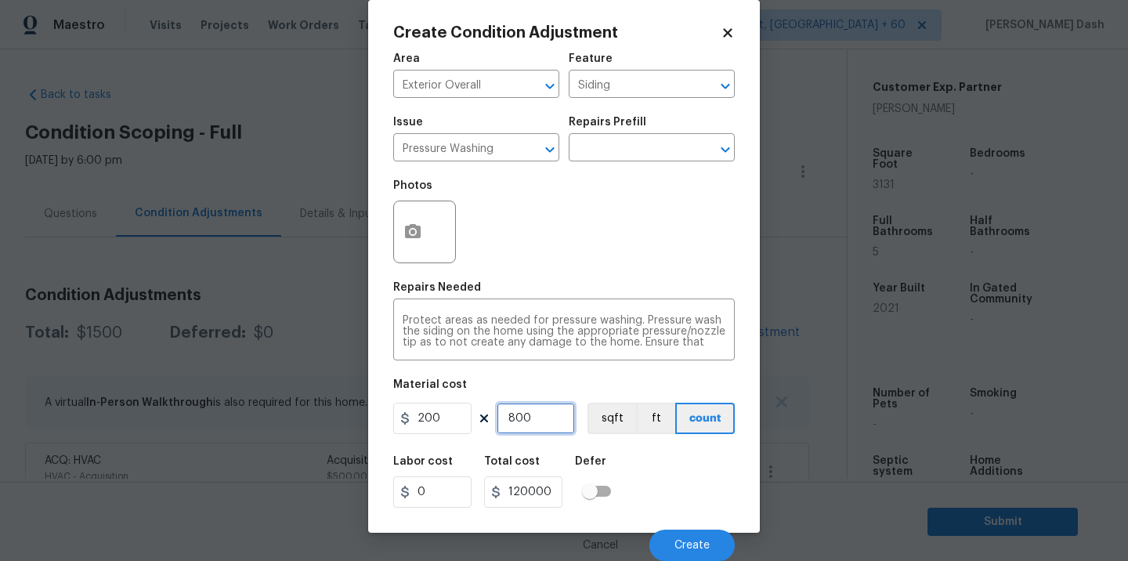
type input "160000"
click at [566, 403] on input "800" at bounding box center [536, 418] width 78 height 31
type input "80"
type input "16000"
type input "8"
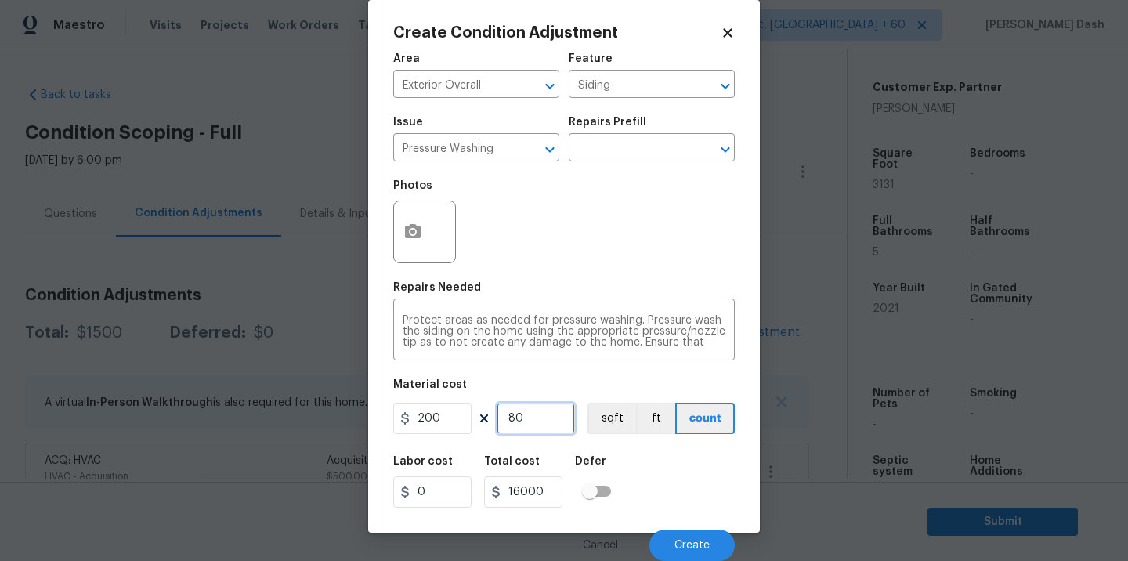
type input "1600"
type input "0"
type input "1"
type input "200"
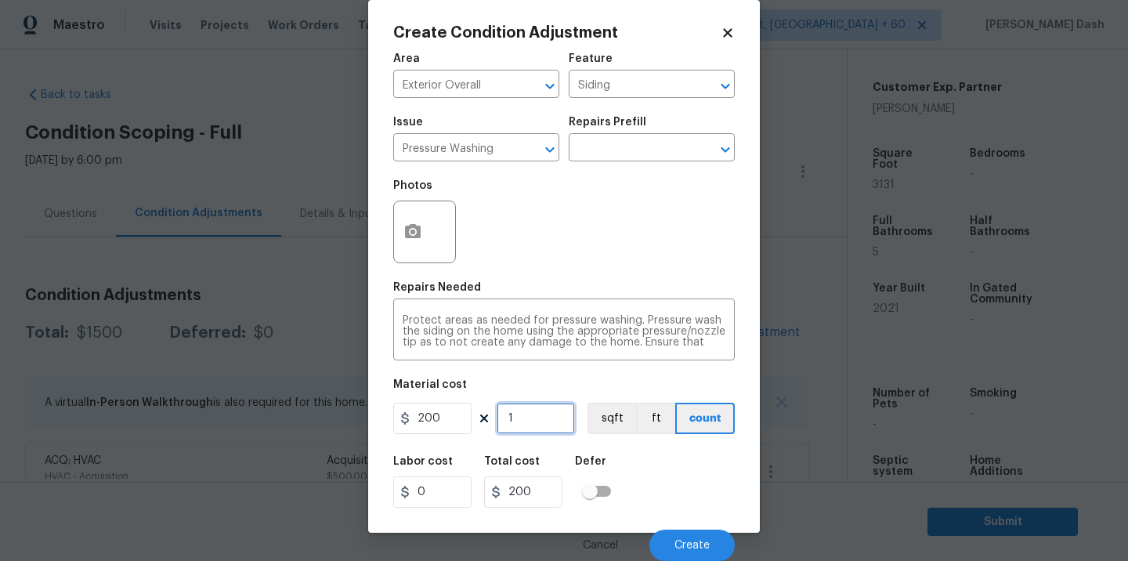
type input "1"
click at [675, 495] on div "Labor cost 0 Total cost 200 Defer" at bounding box center [564, 482] width 342 height 71
click at [695, 523] on div "Cancel Create" at bounding box center [564, 539] width 342 height 44
click at [698, 543] on span "Create" at bounding box center [692, 546] width 35 height 12
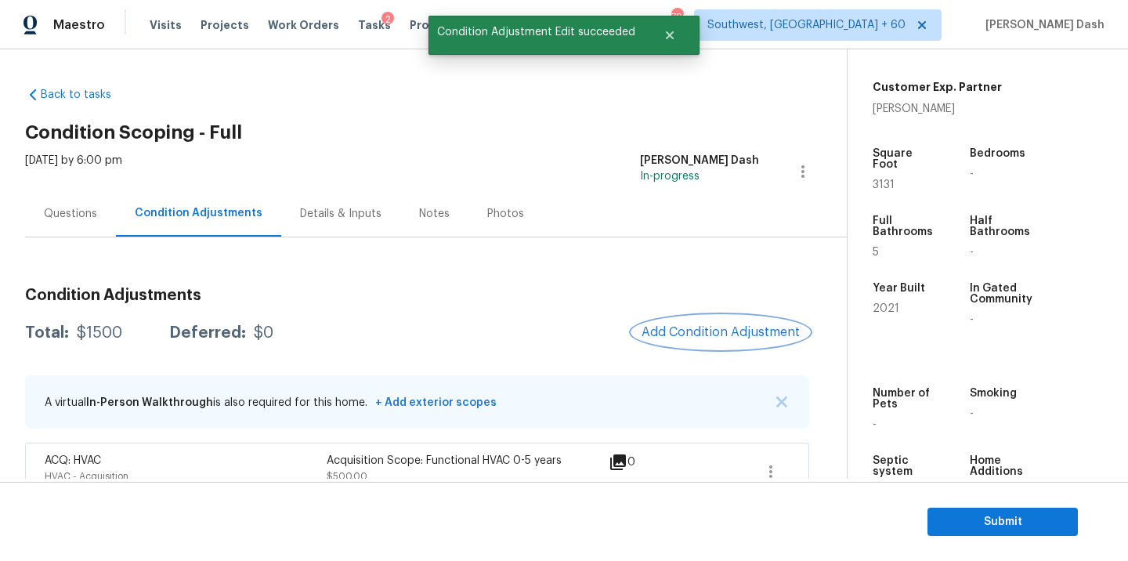
scroll to position [103, 0]
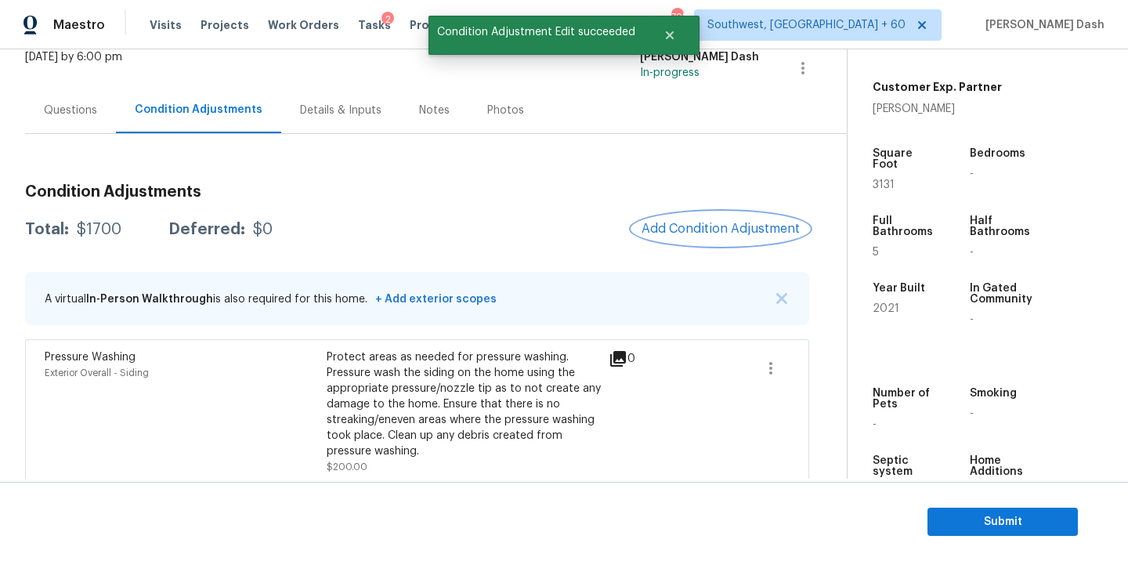
click at [703, 215] on button "Add Condition Adjustment" at bounding box center [720, 228] width 177 height 33
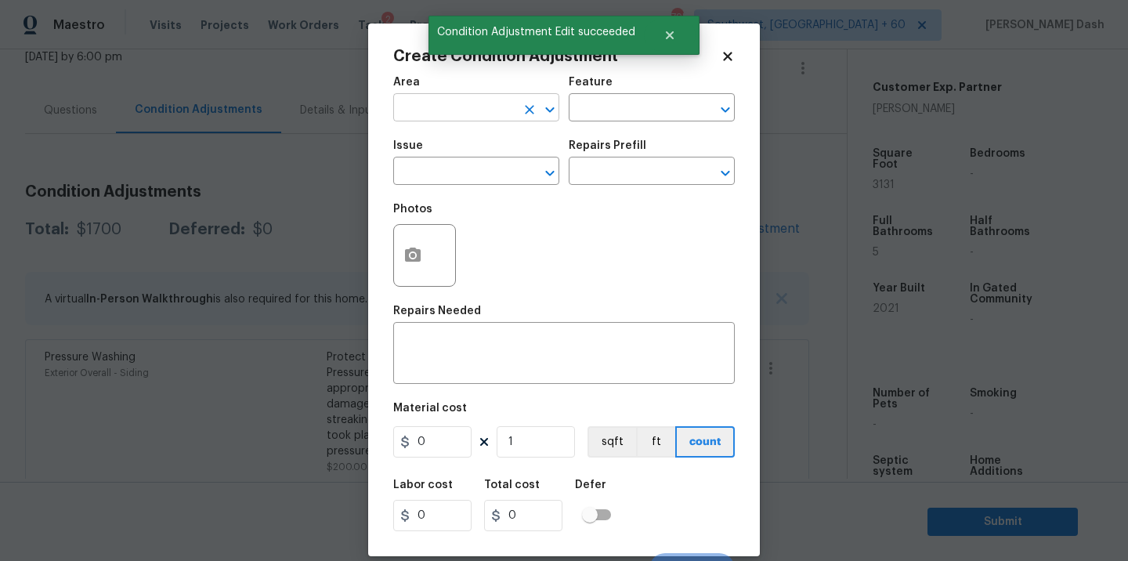
click at [474, 107] on input "text" at bounding box center [454, 109] width 122 height 24
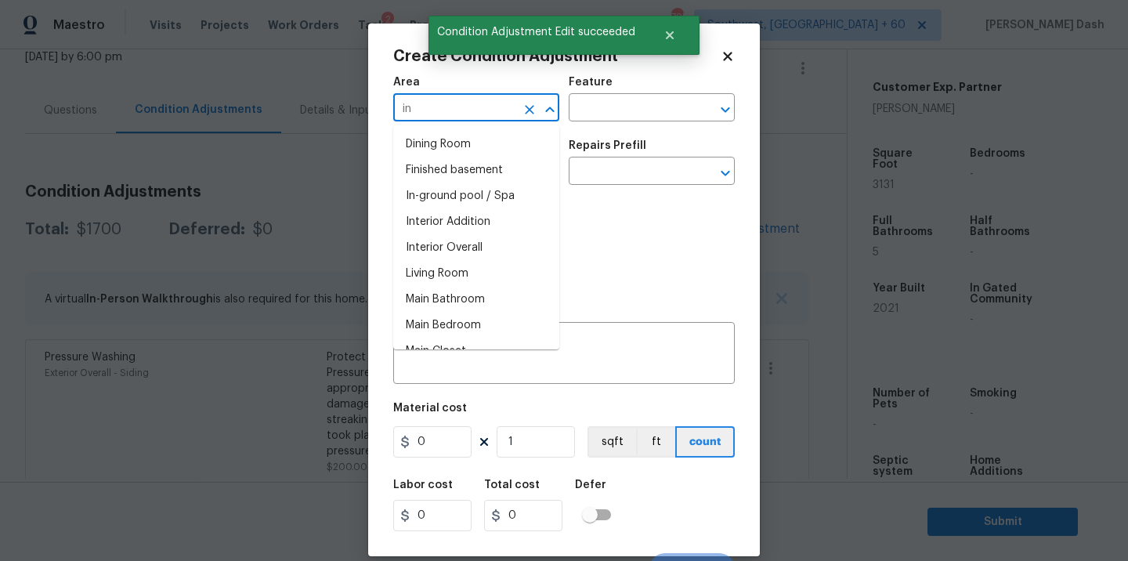
type input "i"
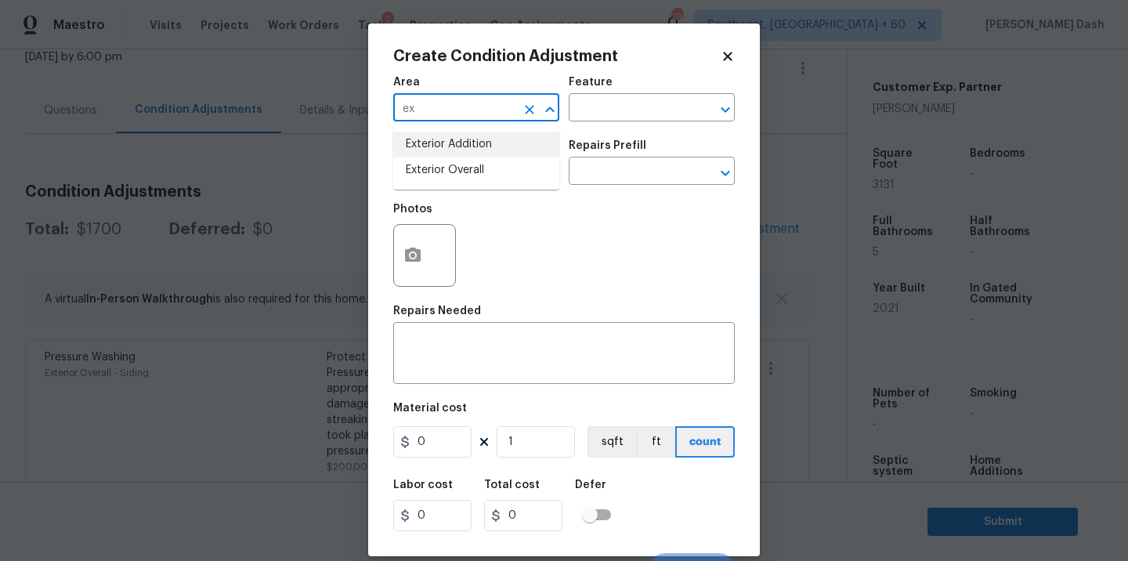
click at [492, 166] on li "Exterior Overall" at bounding box center [476, 170] width 166 height 26
type input "Exterior Overall"
click at [609, 93] on div "Feature" at bounding box center [652, 87] width 166 height 20
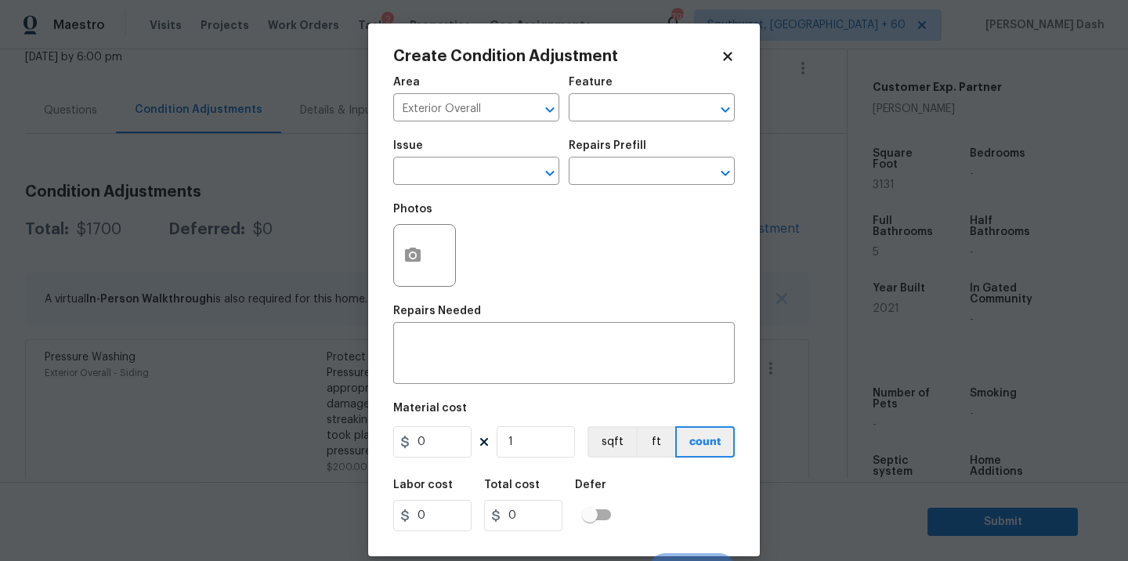
click at [609, 95] on div "Feature" at bounding box center [652, 87] width 166 height 20
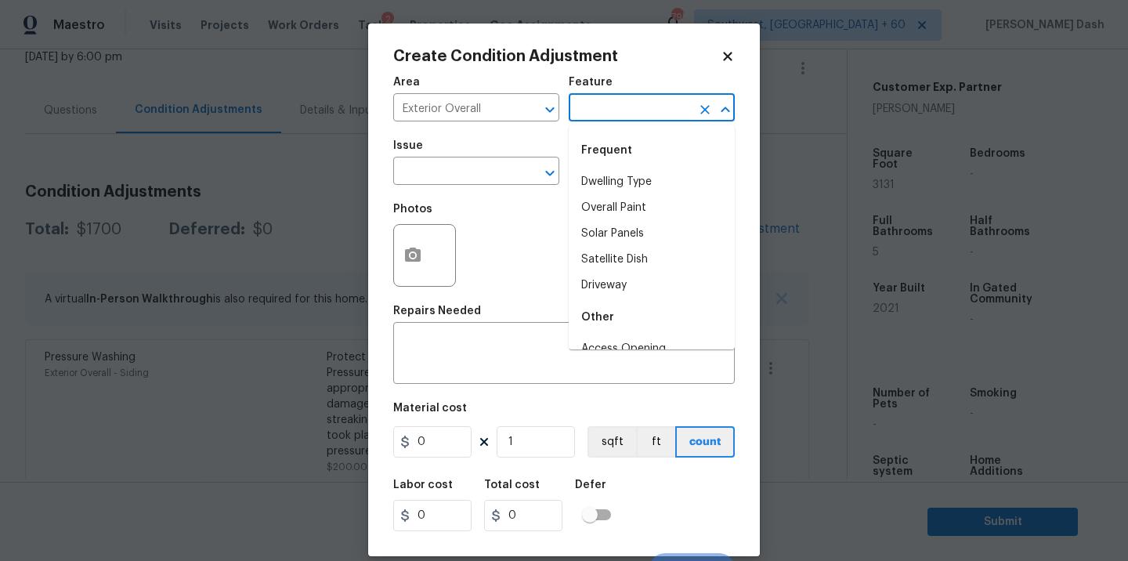
click at [619, 109] on input "text" at bounding box center [630, 109] width 122 height 24
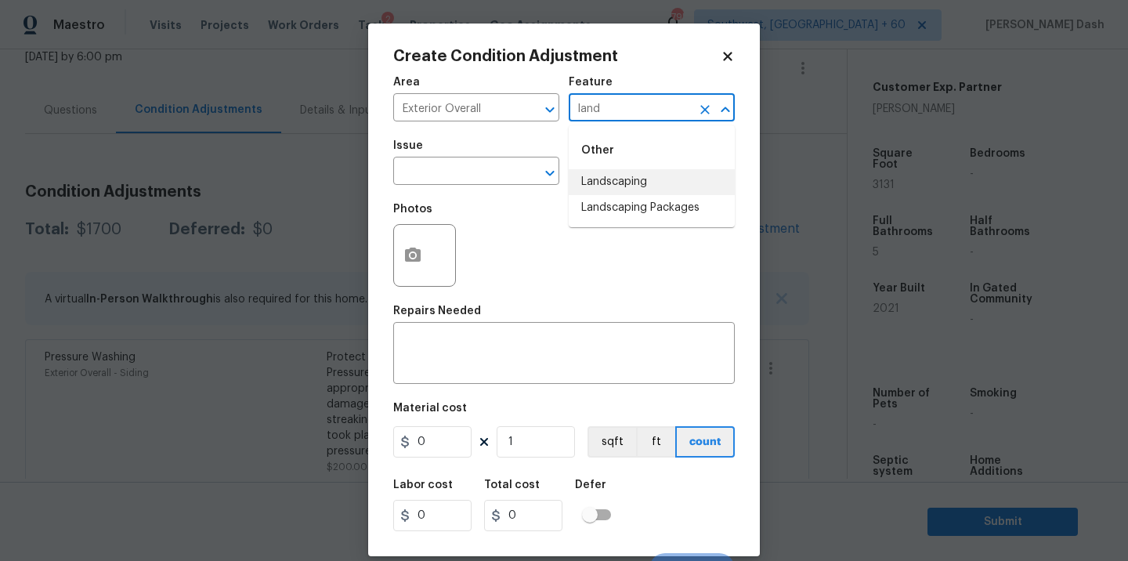
click at [603, 189] on li "Landscaping" at bounding box center [652, 182] width 166 height 26
type input "Landscaping"
click at [472, 180] on input "text" at bounding box center [454, 173] width 122 height 24
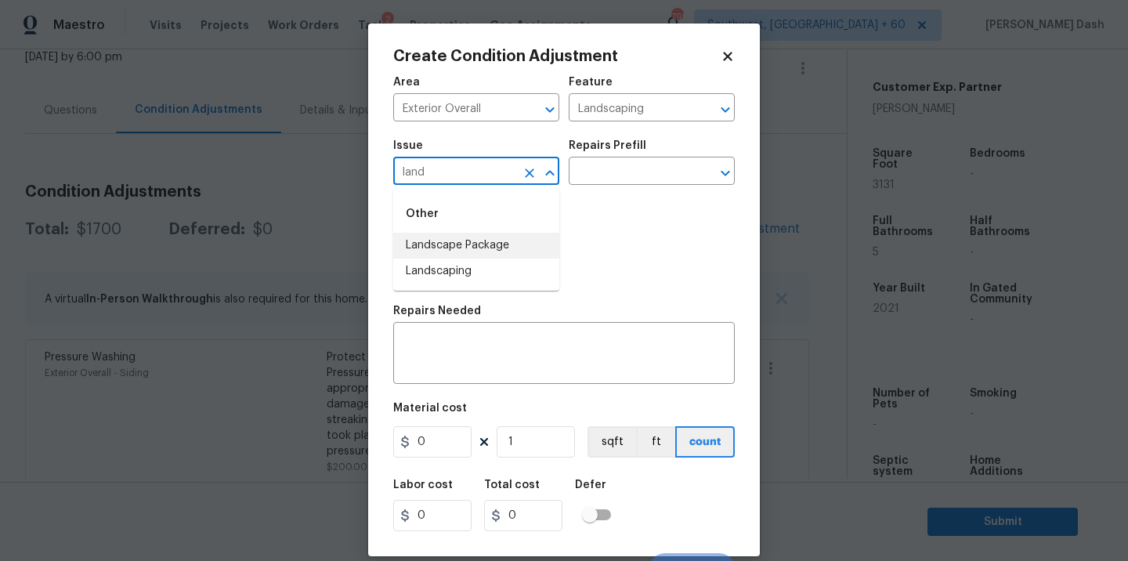
click at [451, 241] on li "Landscape Package" at bounding box center [476, 246] width 166 height 26
type input "Landscape Package"
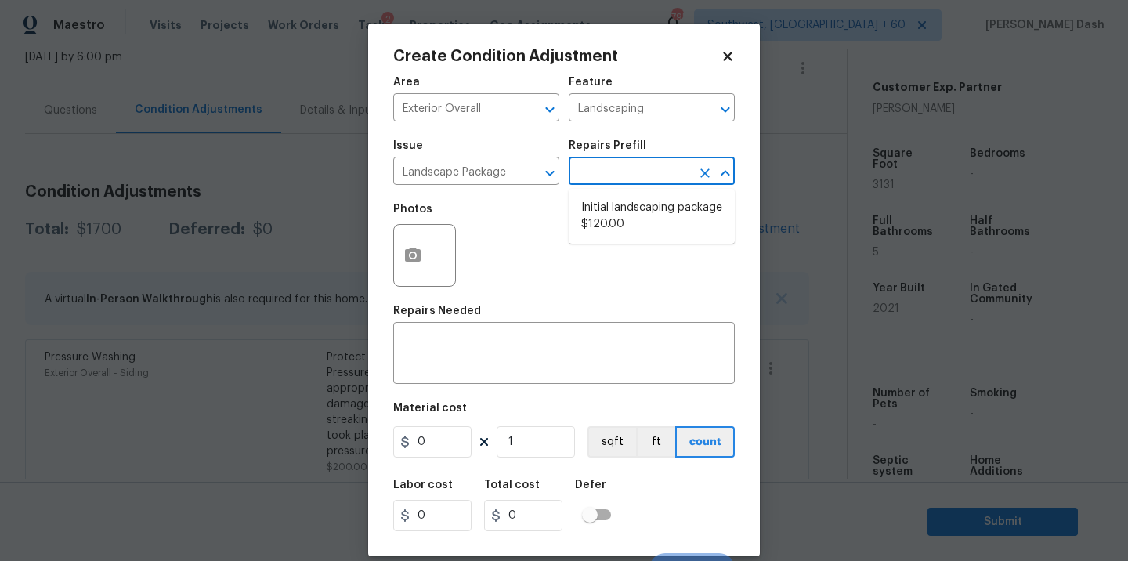
click at [618, 177] on input "text" at bounding box center [630, 173] width 122 height 24
drag, startPoint x: 612, startPoint y: 226, endPoint x: 595, endPoint y: 254, distance: 33.1
click at [612, 225] on li "Initial landscaping package $120.00" at bounding box center [652, 216] width 166 height 42
type input "Home Readiness Packages"
type textarea "Mowing of grass up to 6" in height. Mow, edge along driveways & sidewalks, trim…"
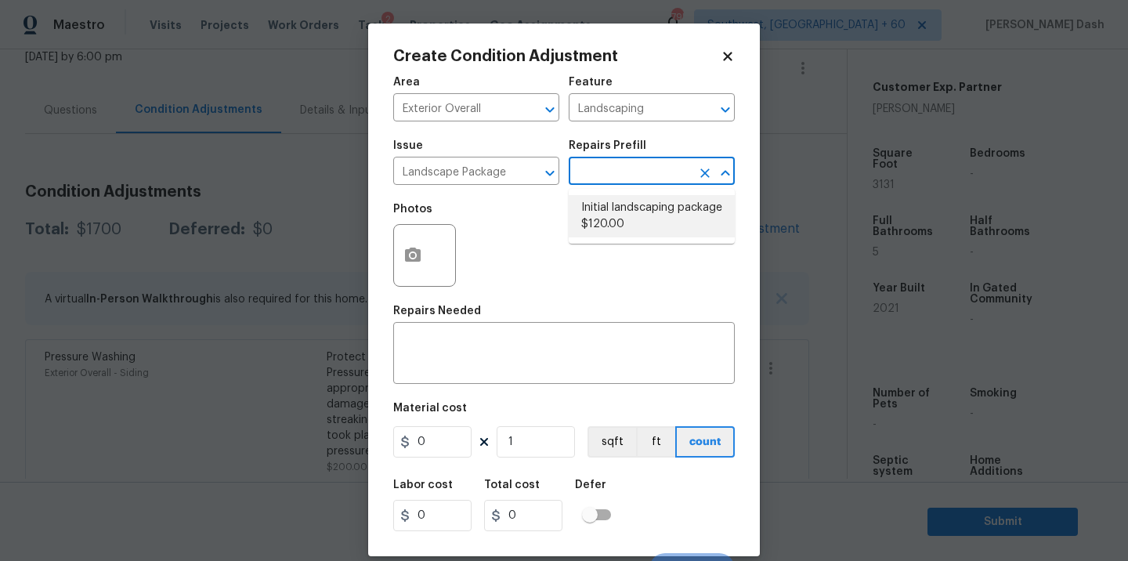
type input "120"
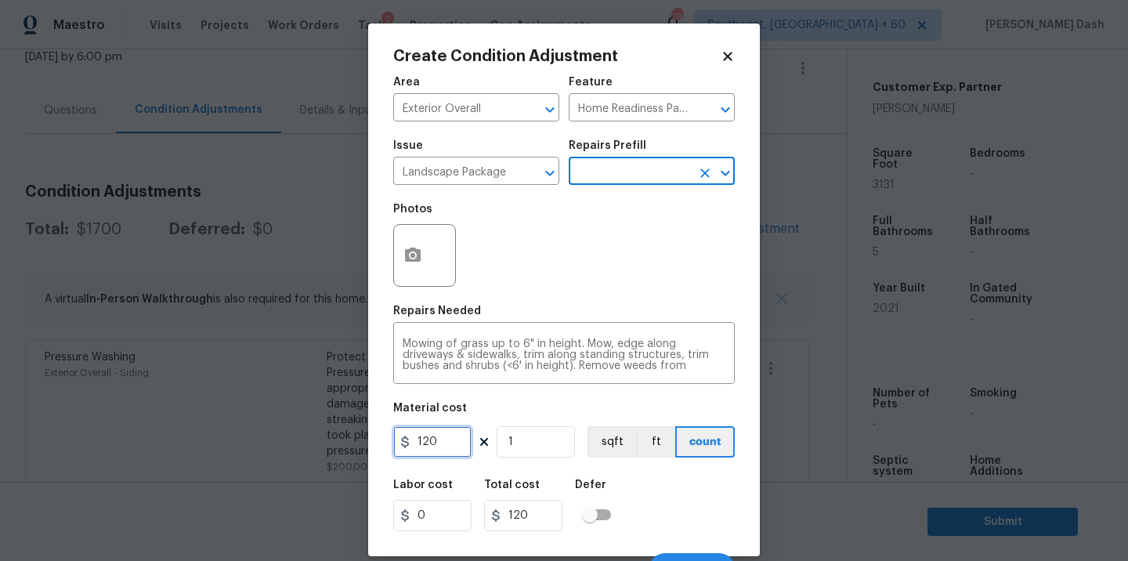
click at [411, 431] on input "120" at bounding box center [432, 441] width 78 height 31
type input "300"
click at [418, 259] on icon "button" at bounding box center [413, 255] width 16 height 14
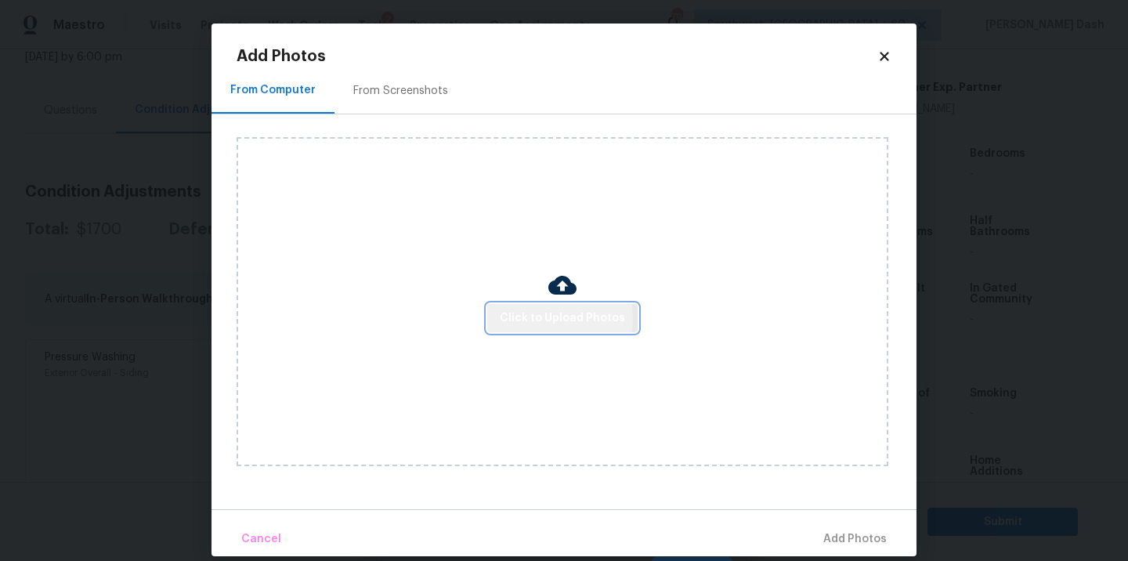
click at [556, 316] on span "Click to Upload Photos" at bounding box center [562, 319] width 125 height 20
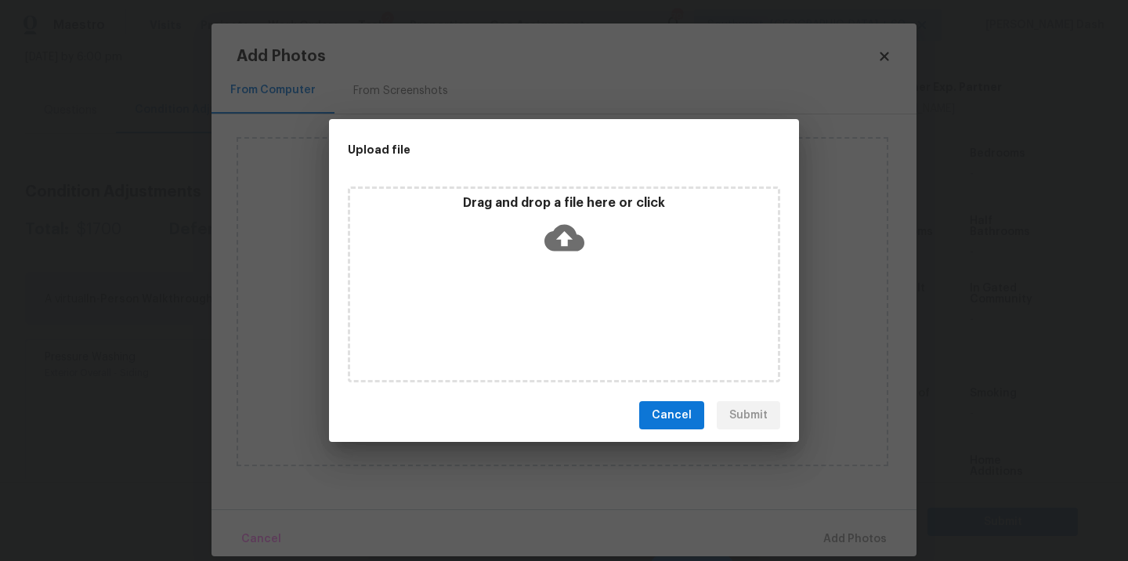
click at [556, 316] on div "Drag and drop a file here or click" at bounding box center [564, 284] width 432 height 196
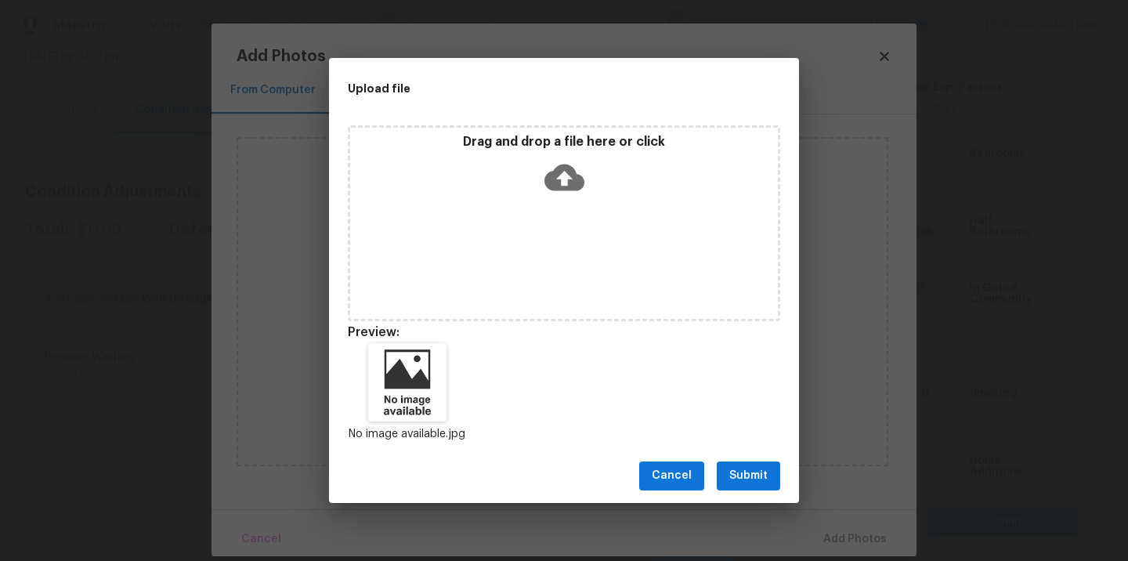
click at [740, 485] on span "Submit" at bounding box center [748, 476] width 38 height 20
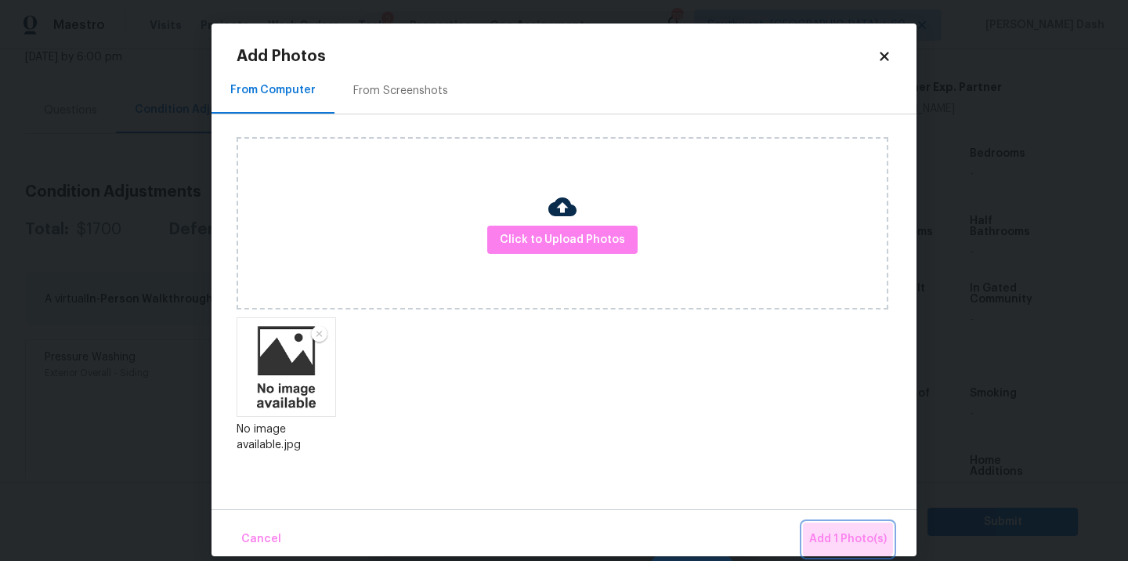
click at [835, 526] on button "Add 1 Photo(s)" at bounding box center [848, 540] width 90 height 34
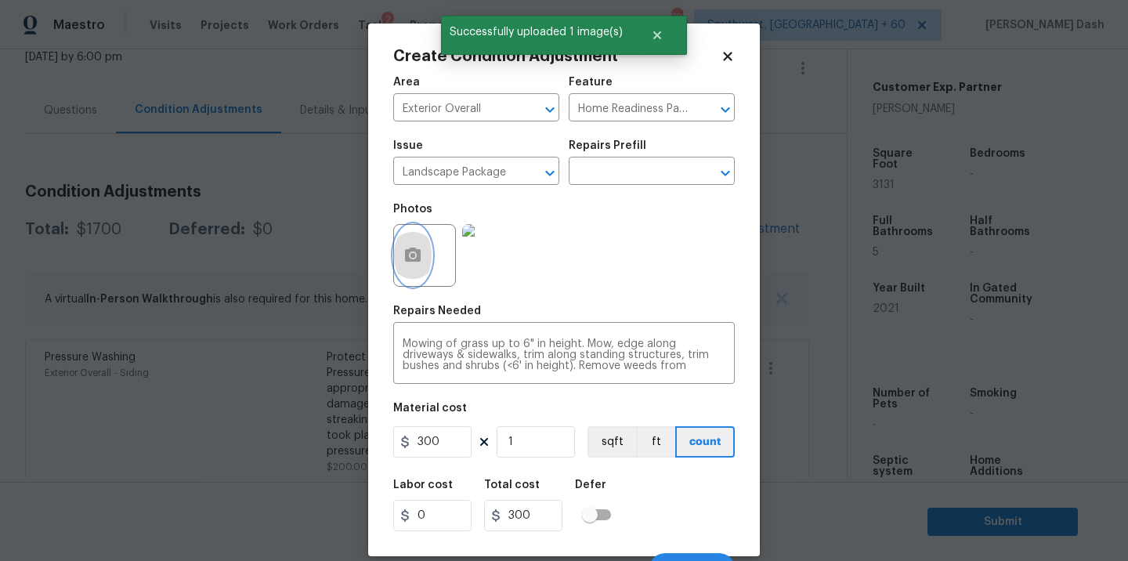
click at [418, 251] on icon "button" at bounding box center [413, 255] width 16 height 14
click at [500, 252] on img at bounding box center [493, 255] width 63 height 63
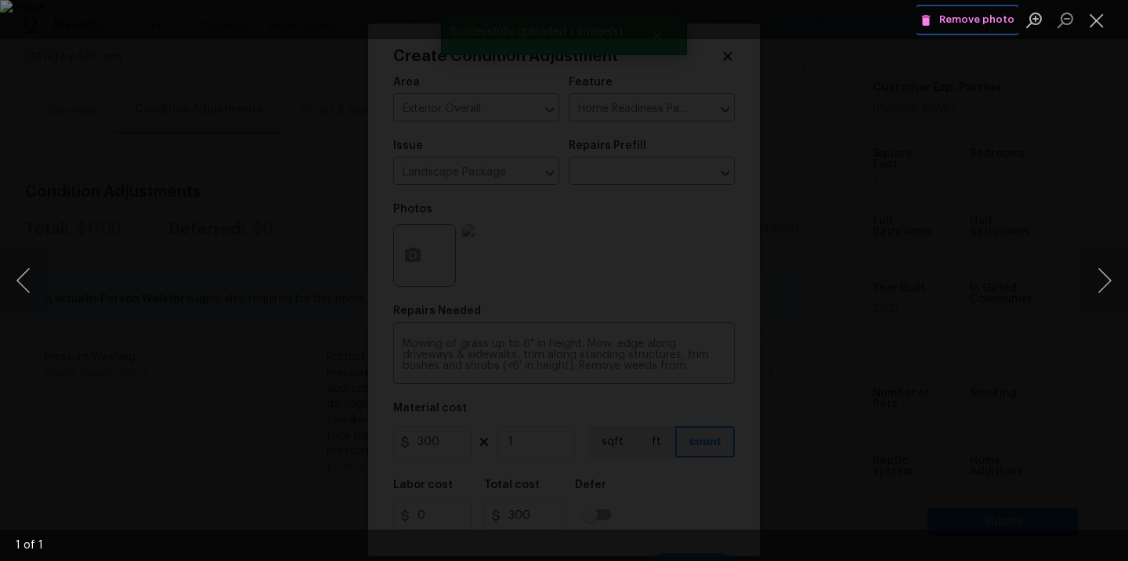
click at [951, 23] on span "Remove photo" at bounding box center [968, 20] width 94 height 18
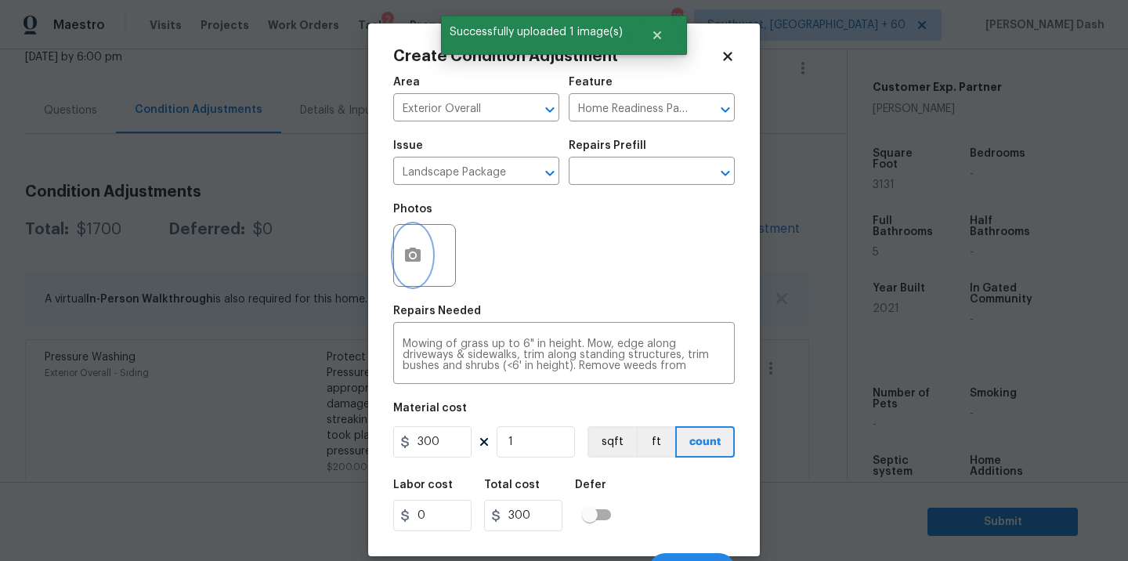
click at [403, 242] on button "button" at bounding box center [413, 255] width 38 height 61
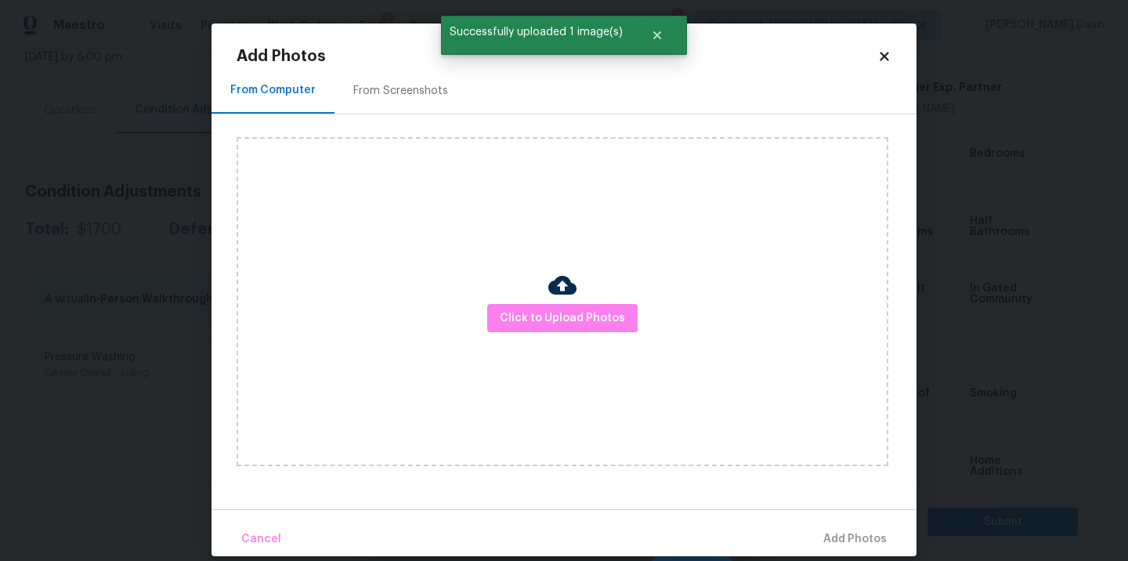
click at [623, 300] on div "Click to Upload Photos" at bounding box center [563, 301] width 652 height 329
click at [623, 320] on button "Click to Upload Photos" at bounding box center [562, 318] width 150 height 29
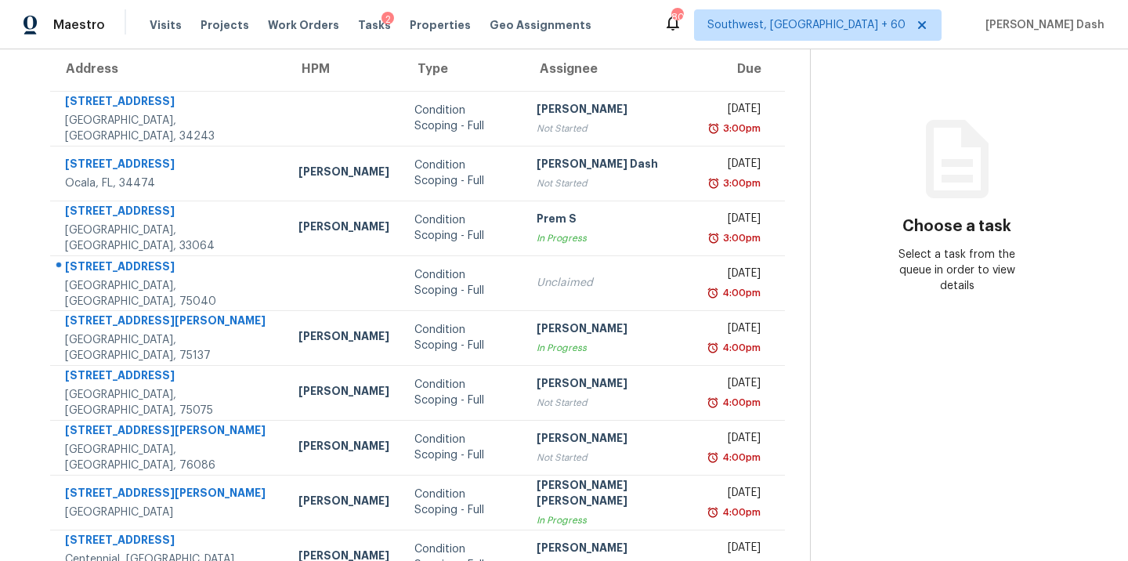
scroll to position [194, 0]
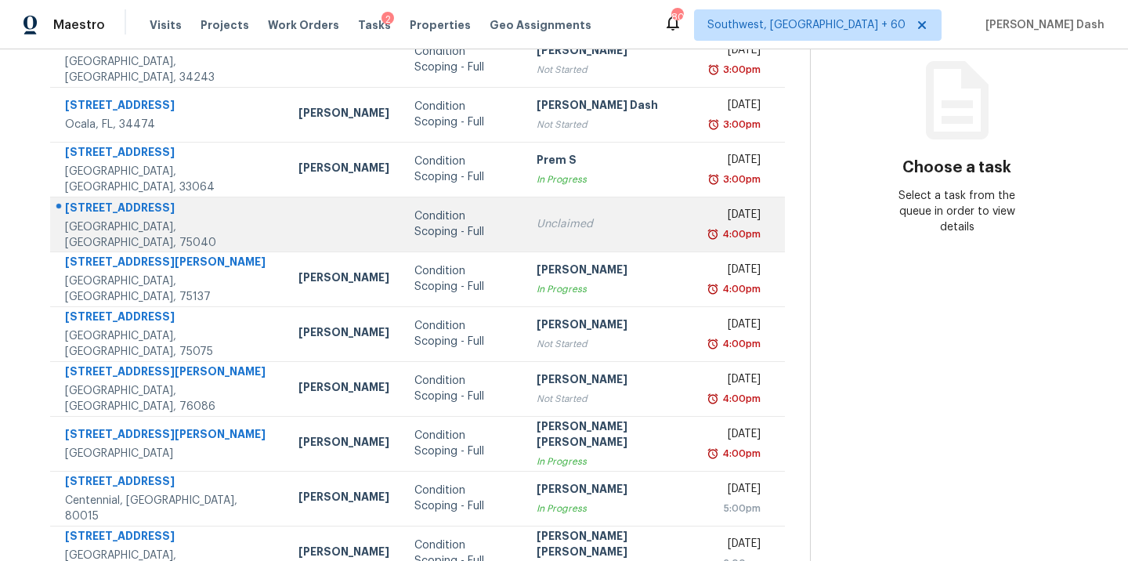
click at [524, 246] on td "Unclaimed" at bounding box center [611, 224] width 175 height 55
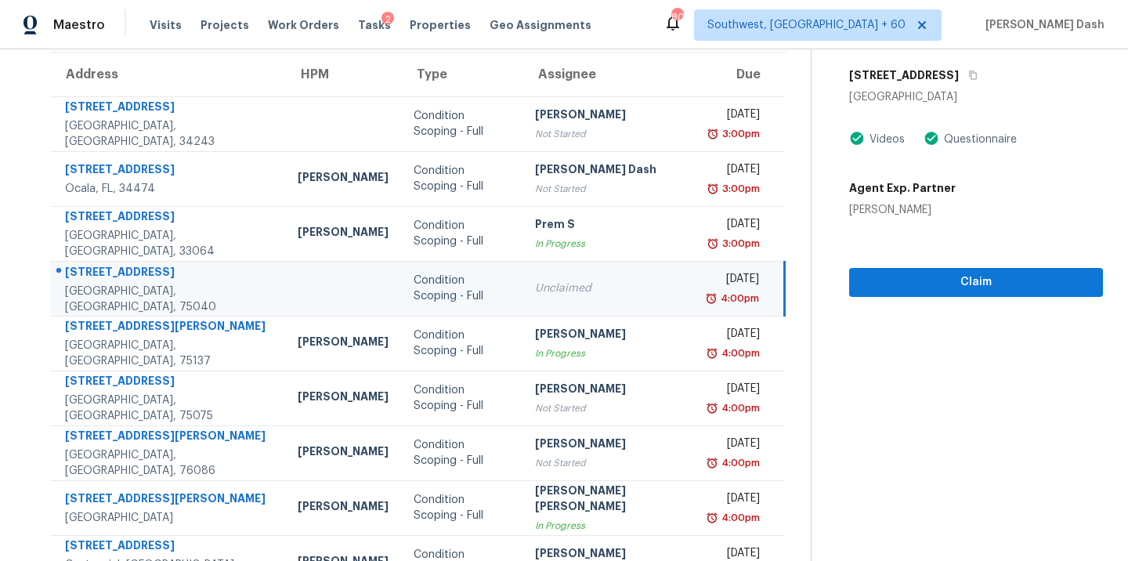
scroll to position [85, 0]
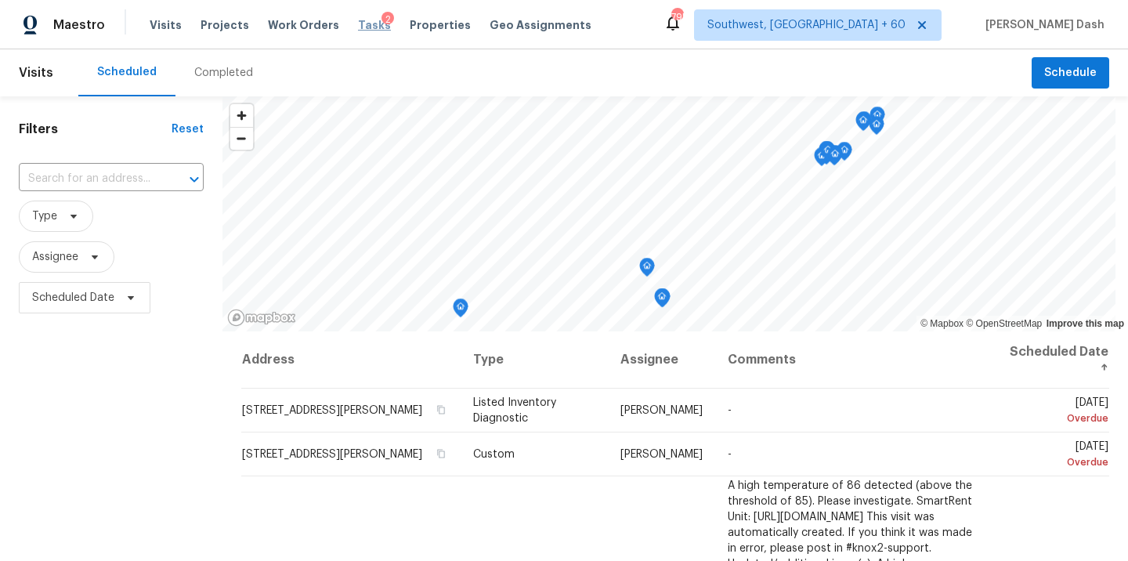
click at [358, 30] on span "Tasks" at bounding box center [374, 25] width 33 height 11
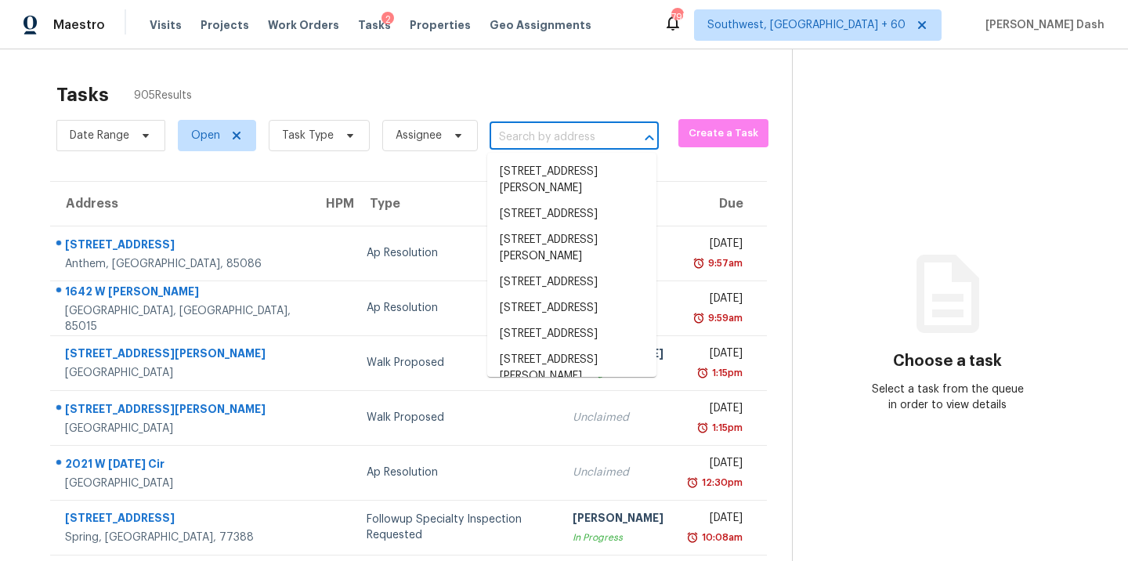
click at [540, 133] on input "text" at bounding box center [552, 137] width 125 height 24
paste input "[STREET_ADDRESS]"
type input "[STREET_ADDRESS]"
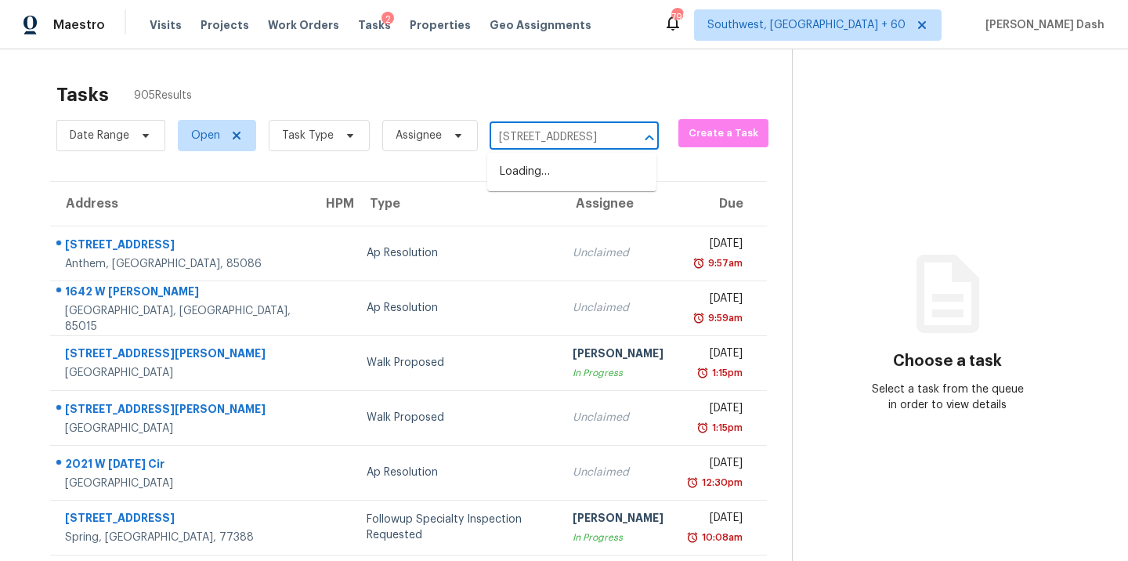
scroll to position [0, 98]
click at [530, 174] on li "[STREET_ADDRESS]" at bounding box center [571, 172] width 169 height 26
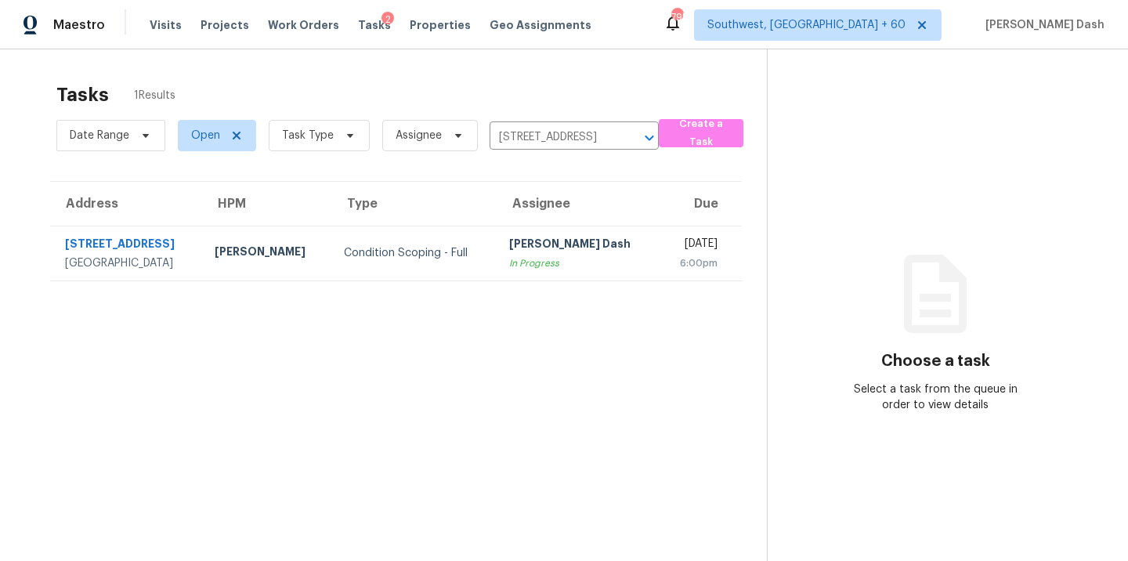
click at [433, 243] on td "Condition Scoping - Full" at bounding box center [413, 253] width 165 height 55
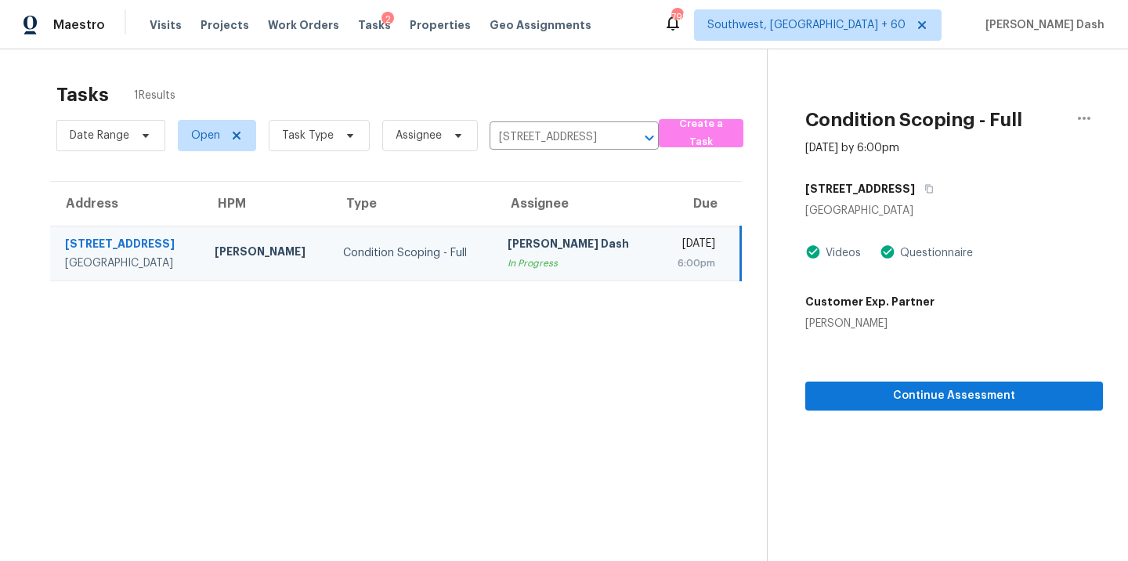
click at [944, 416] on section "Condition Scoping - Full [DATE] by 6:00pm [STREET_ADDRESS] Videos Questionnaire…" at bounding box center [935, 329] width 336 height 561
click at [945, 406] on button "Continue Assessment" at bounding box center [954, 396] width 298 height 29
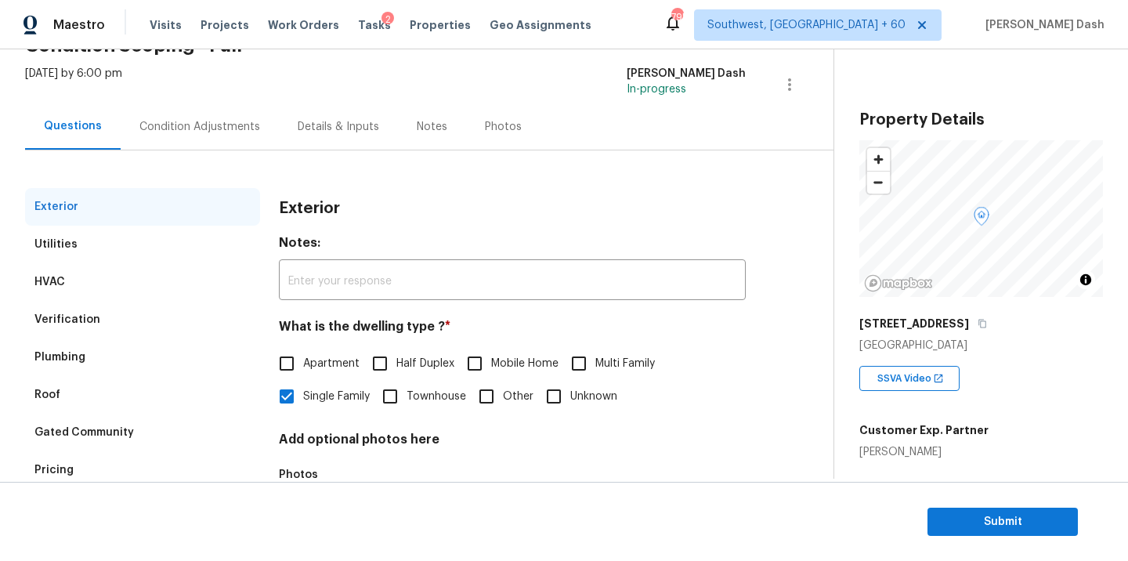
scroll to position [194, 0]
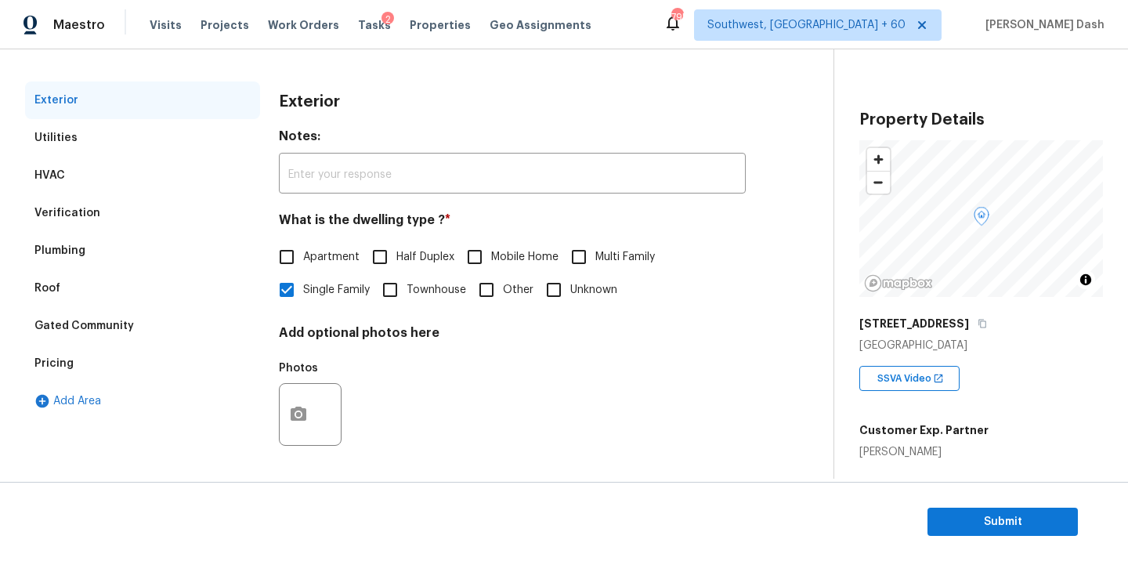
click at [52, 371] on div "Pricing" at bounding box center [53, 364] width 39 height 16
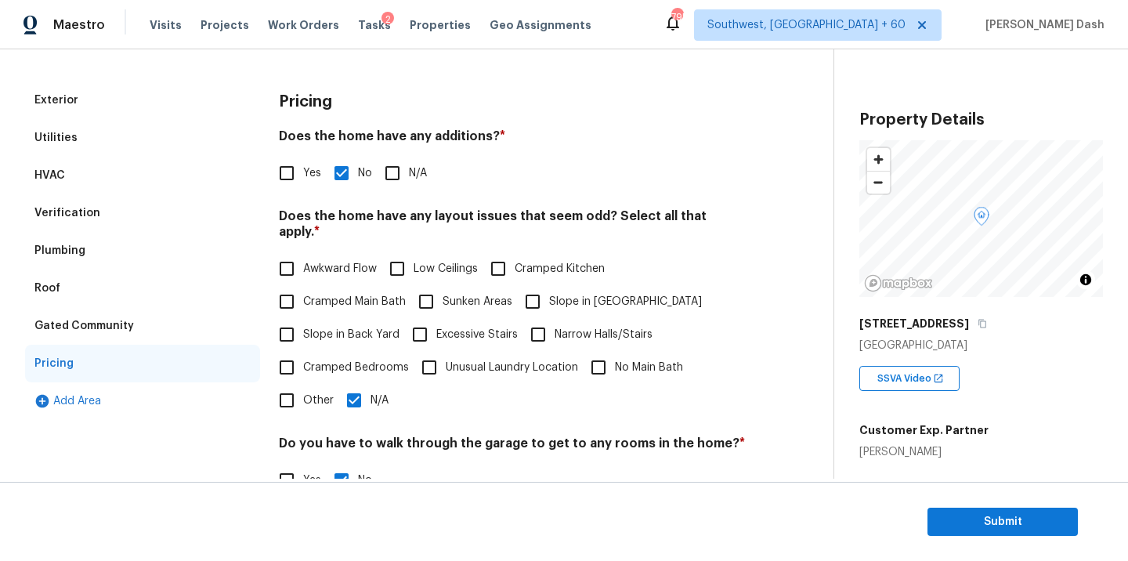
scroll to position [350, 0]
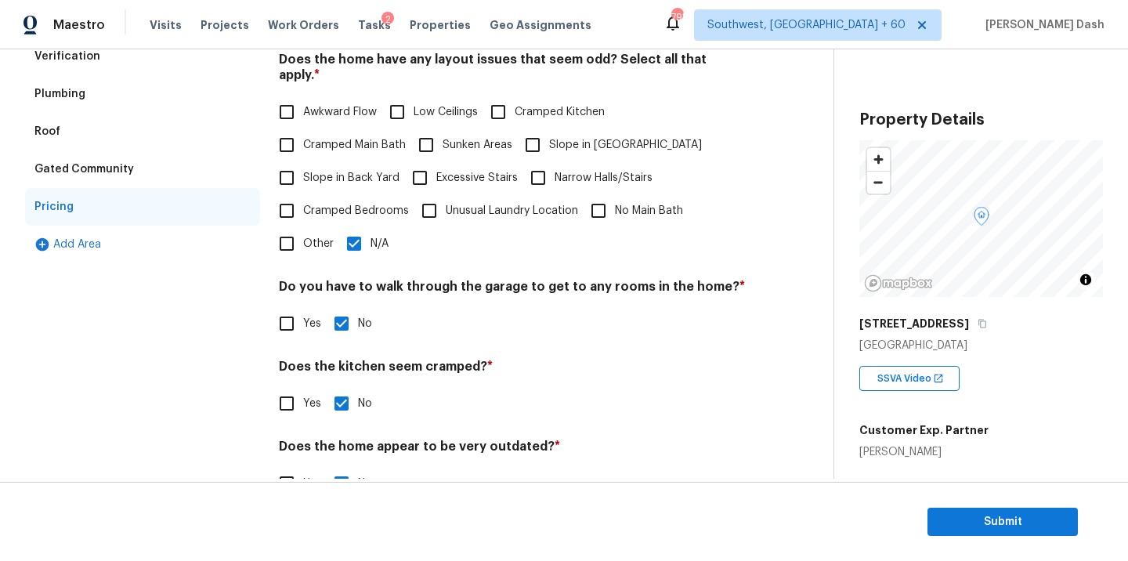
click at [295, 237] on input "Other" at bounding box center [286, 243] width 33 height 33
checkbox input "true"
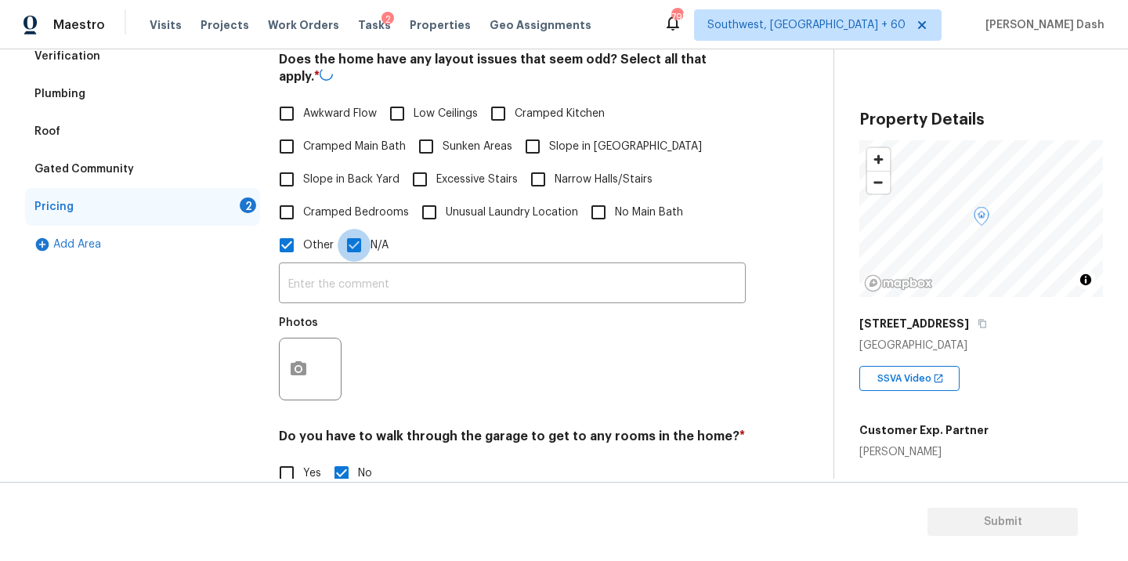
click at [359, 237] on input "N/A" at bounding box center [354, 245] width 33 height 33
checkbox input "false"
click at [359, 269] on input "text" at bounding box center [512, 283] width 467 height 37
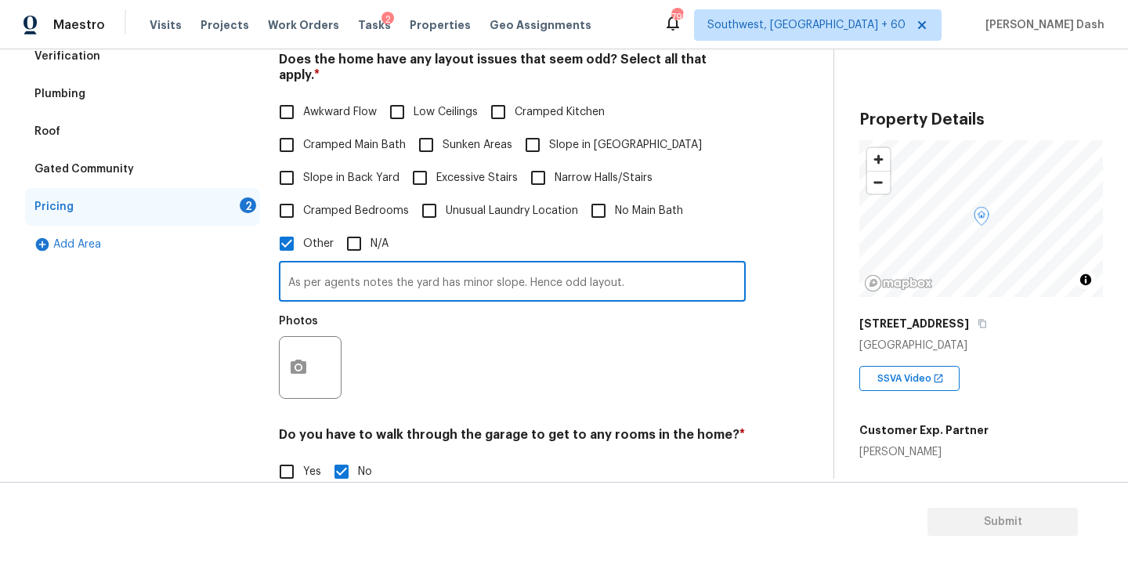
type input "As per agents notes the yard has minor slope. Hence odd layout."
click at [302, 352] on button "button" at bounding box center [299, 367] width 38 height 61
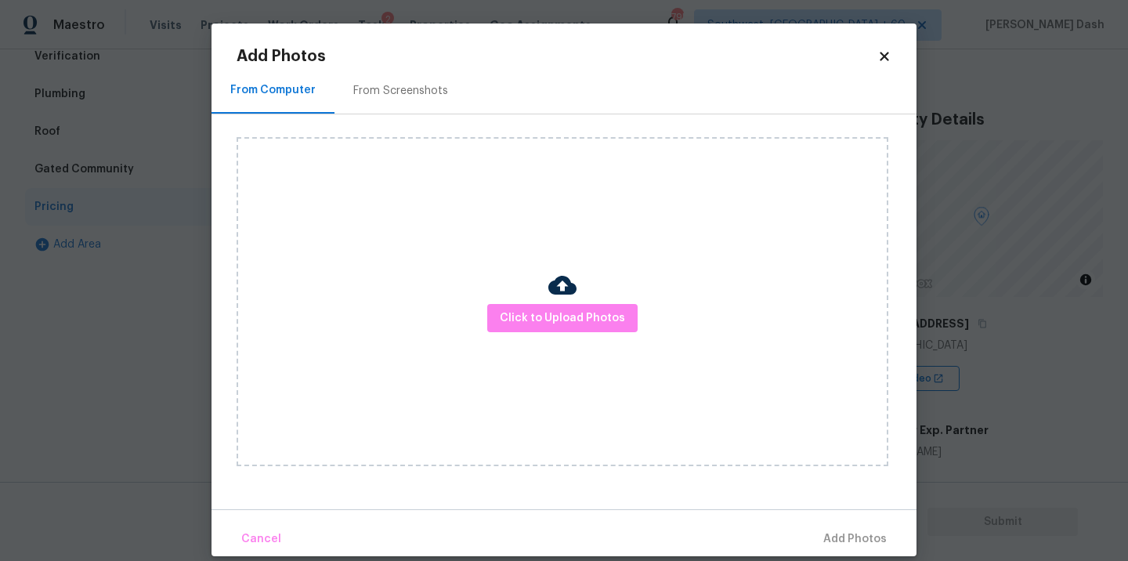
click at [577, 295] on div "Click to Upload Photos" at bounding box center [563, 301] width 652 height 329
click at [577, 311] on span "Click to Upload Photos" at bounding box center [562, 319] width 125 height 20
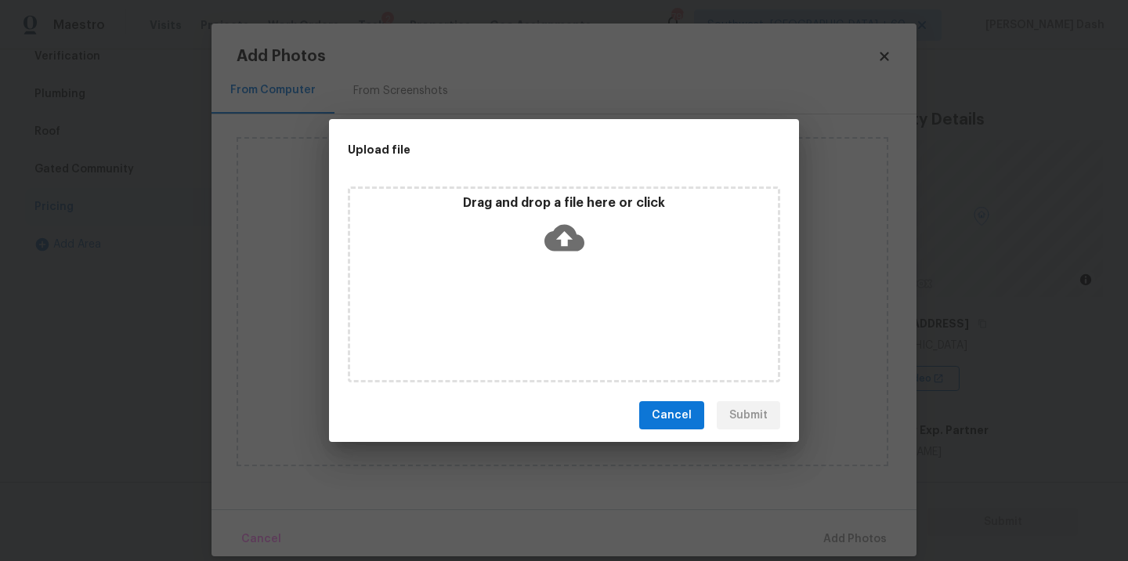
click at [577, 311] on div "Drag and drop a file here or click" at bounding box center [564, 284] width 432 height 196
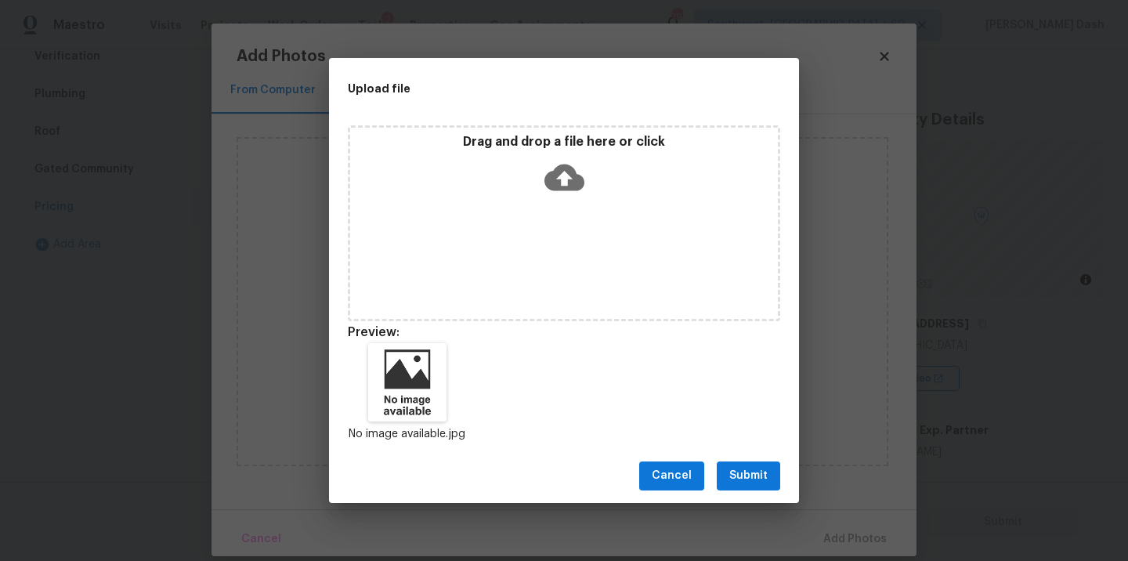
click at [772, 489] on button "Submit" at bounding box center [748, 475] width 63 height 29
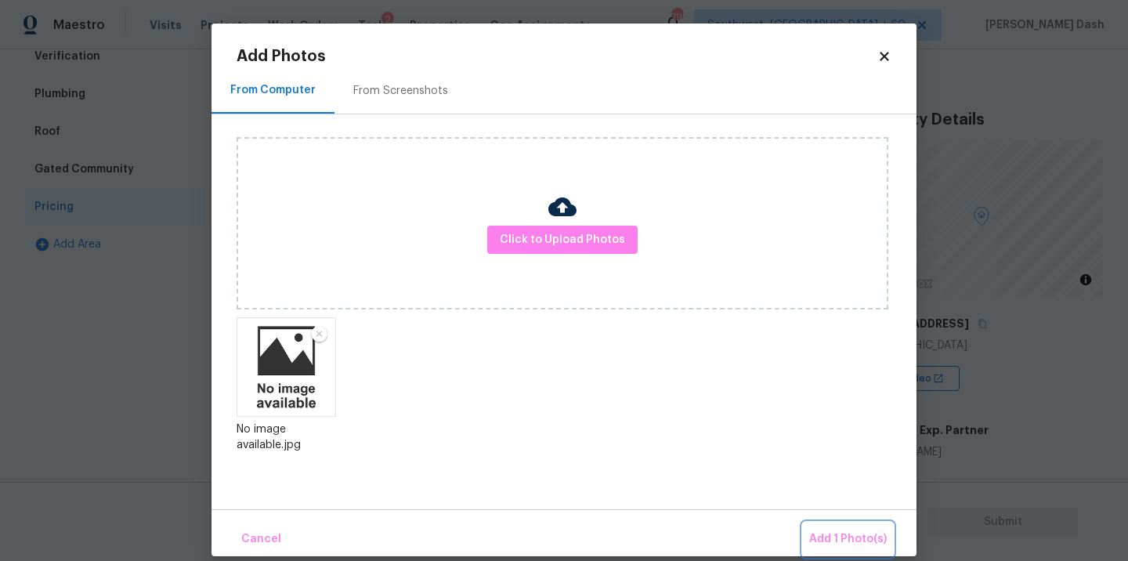
click at [872, 534] on span "Add 1 Photo(s)" at bounding box center [848, 540] width 78 height 20
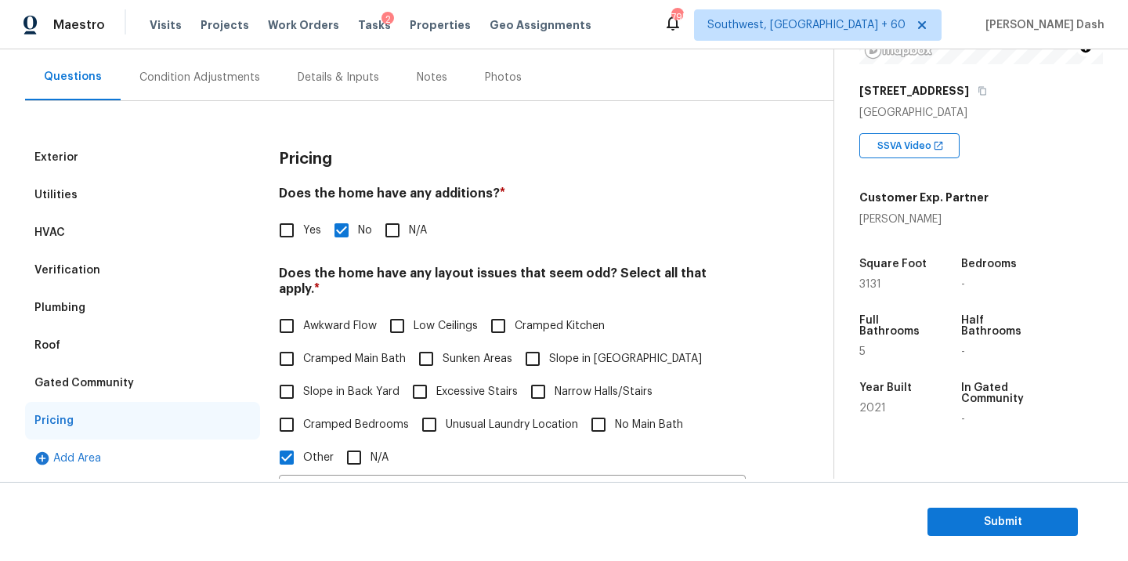
scroll to position [116, 0]
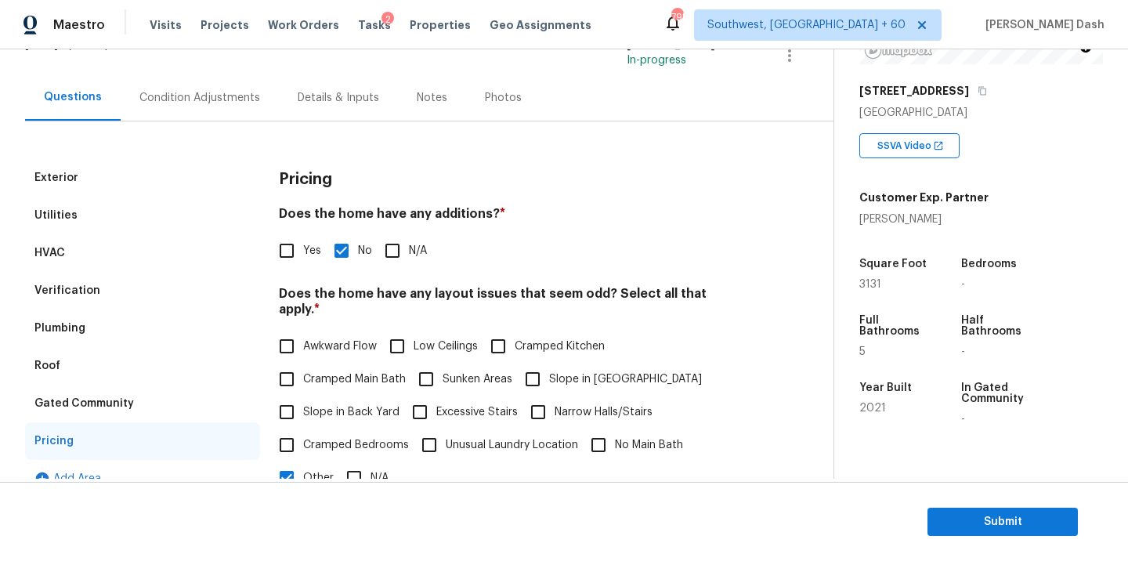
click at [149, 96] on div "Condition Adjustments" at bounding box center [199, 98] width 121 height 16
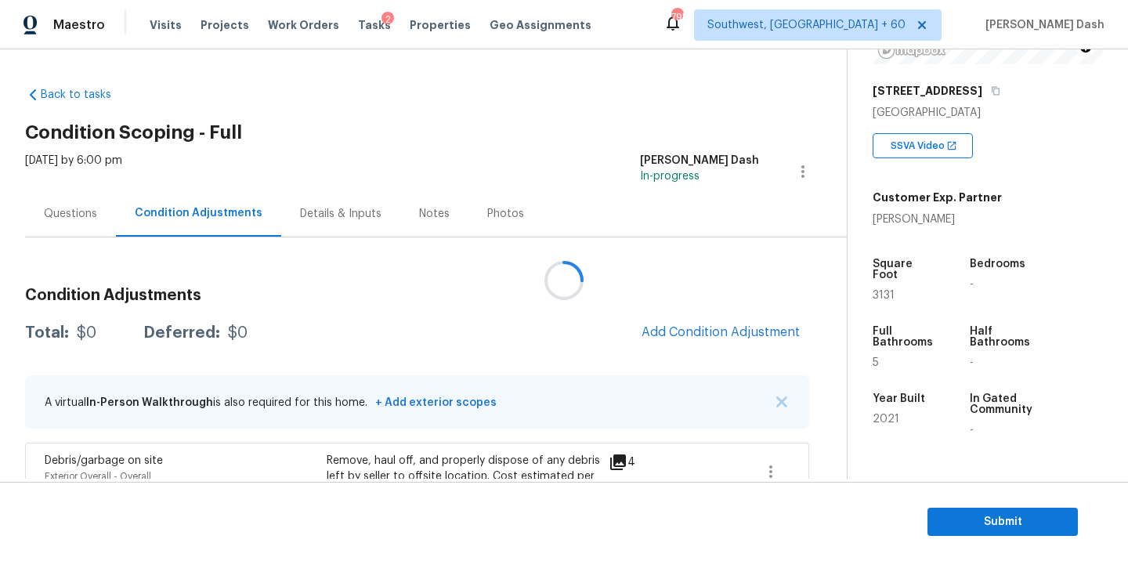
click at [106, 333] on div at bounding box center [564, 280] width 1128 height 561
click at [106, 333] on div "$12558.09" at bounding box center [115, 333] width 77 height 16
copy div "$12558.09"
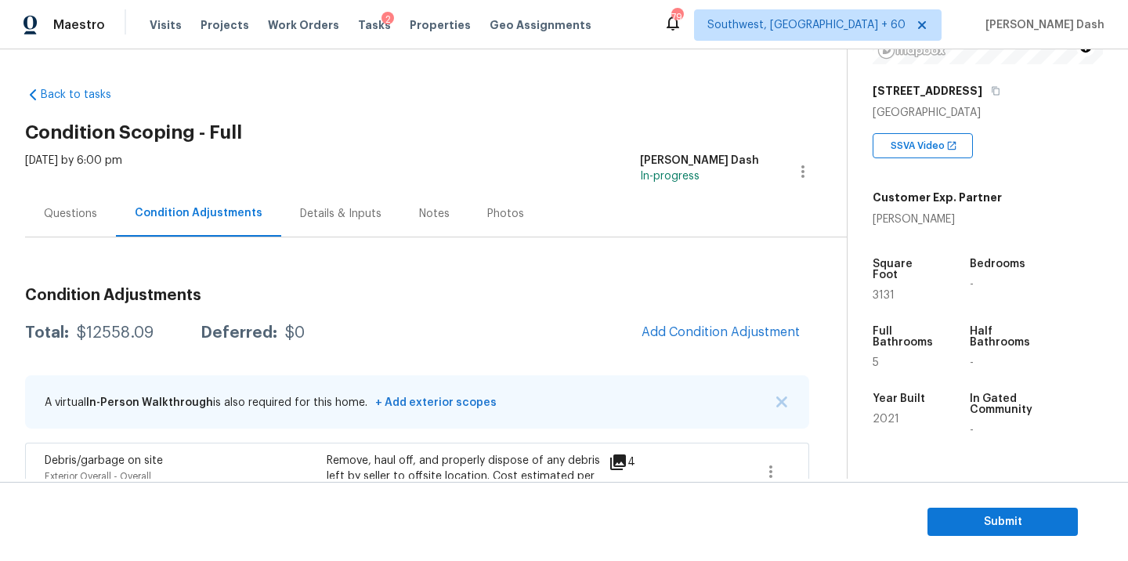
click at [67, 218] on div "Questions" at bounding box center [70, 214] width 53 height 16
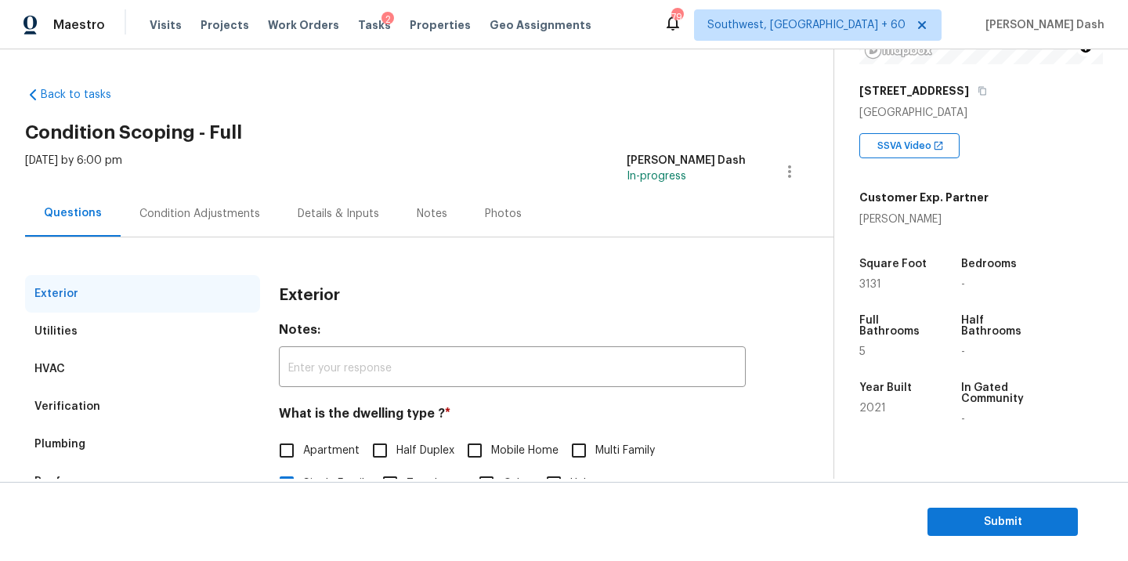
scroll to position [194, 0]
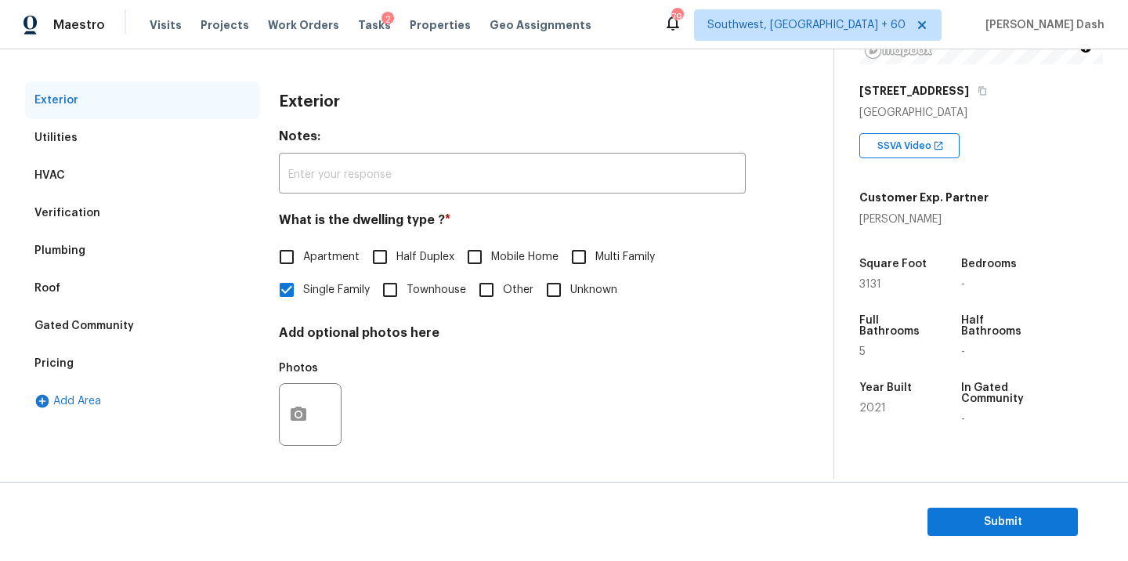
click at [92, 352] on div "Pricing" at bounding box center [142, 364] width 235 height 38
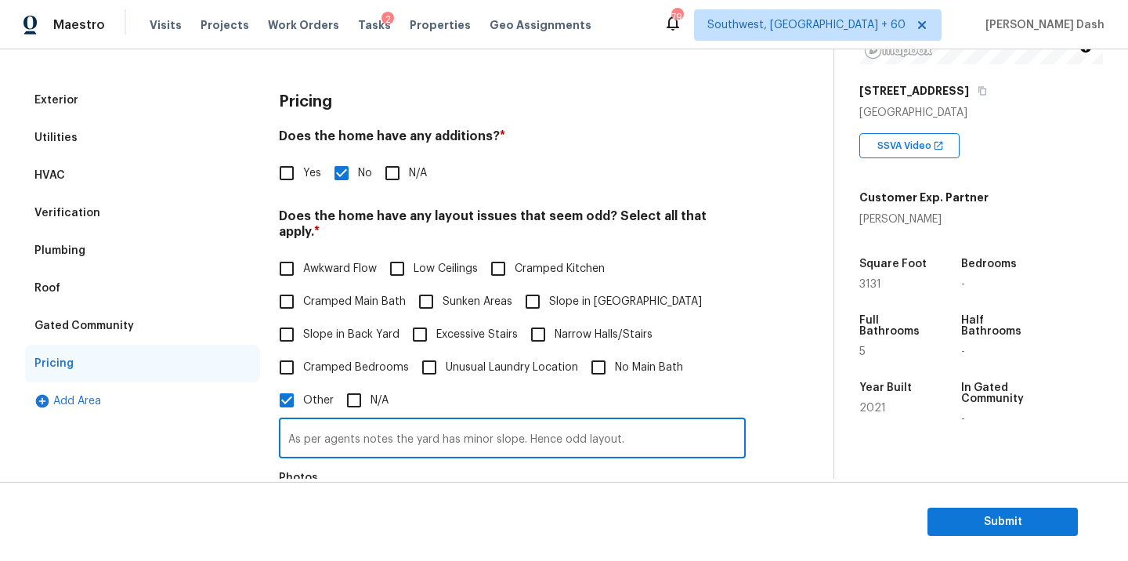
click at [407, 421] on input "As per agents notes the yard has minor slope. Hence odd layout." at bounding box center [512, 439] width 467 height 37
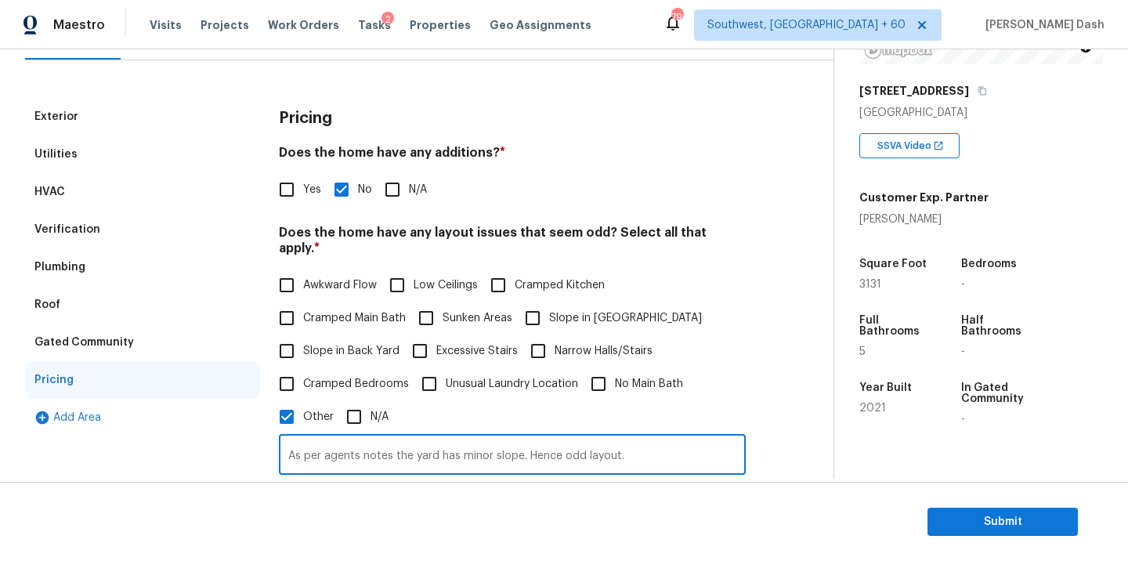
click at [78, 186] on div "HVAC" at bounding box center [142, 192] width 235 height 38
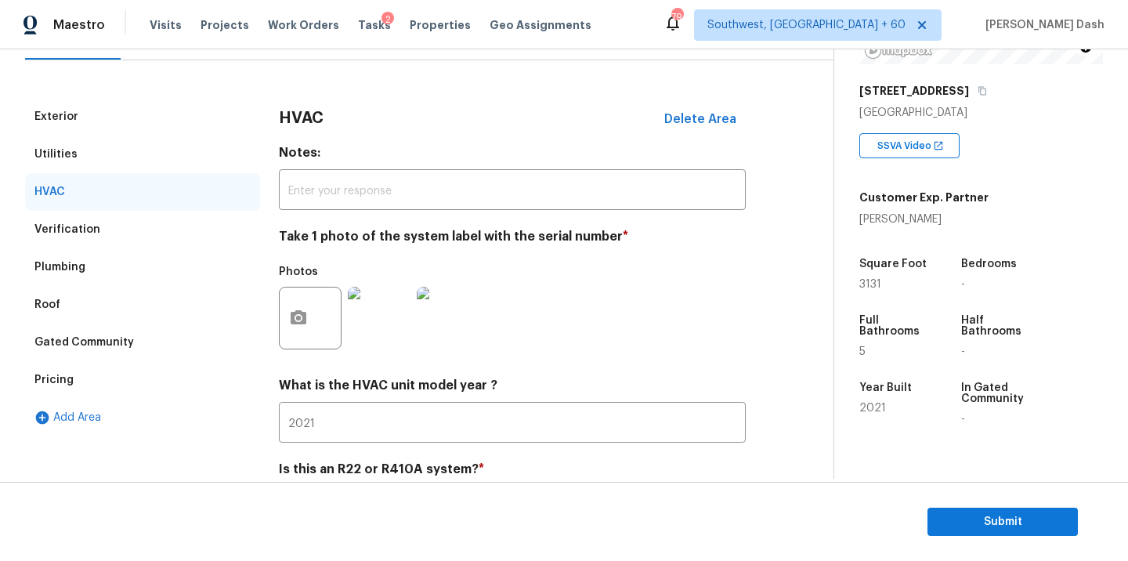
click at [76, 223] on div "Verification" at bounding box center [67, 230] width 66 height 16
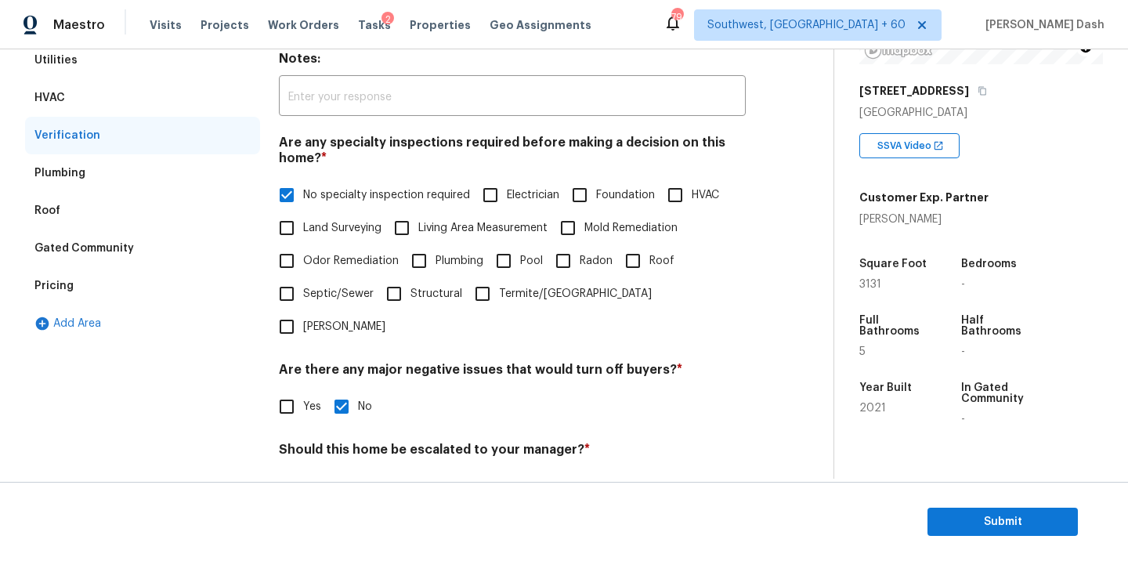
scroll to position [374, 0]
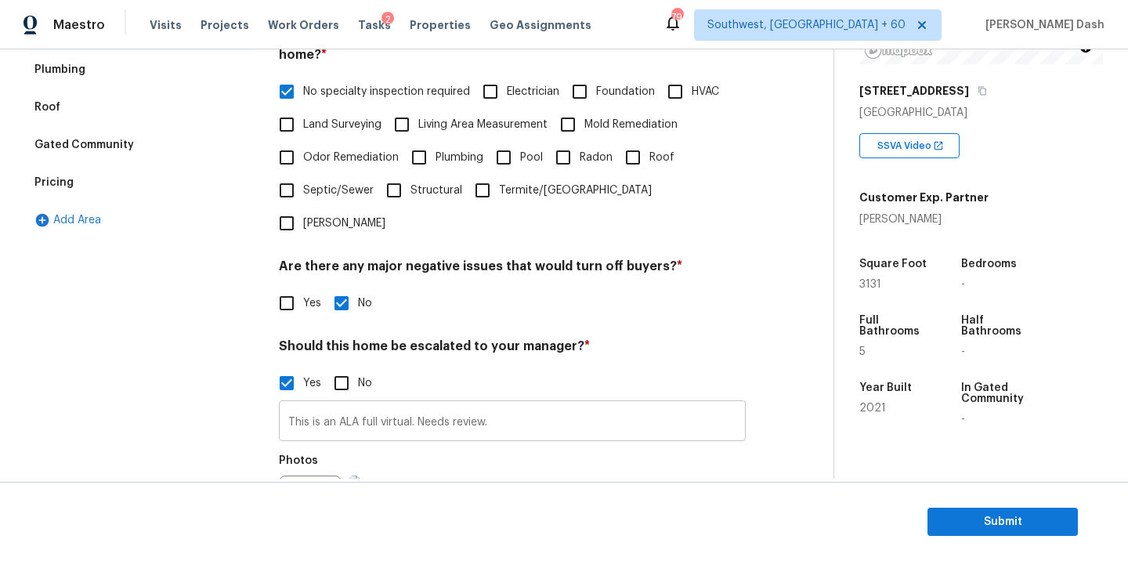
click at [404, 404] on input "This is an ALA full virtual. Needs review." at bounding box center [512, 422] width 467 height 37
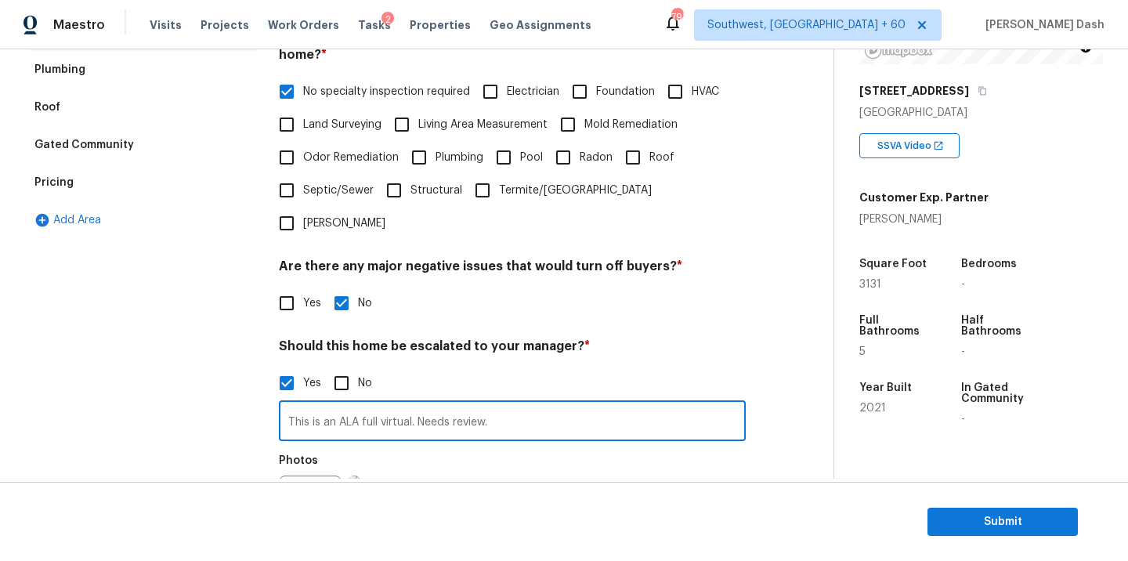
click at [404, 404] on input "This is an ALA full virtual. Needs review." at bounding box center [512, 422] width 467 height 37
click at [963, 528] on span "Submit" at bounding box center [1002, 522] width 125 height 20
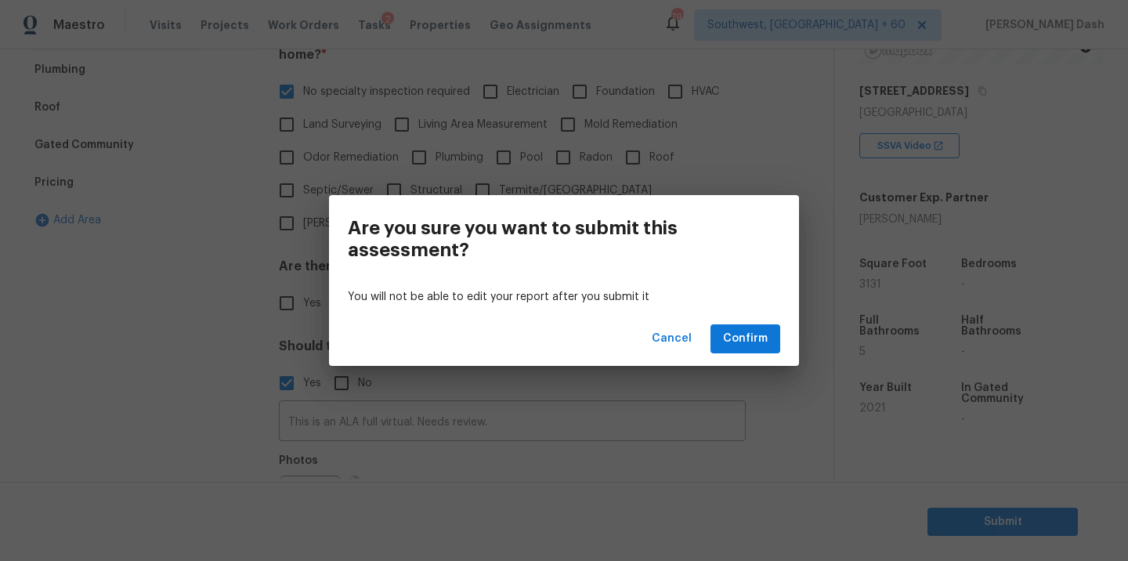
click at [762, 354] on div "Cancel Confirm" at bounding box center [564, 339] width 470 height 54
click at [760, 344] on span "Confirm" at bounding box center [745, 339] width 45 height 20
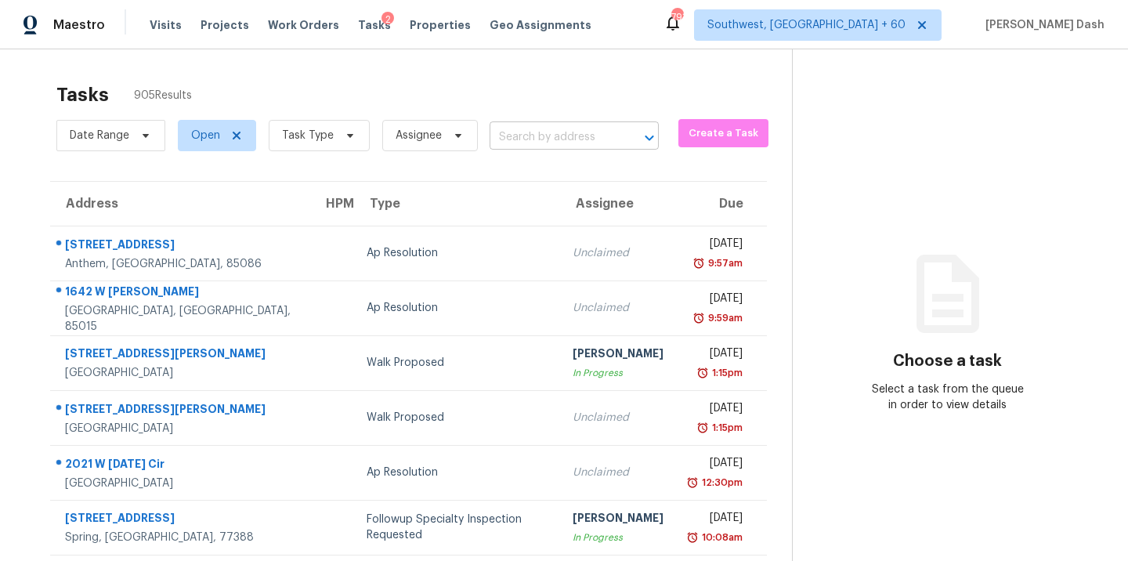
click at [543, 136] on input "text" at bounding box center [552, 137] width 125 height 24
paste input "[STREET_ADDRESS]"
type input "[STREET_ADDRESS]"
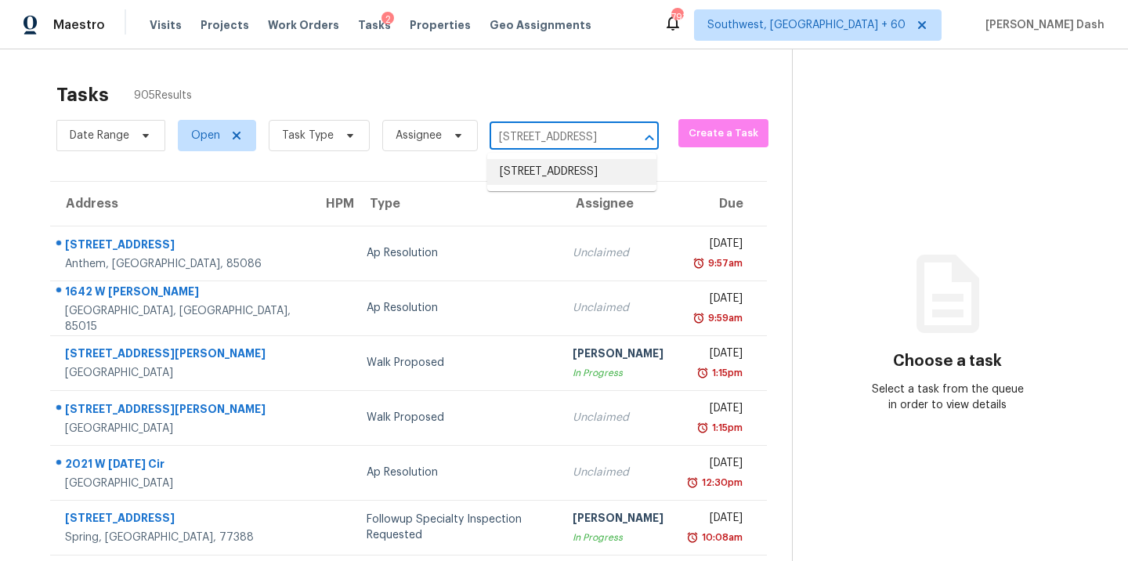
click at [539, 175] on li "[STREET_ADDRESS]" at bounding box center [571, 172] width 169 height 26
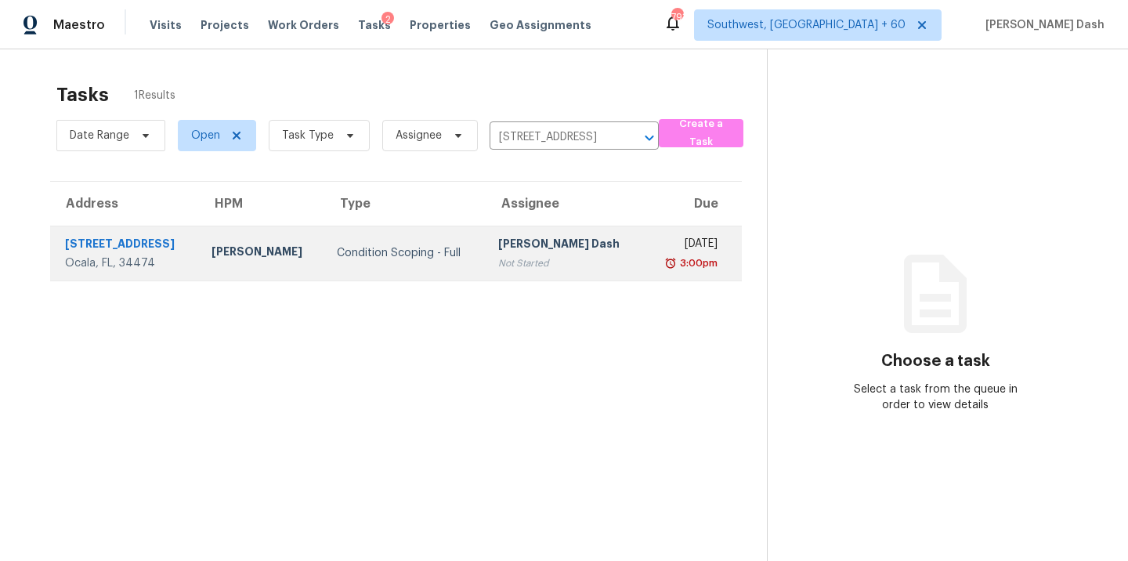
click at [486, 274] on td "[PERSON_NAME] Dash Not Started" at bounding box center [565, 253] width 159 height 55
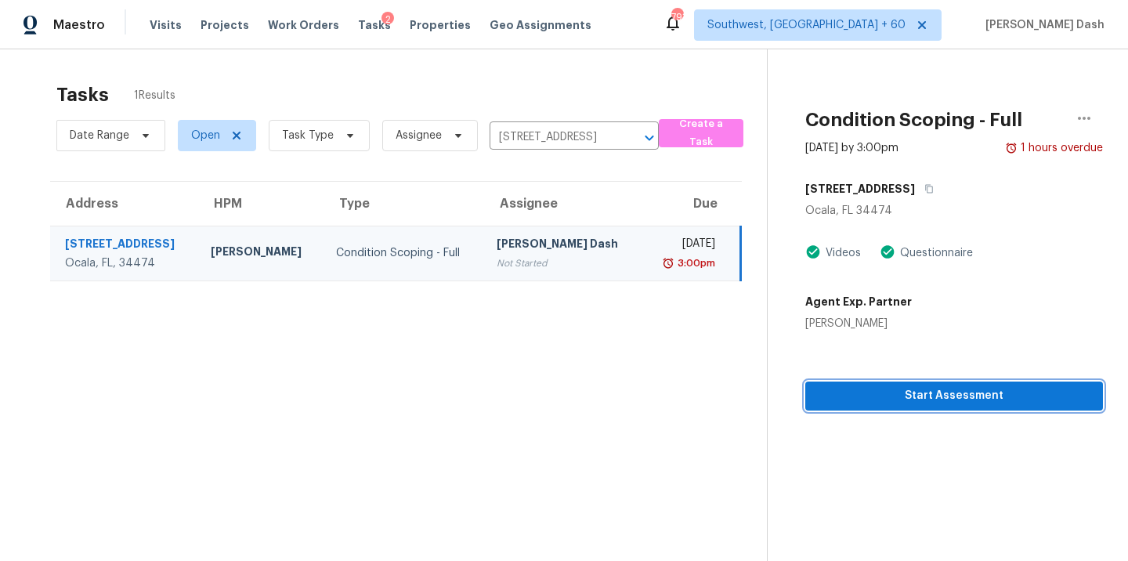
click at [931, 394] on span "Start Assessment" at bounding box center [954, 396] width 273 height 20
